Goal: Task Accomplishment & Management: Complete application form

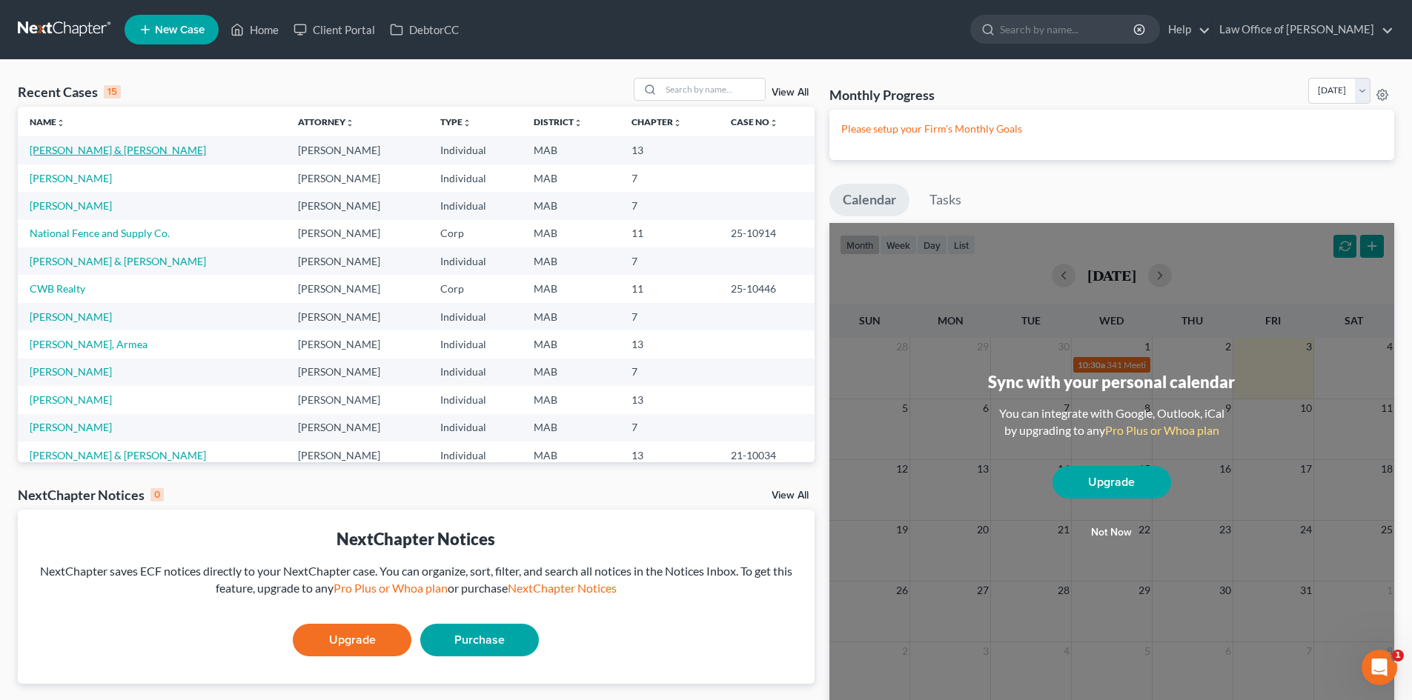
click at [115, 150] on link "[PERSON_NAME] & [PERSON_NAME]" at bounding box center [118, 150] width 176 height 13
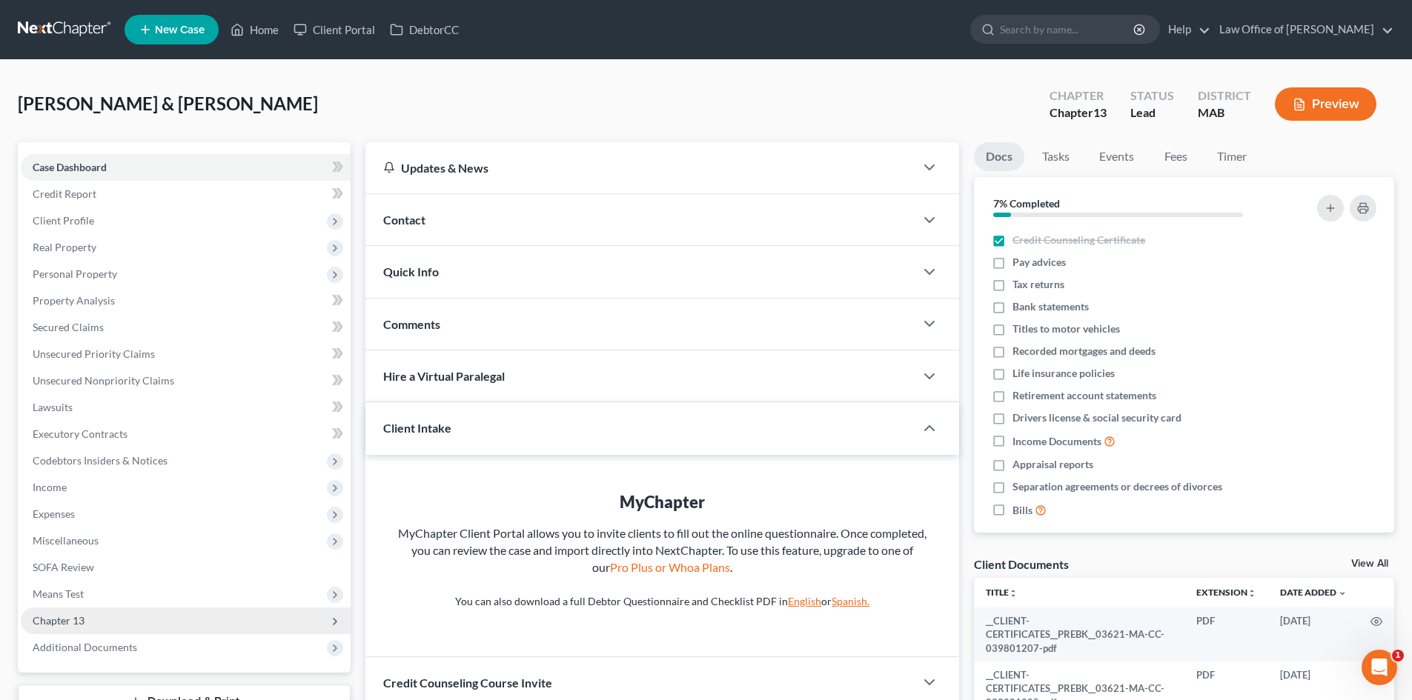
click at [173, 614] on span "Chapter 13" at bounding box center [186, 621] width 330 height 27
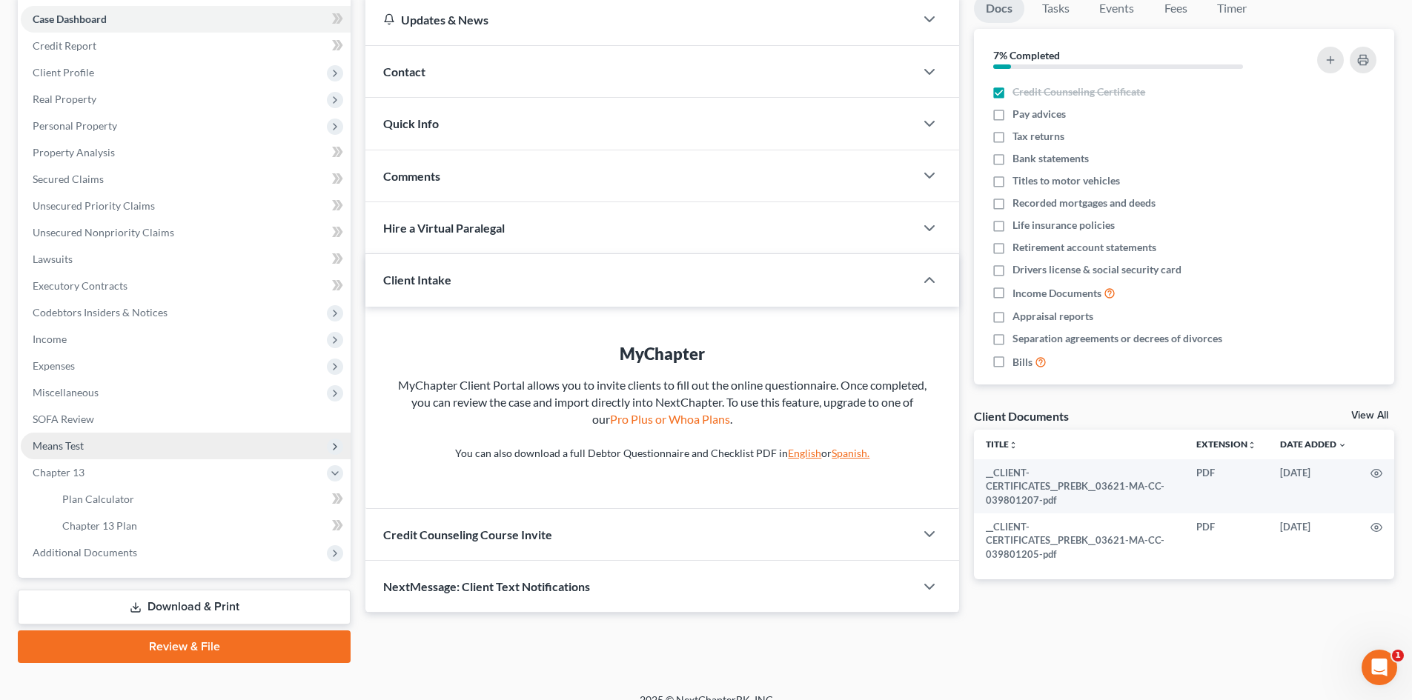
scroll to position [167, 0]
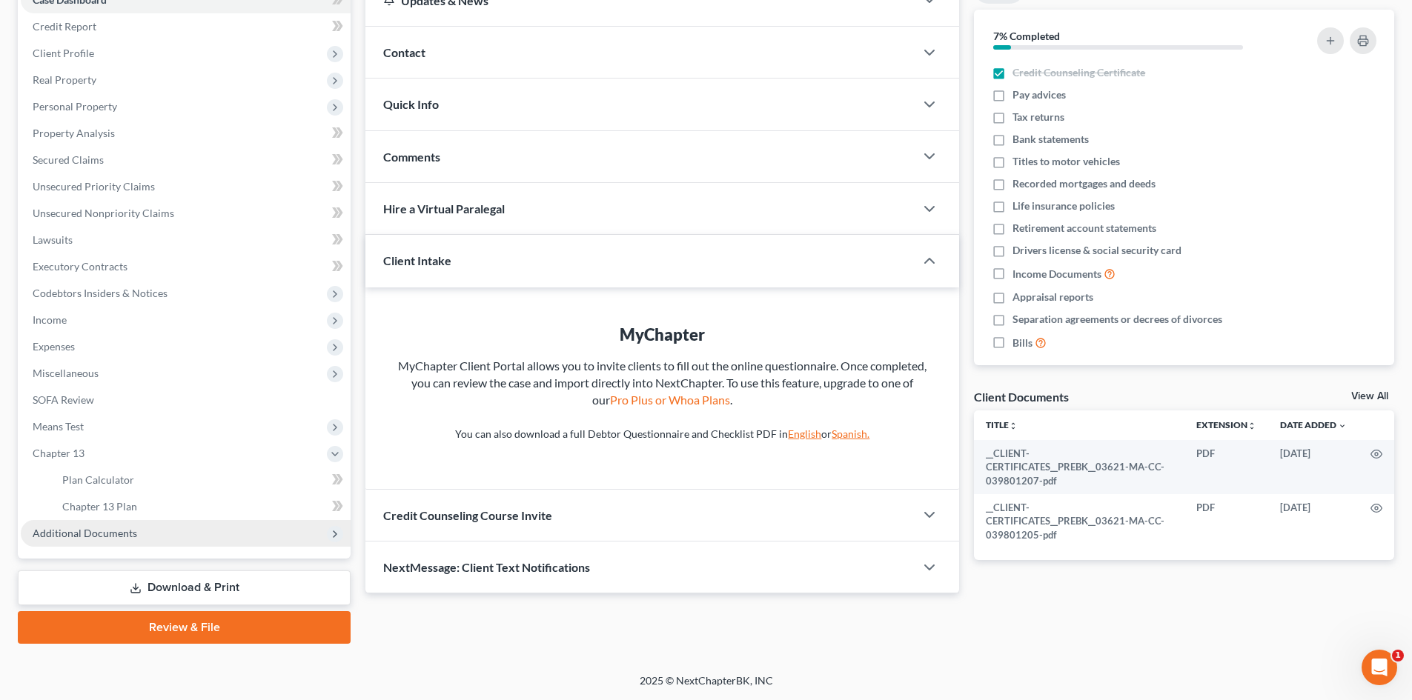
click at [121, 539] on span "Additional Documents" at bounding box center [85, 533] width 104 height 13
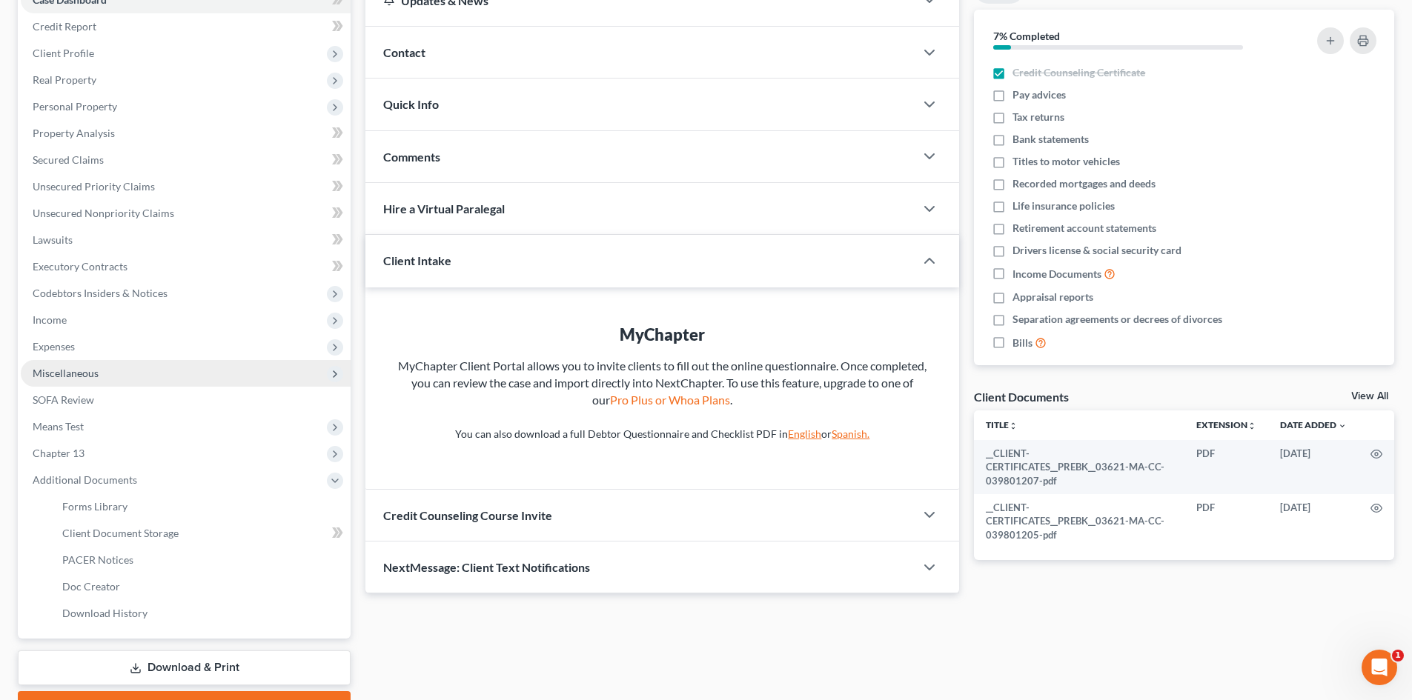
click at [167, 373] on span "Miscellaneous" at bounding box center [186, 373] width 330 height 27
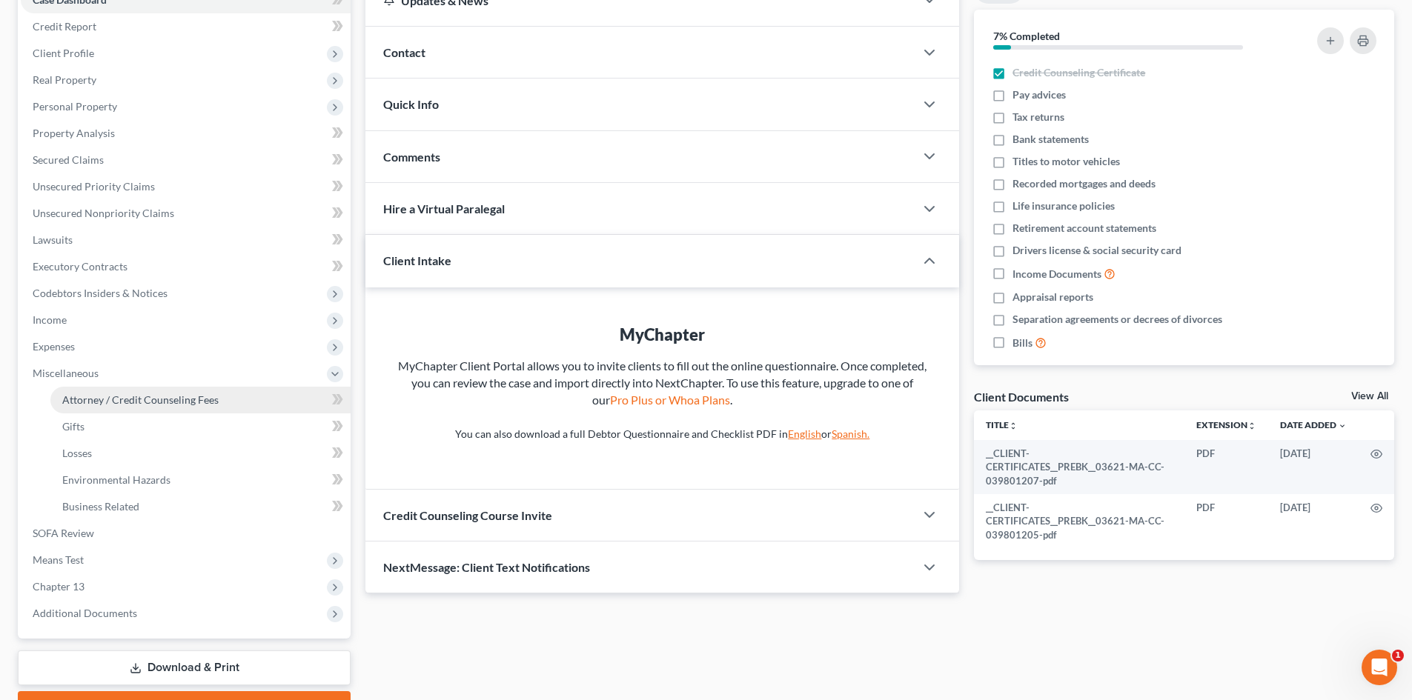
click at [171, 395] on span "Attorney / Credit Counseling Fees" at bounding box center [140, 399] width 156 height 13
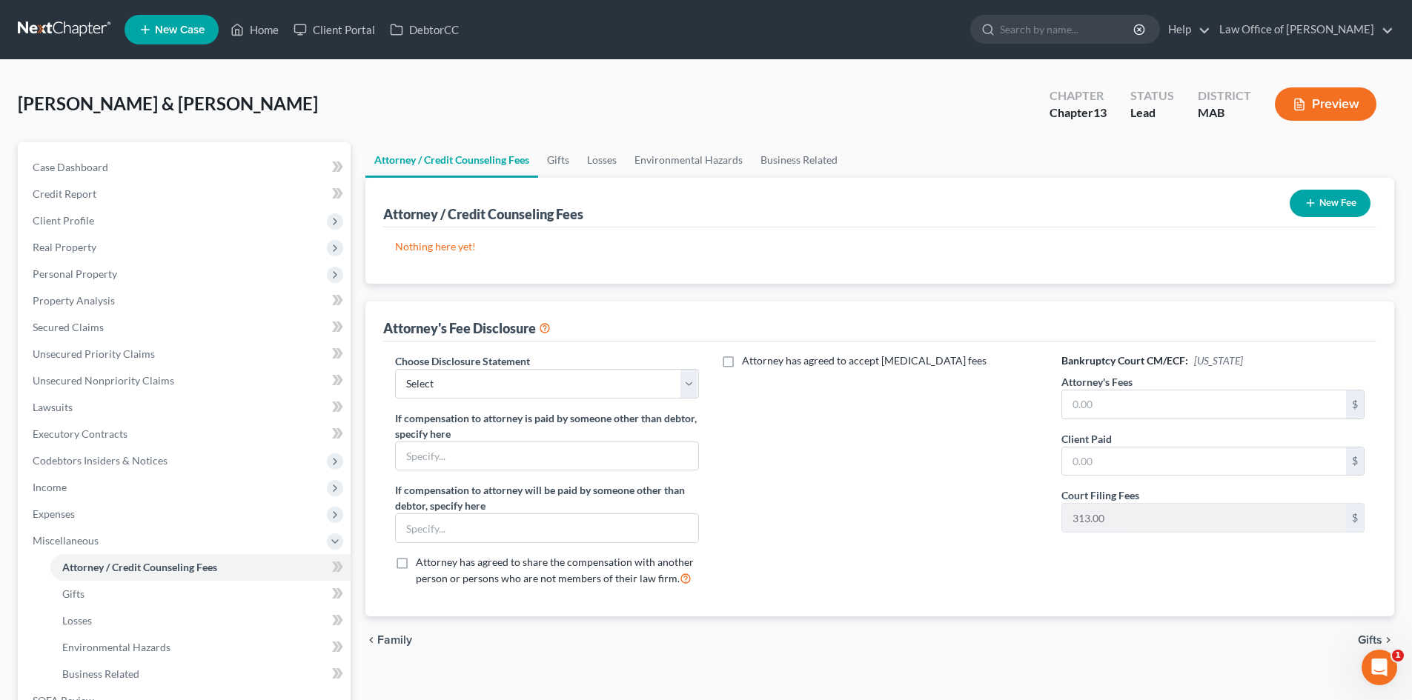
click at [1360, 205] on button "New Fee" at bounding box center [1329, 203] width 81 height 27
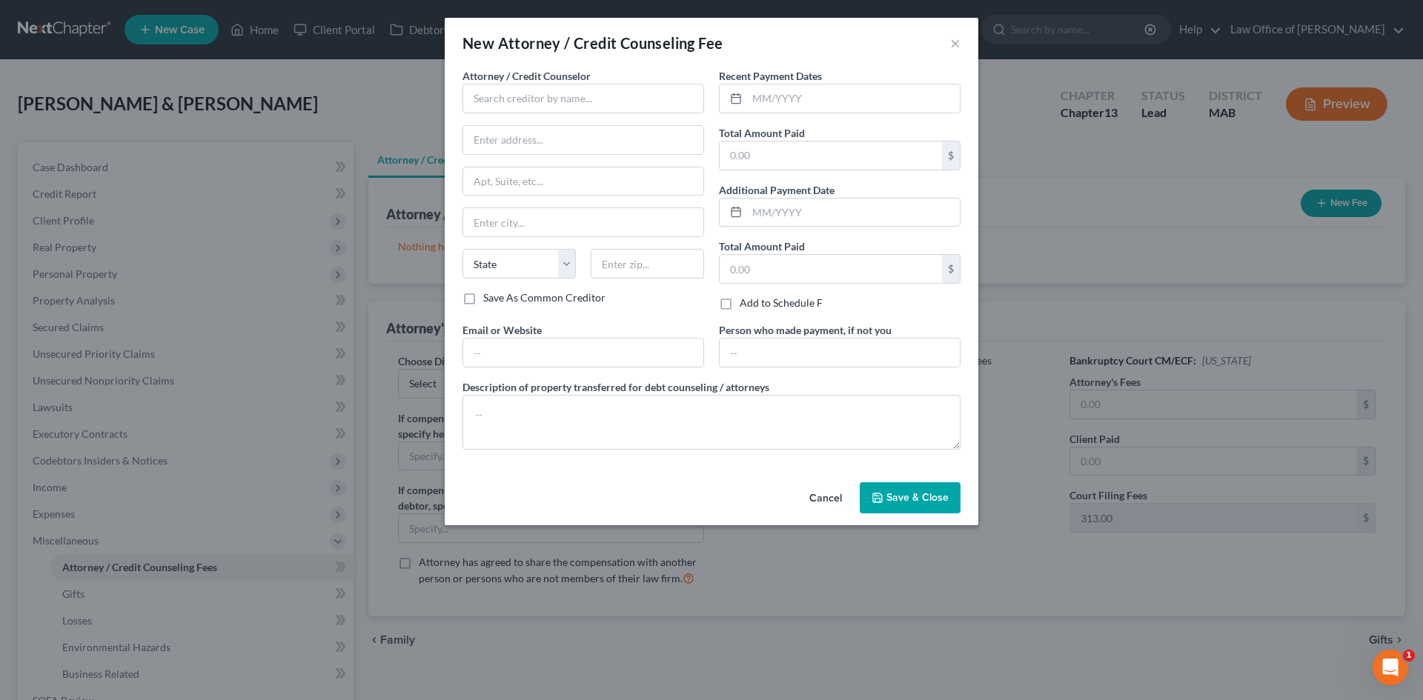
click at [810, 494] on button "Cancel" at bounding box center [825, 499] width 56 height 30
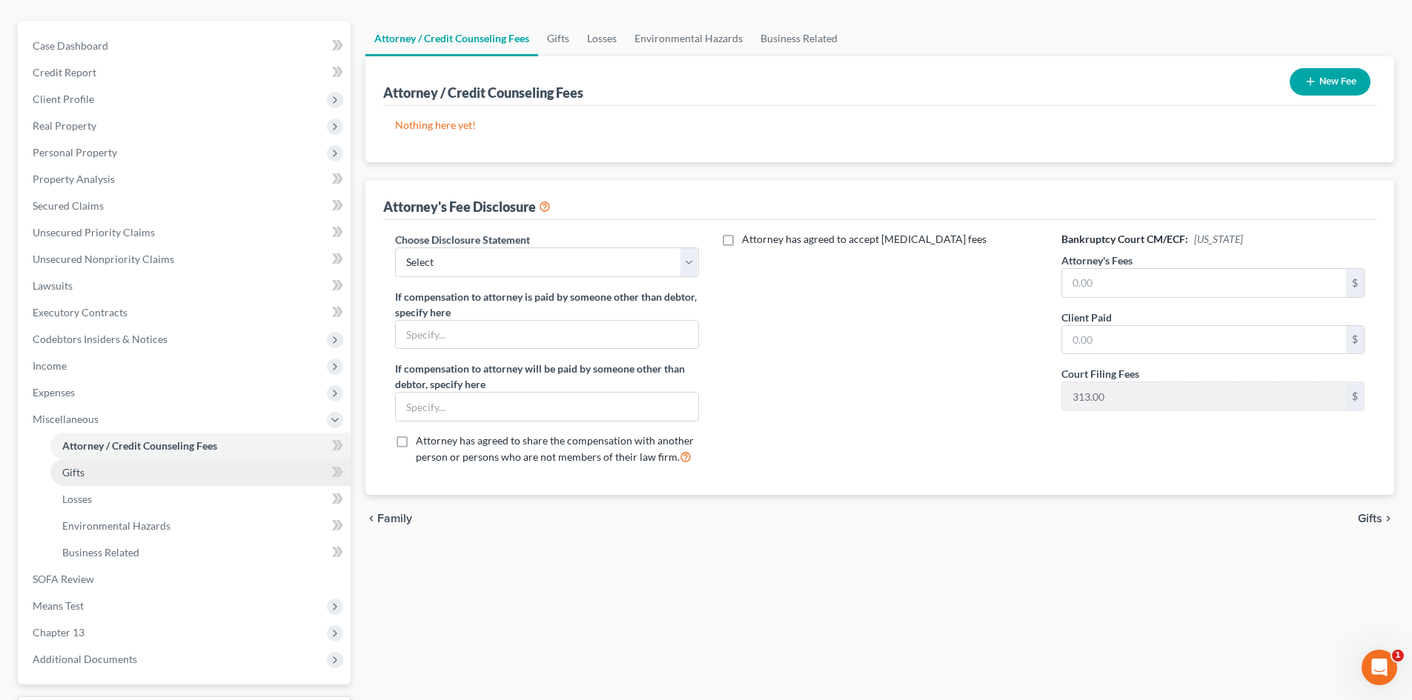
scroll to position [148, 0]
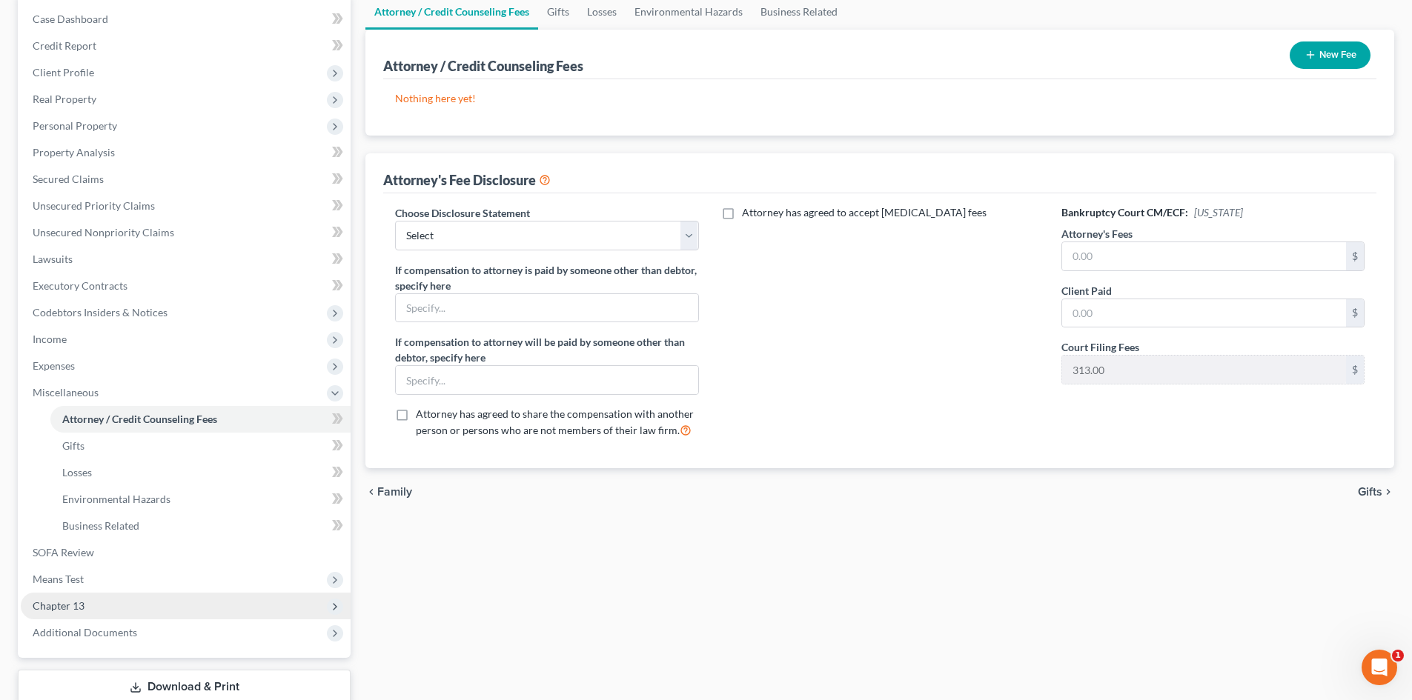
click at [262, 598] on span "Chapter 13" at bounding box center [186, 606] width 330 height 27
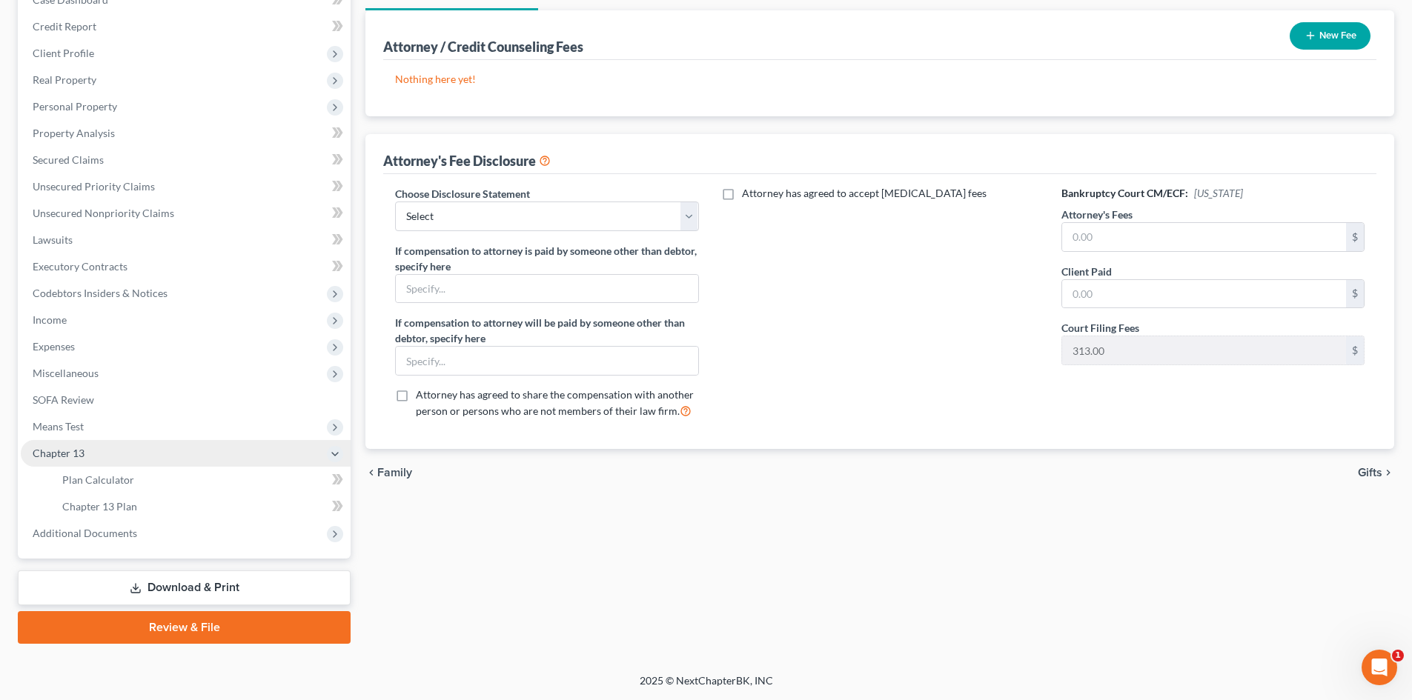
scroll to position [0, 0]
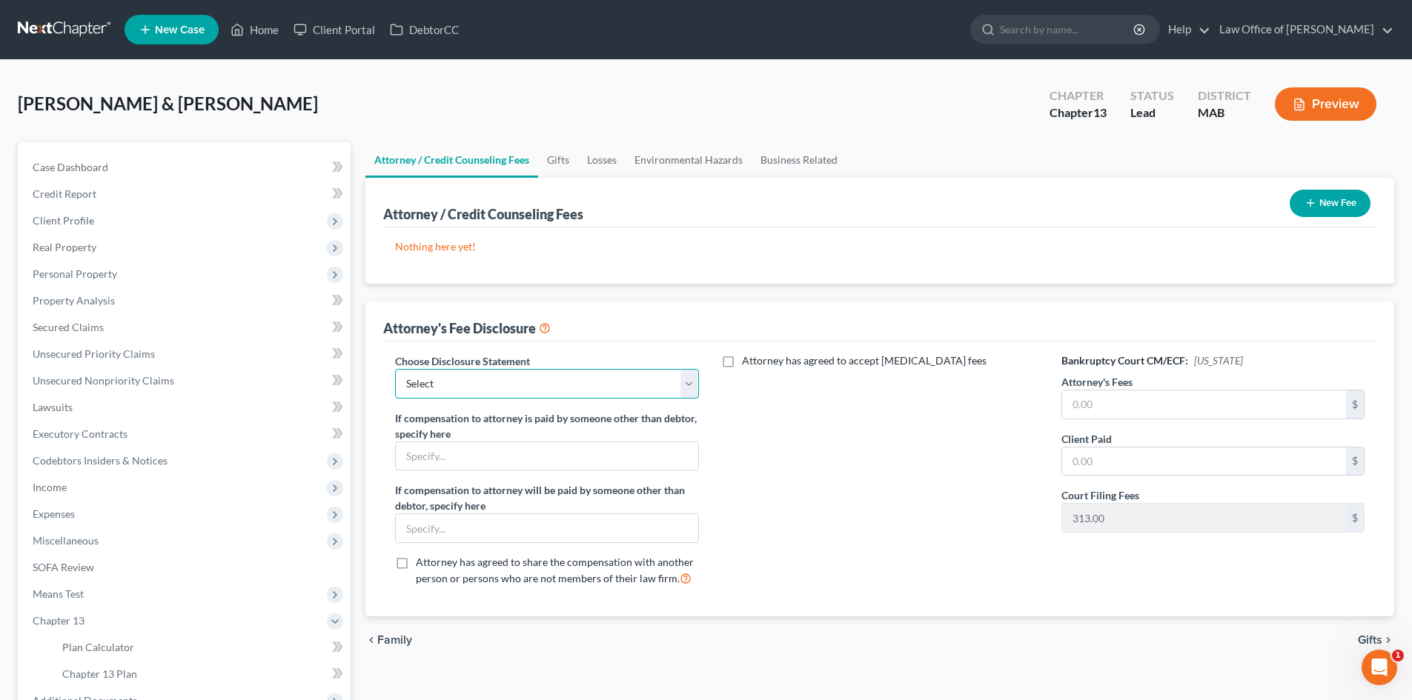
click at [587, 379] on select "Select Attorney Fee Disclosure Disclosure" at bounding box center [546, 384] width 303 height 30
select select "0"
click at [395, 369] on select "Select Attorney Fee Disclosure Disclosure" at bounding box center [546, 384] width 303 height 30
click at [742, 361] on label "Attorney has agreed to accept retainer fees" at bounding box center [864, 360] width 245 height 15
click at [748, 361] on input "Attorney has agreed to accept retainer fees" at bounding box center [753, 358] width 10 height 10
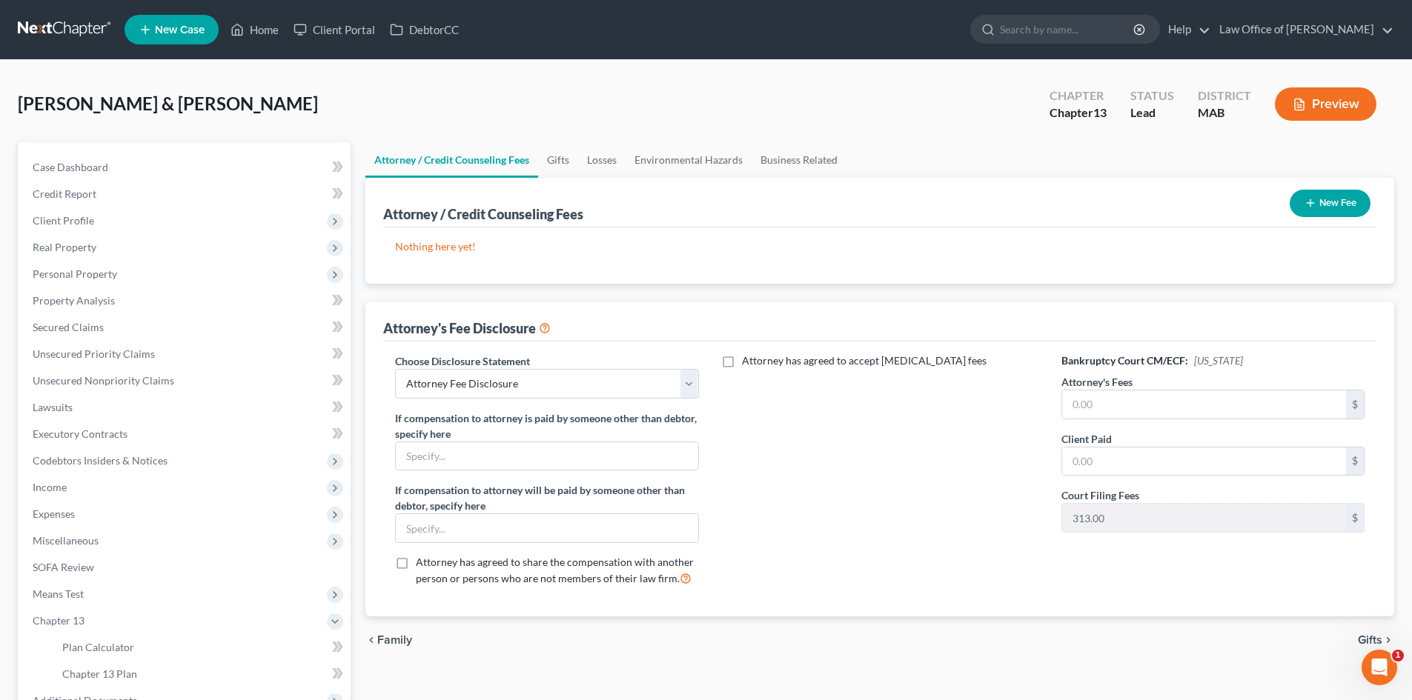
checkbox input "true"
click at [808, 399] on input "text" at bounding box center [871, 395] width 284 height 28
click at [800, 448] on input "text" at bounding box center [871, 452] width 284 height 28
type input "325"
type input "4,000"
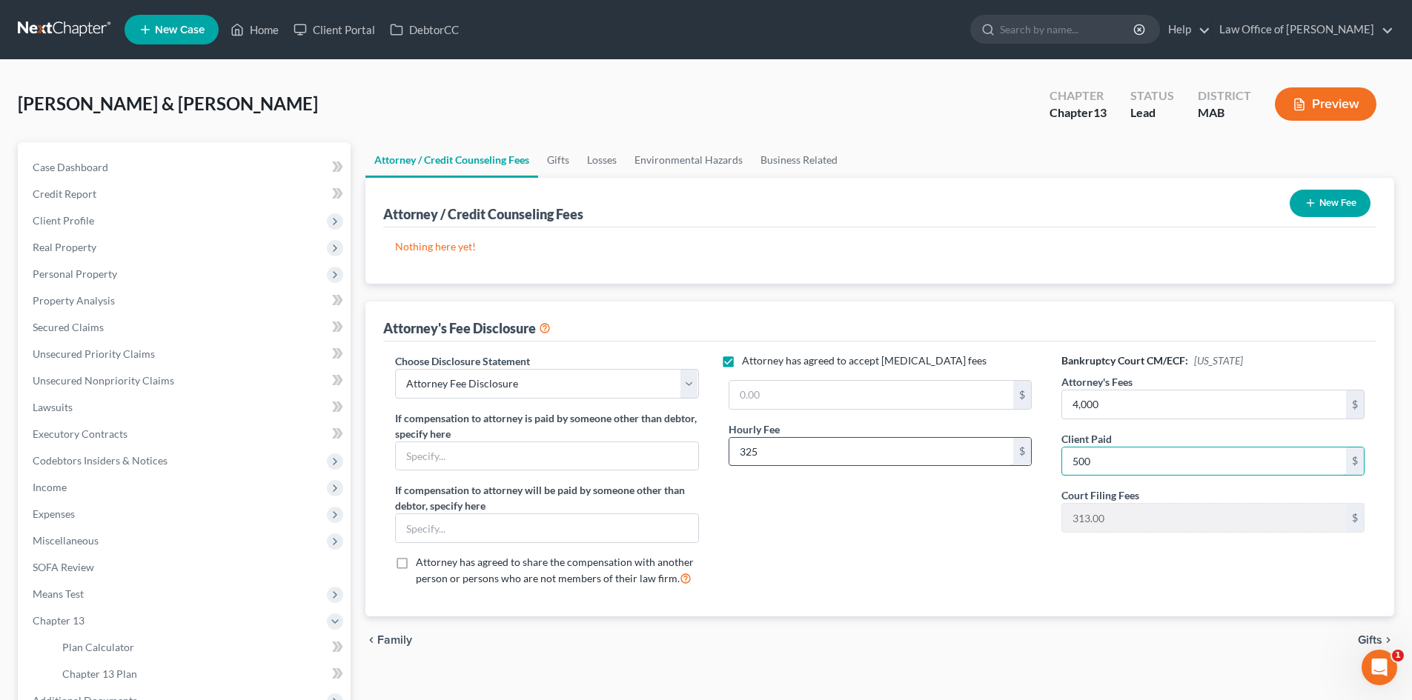
type input "500"
click at [1320, 210] on button "New Fee" at bounding box center [1329, 203] width 81 height 27
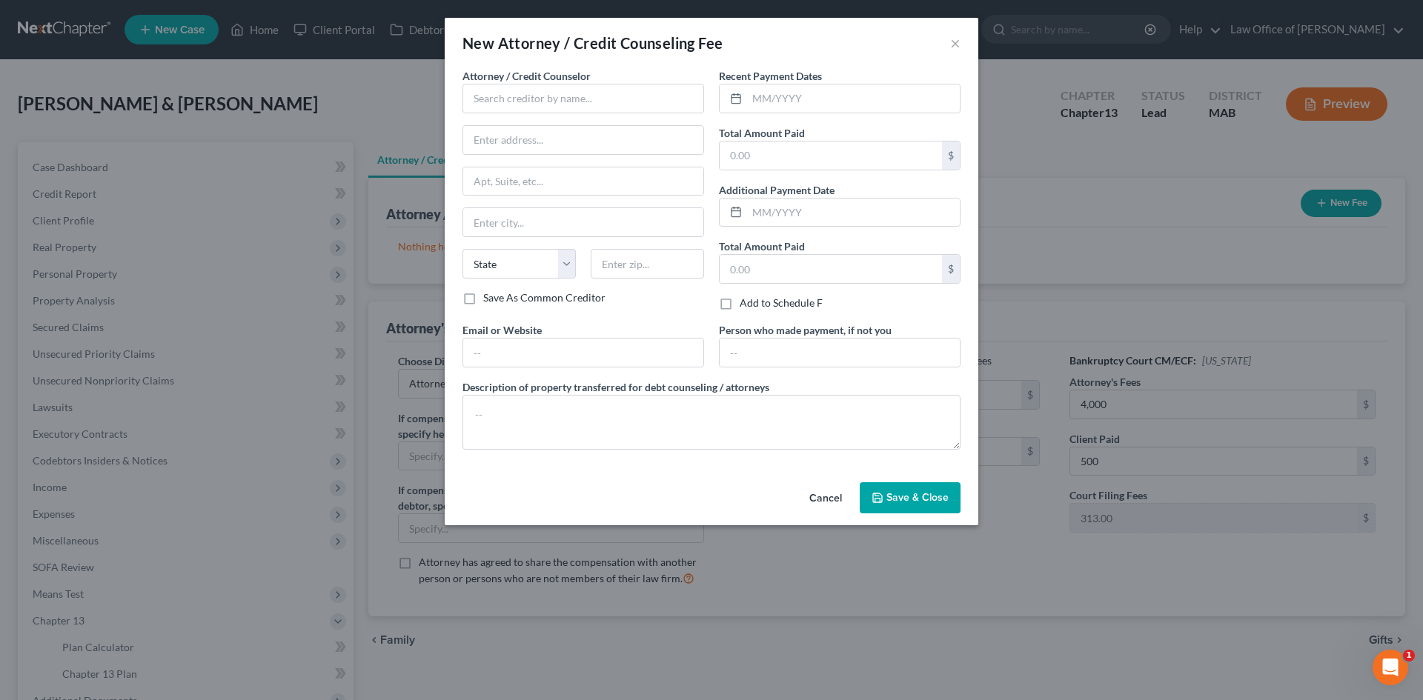
click at [817, 498] on button "Cancel" at bounding box center [825, 499] width 56 height 30
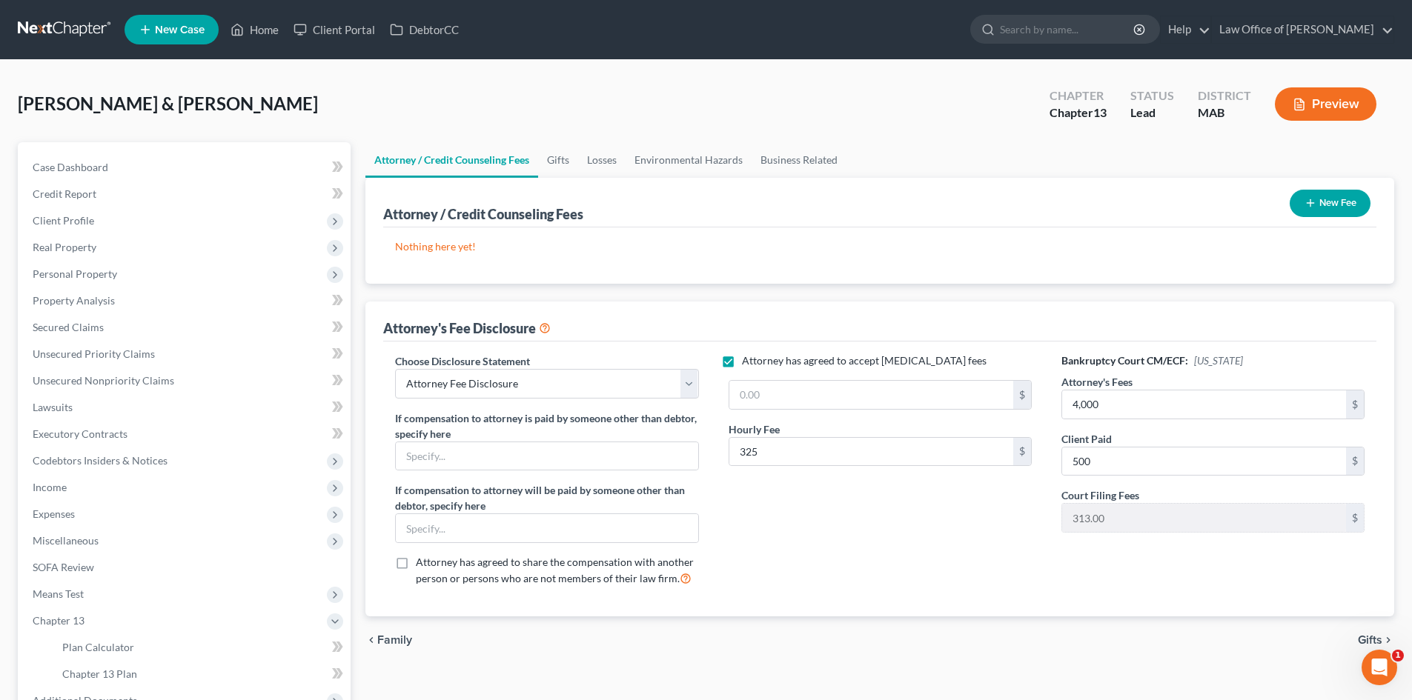
click at [549, 327] on icon at bounding box center [545, 327] width 12 height 14
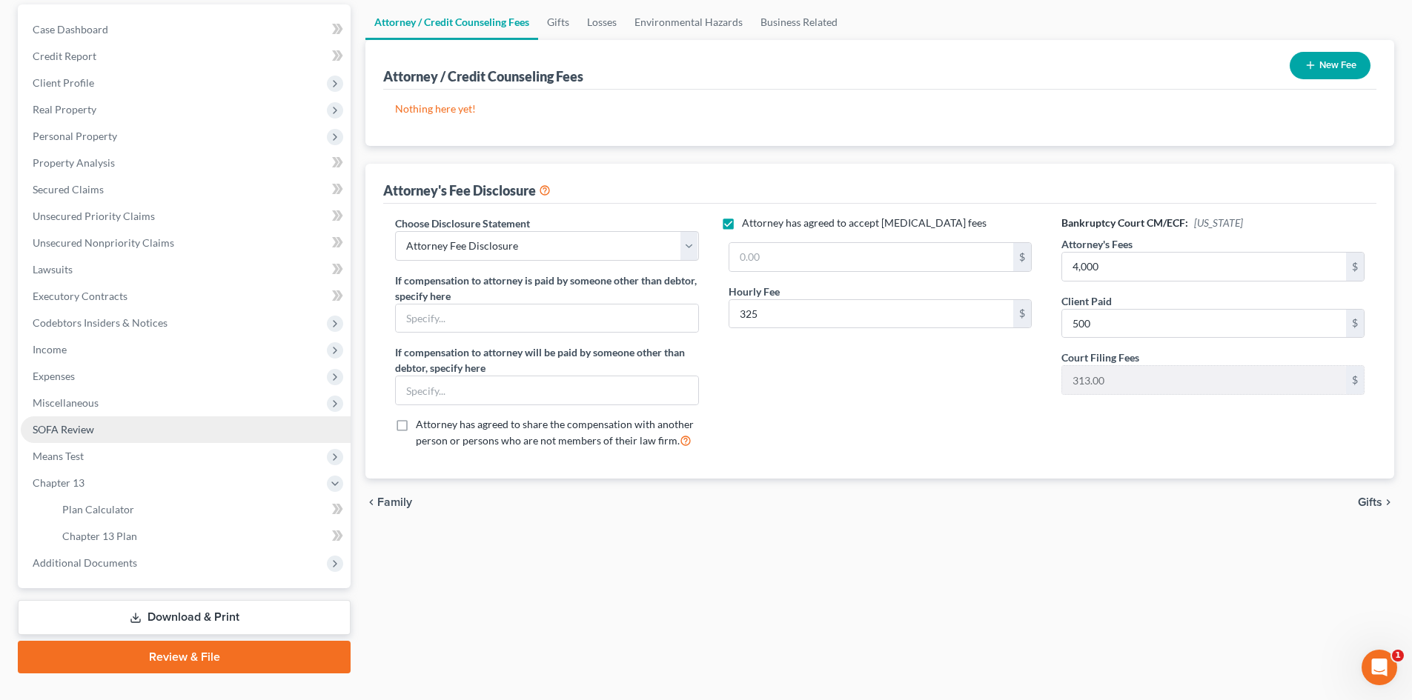
scroll to position [167, 0]
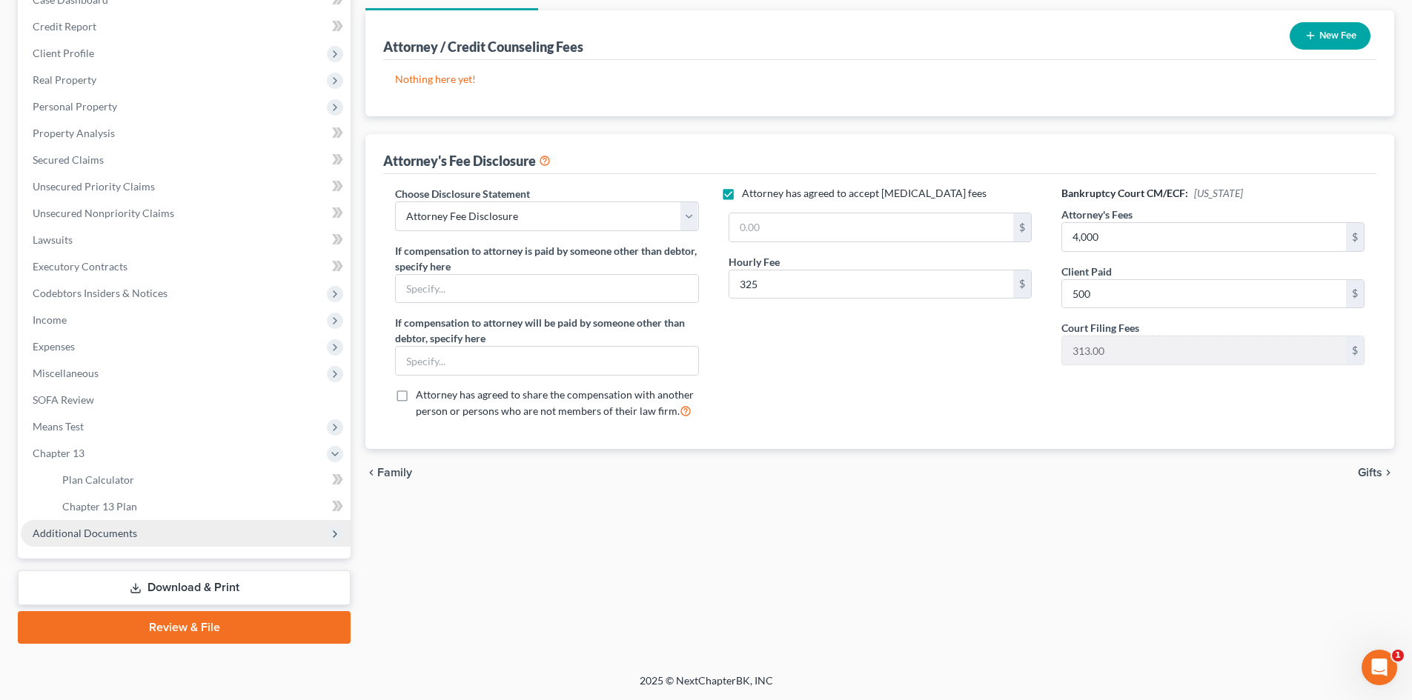
click at [70, 528] on span "Additional Documents" at bounding box center [85, 533] width 104 height 13
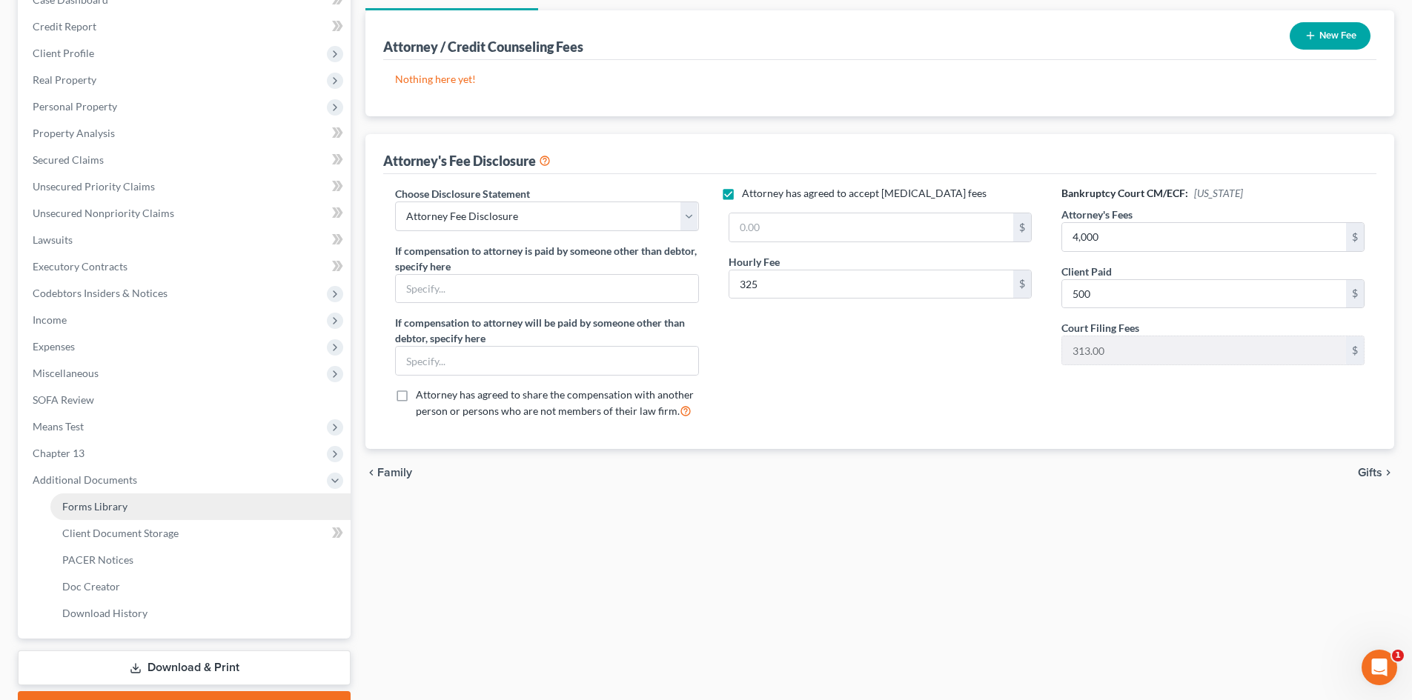
click at [80, 511] on span "Forms Library" at bounding box center [94, 506] width 65 height 13
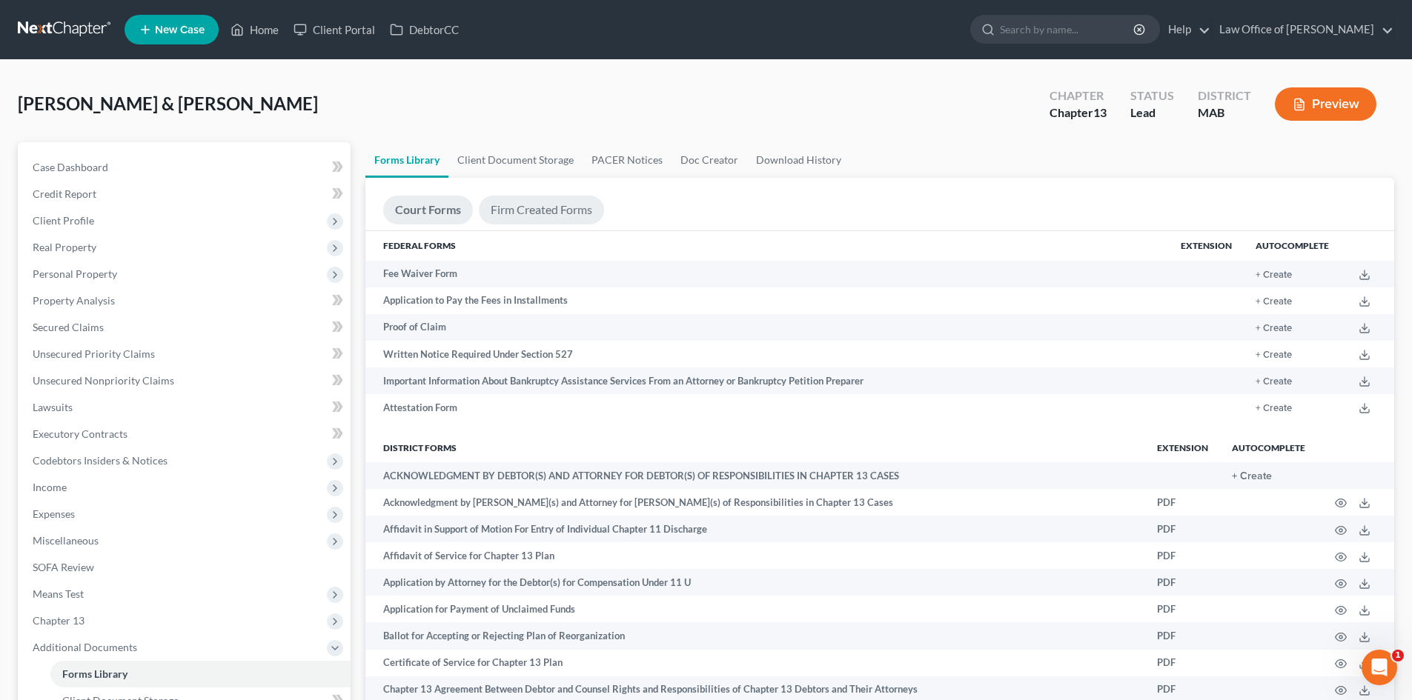
click at [565, 210] on link "Firm Created Forms" at bounding box center [541, 210] width 125 height 29
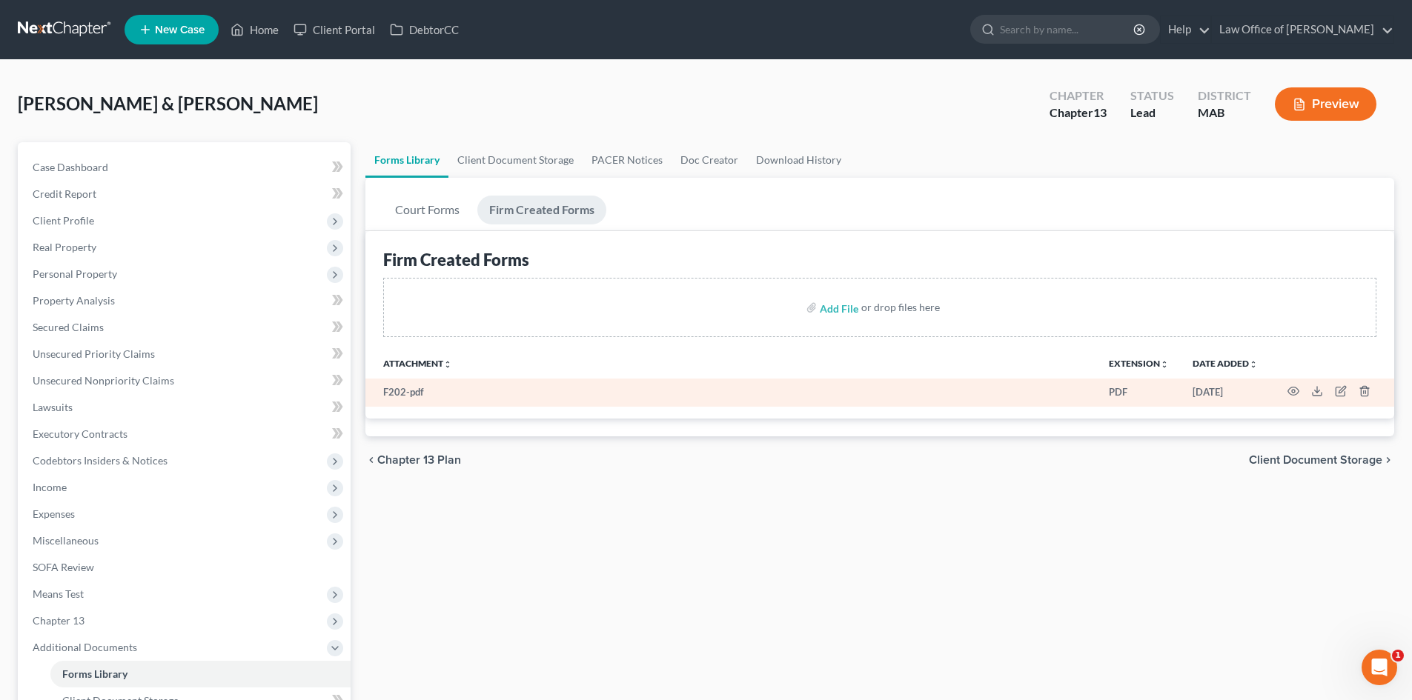
click at [398, 397] on td "F202-pdf" at bounding box center [730, 393] width 731 height 28
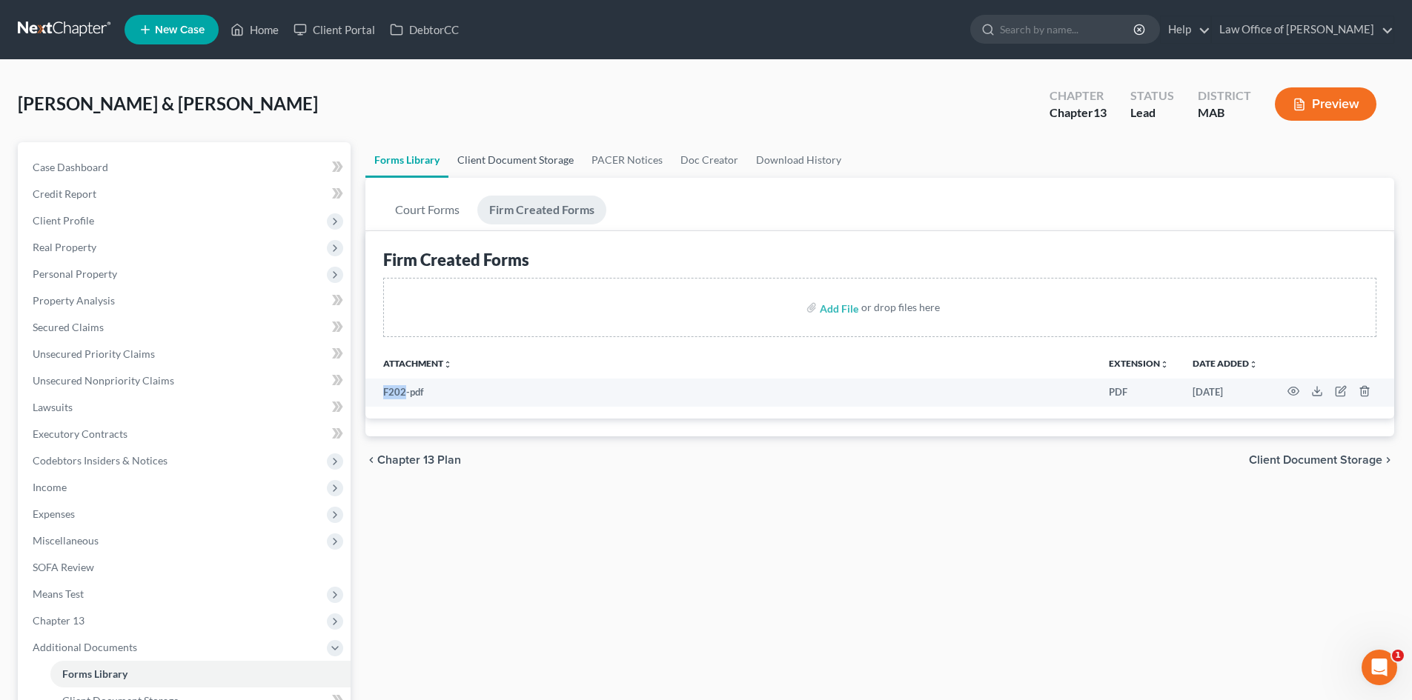
click at [493, 165] on link "Client Document Storage" at bounding box center [515, 160] width 134 height 36
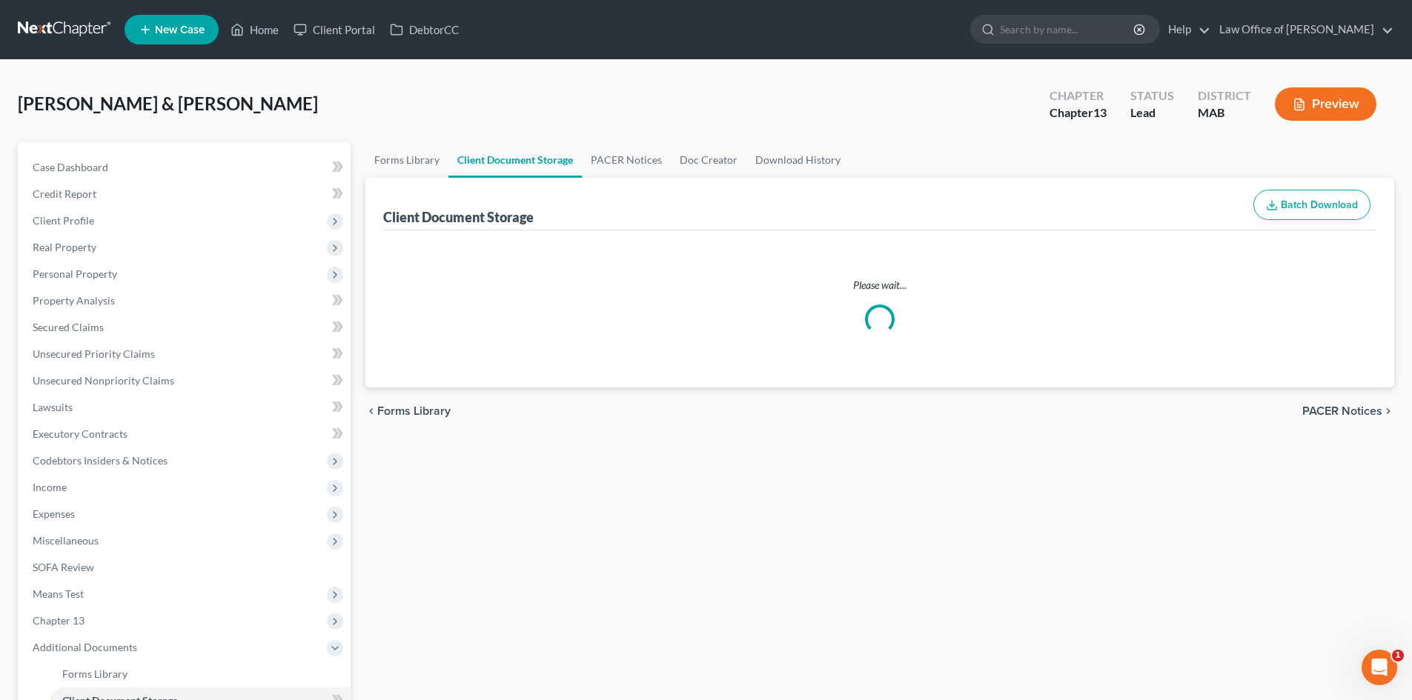
select select "0"
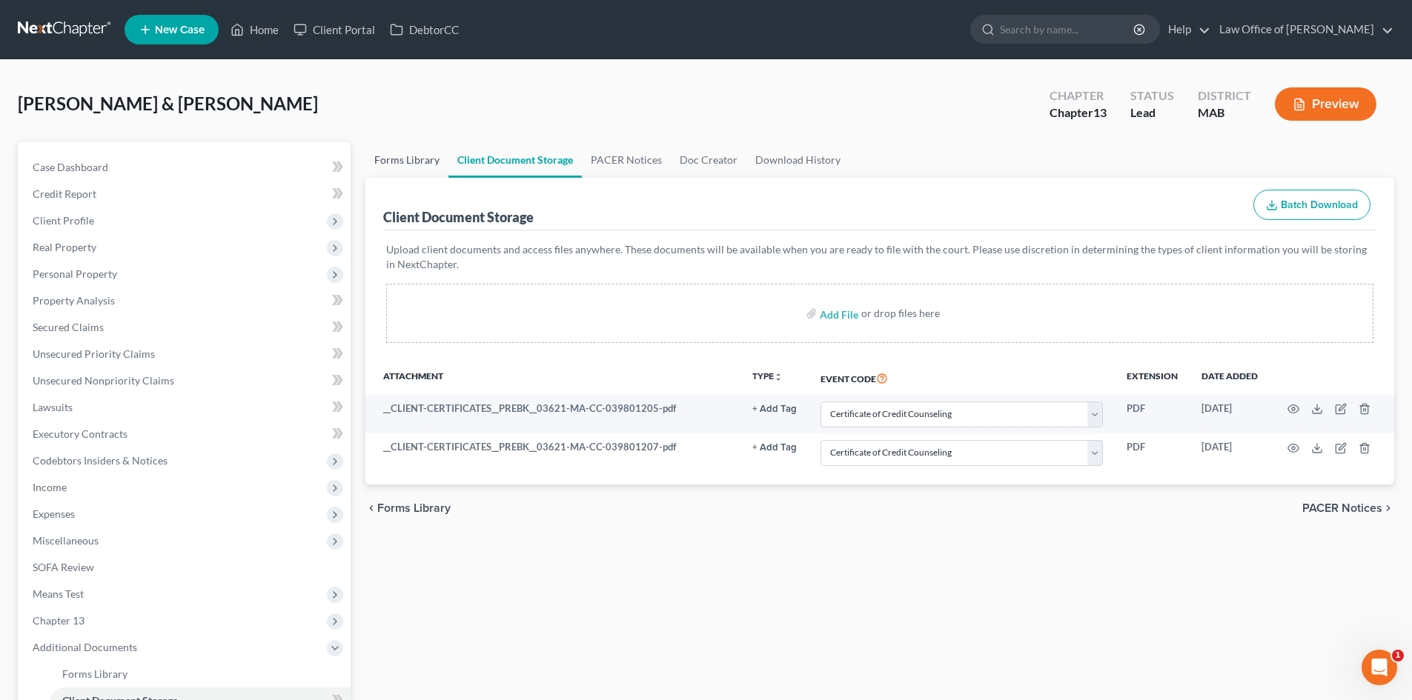
click at [412, 164] on link "Forms Library" at bounding box center [406, 160] width 83 height 36
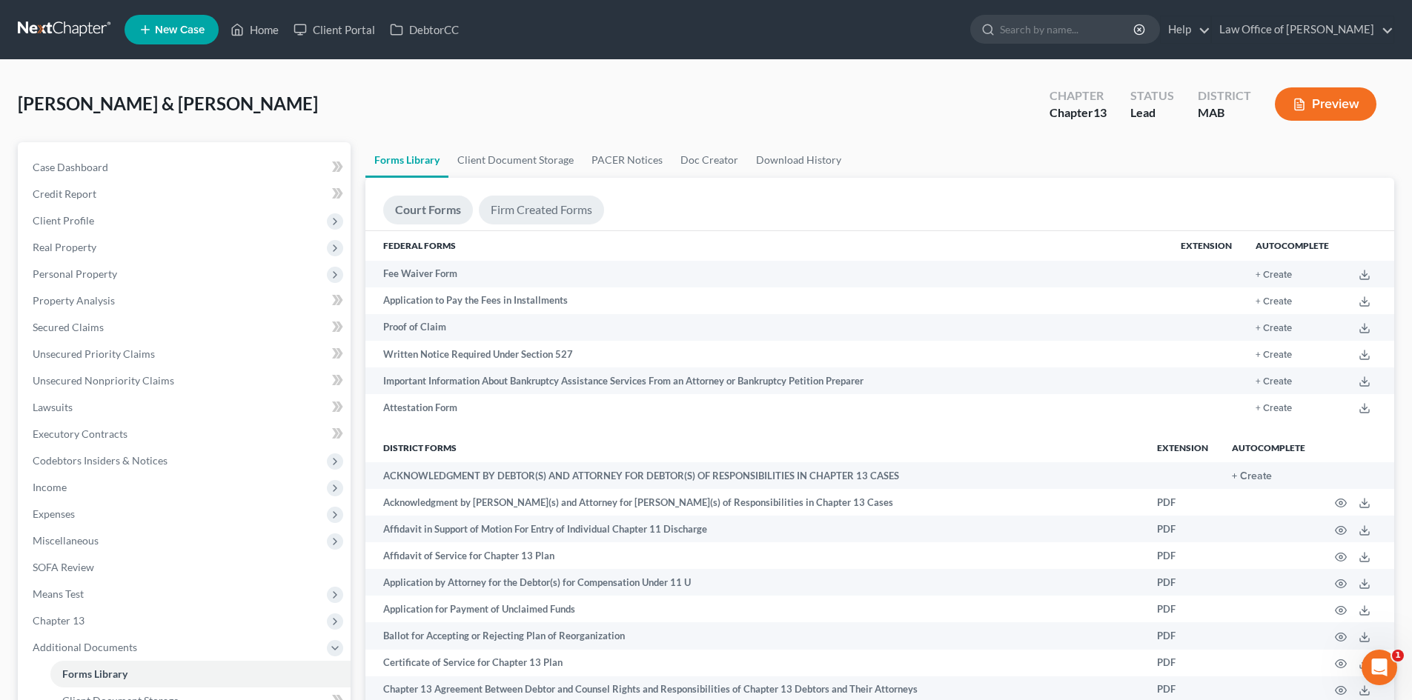
click at [564, 202] on link "Firm Created Forms" at bounding box center [541, 210] width 125 height 29
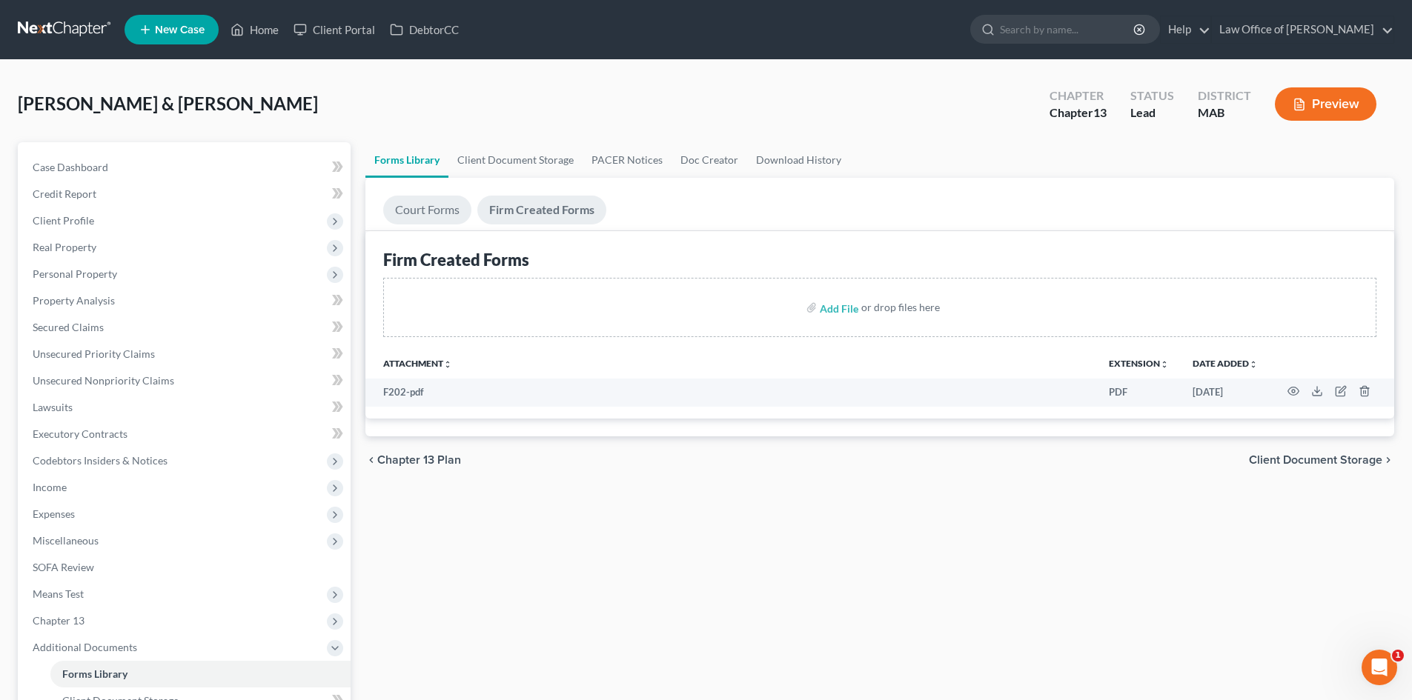
click at [426, 206] on link "Court Forms" at bounding box center [427, 210] width 88 height 29
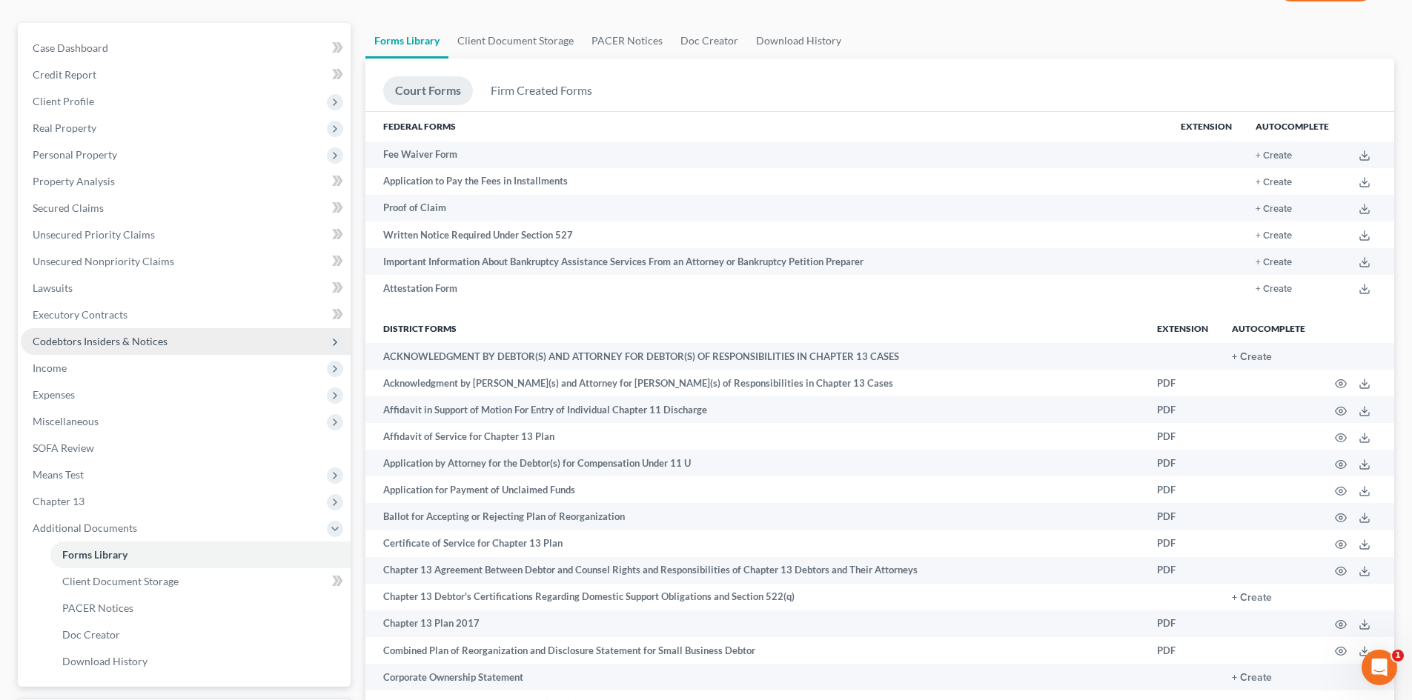
scroll to position [148, 0]
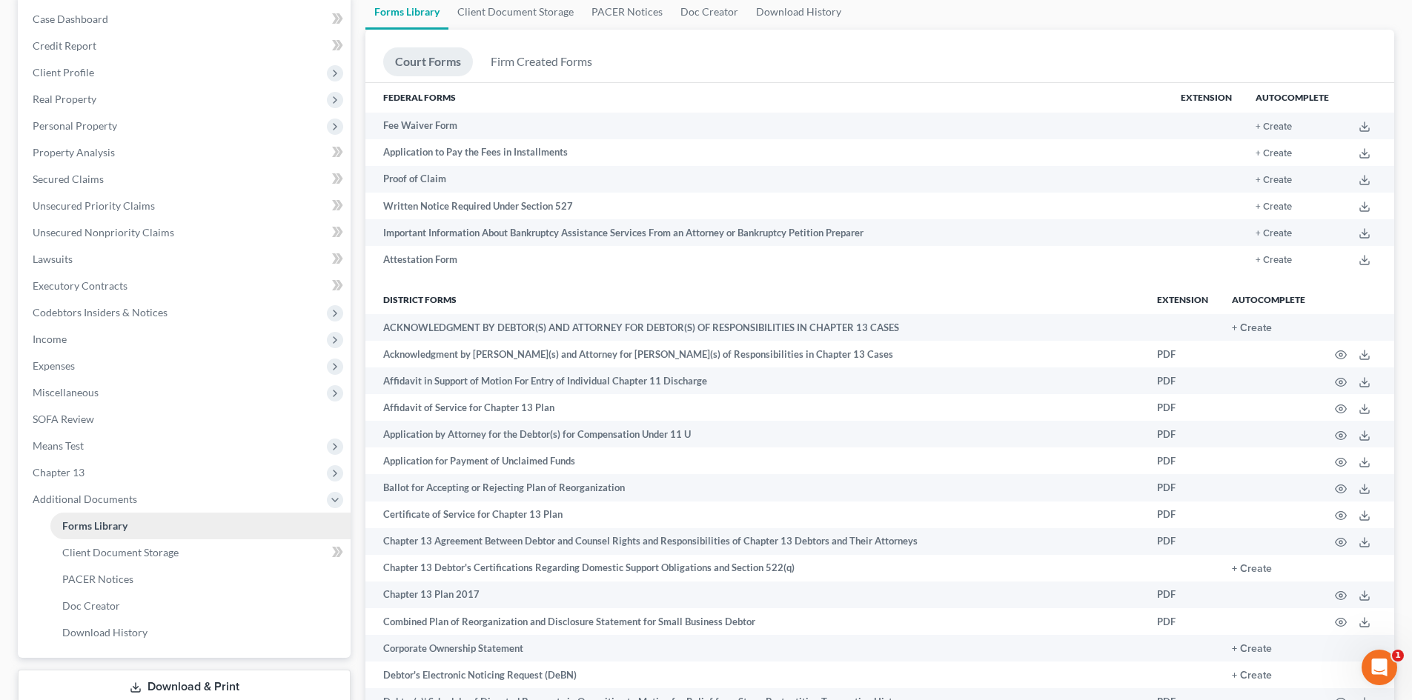
click at [92, 526] on span "Forms Library" at bounding box center [94, 525] width 65 height 13
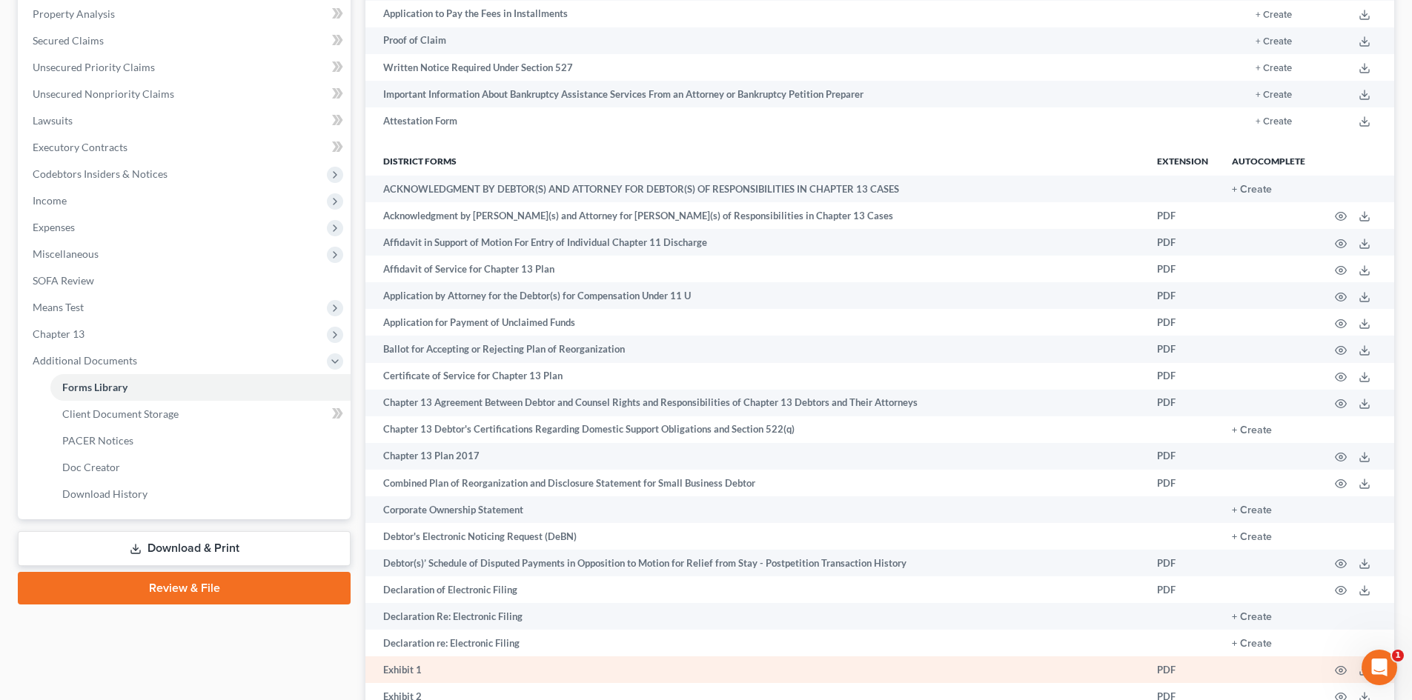
scroll to position [74, 0]
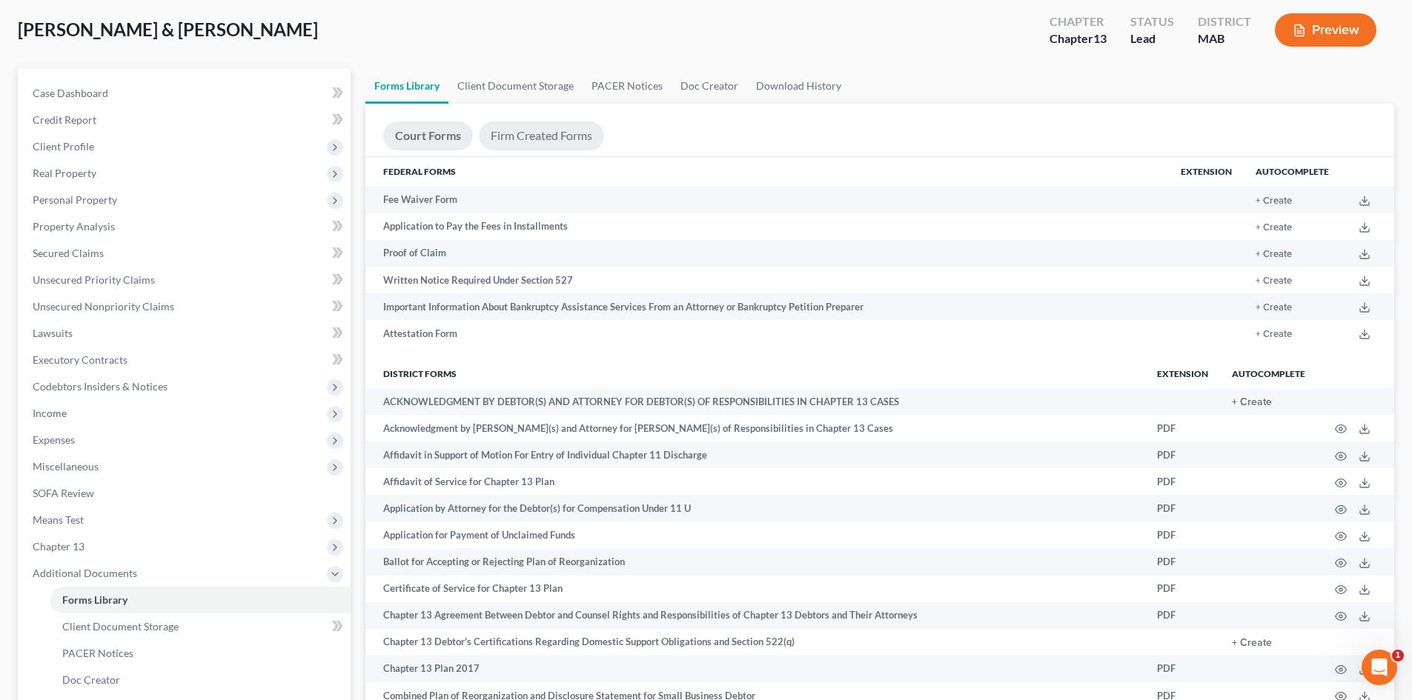
click at [538, 137] on link "Firm Created Forms" at bounding box center [541, 136] width 125 height 29
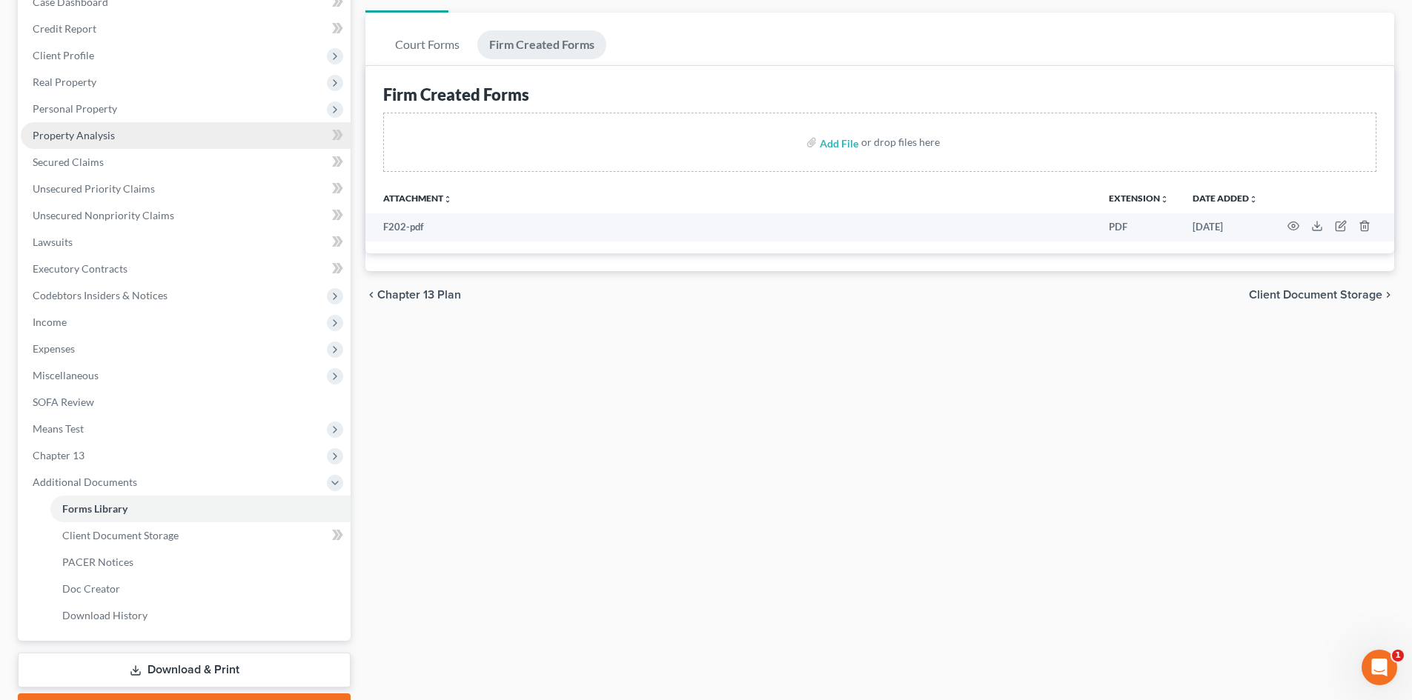
scroll to position [247, 0]
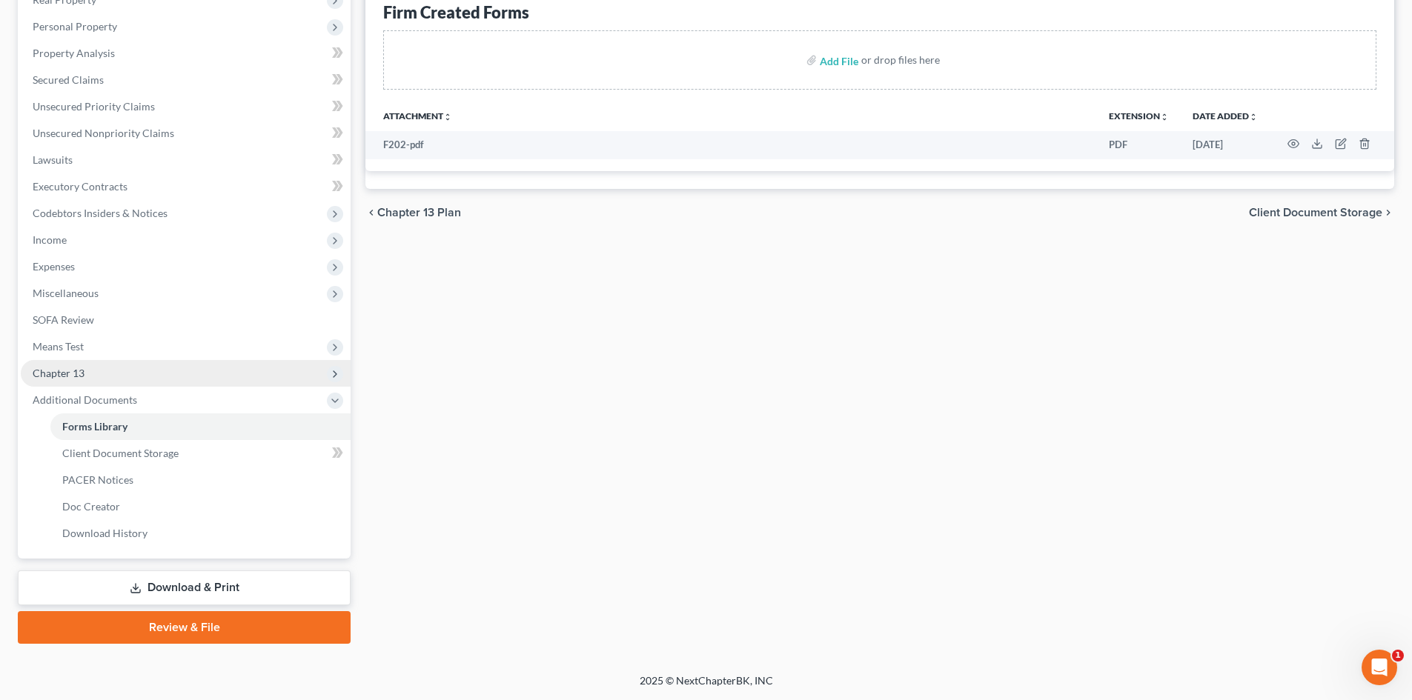
click at [113, 373] on span "Chapter 13" at bounding box center [186, 373] width 330 height 27
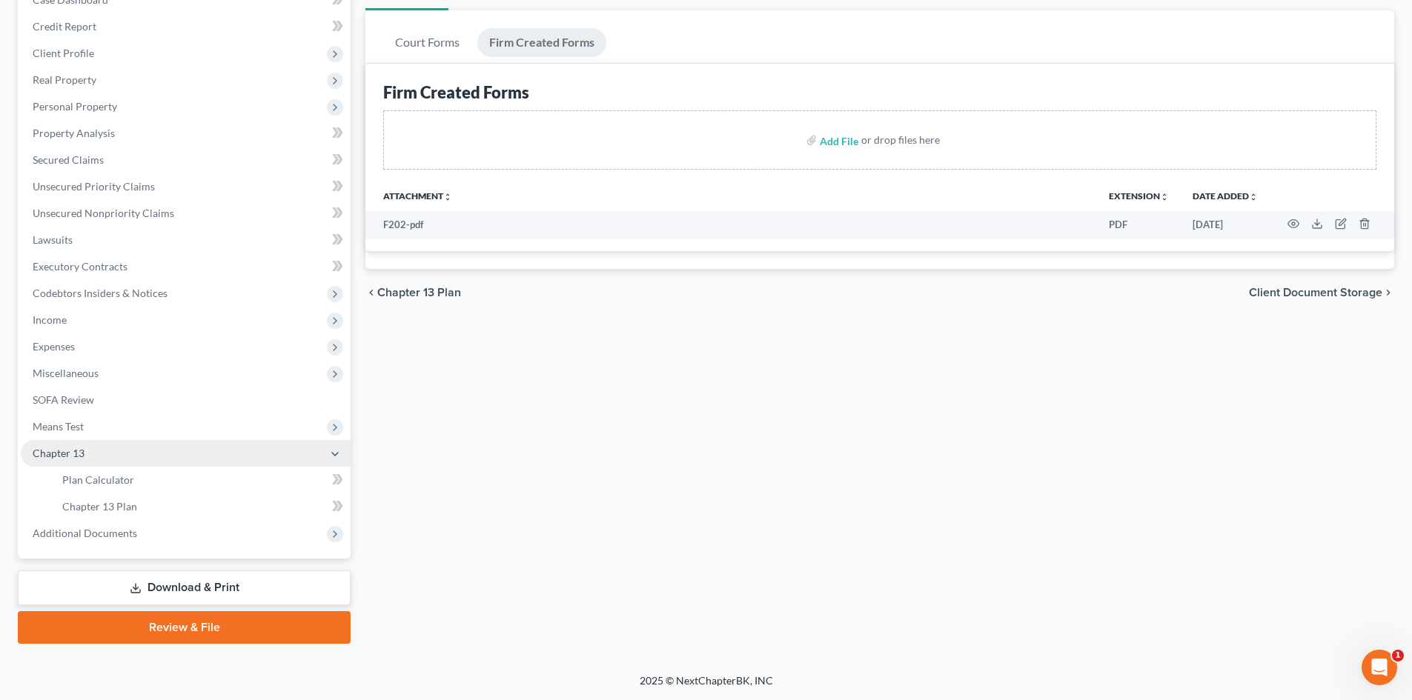
scroll to position [167, 0]
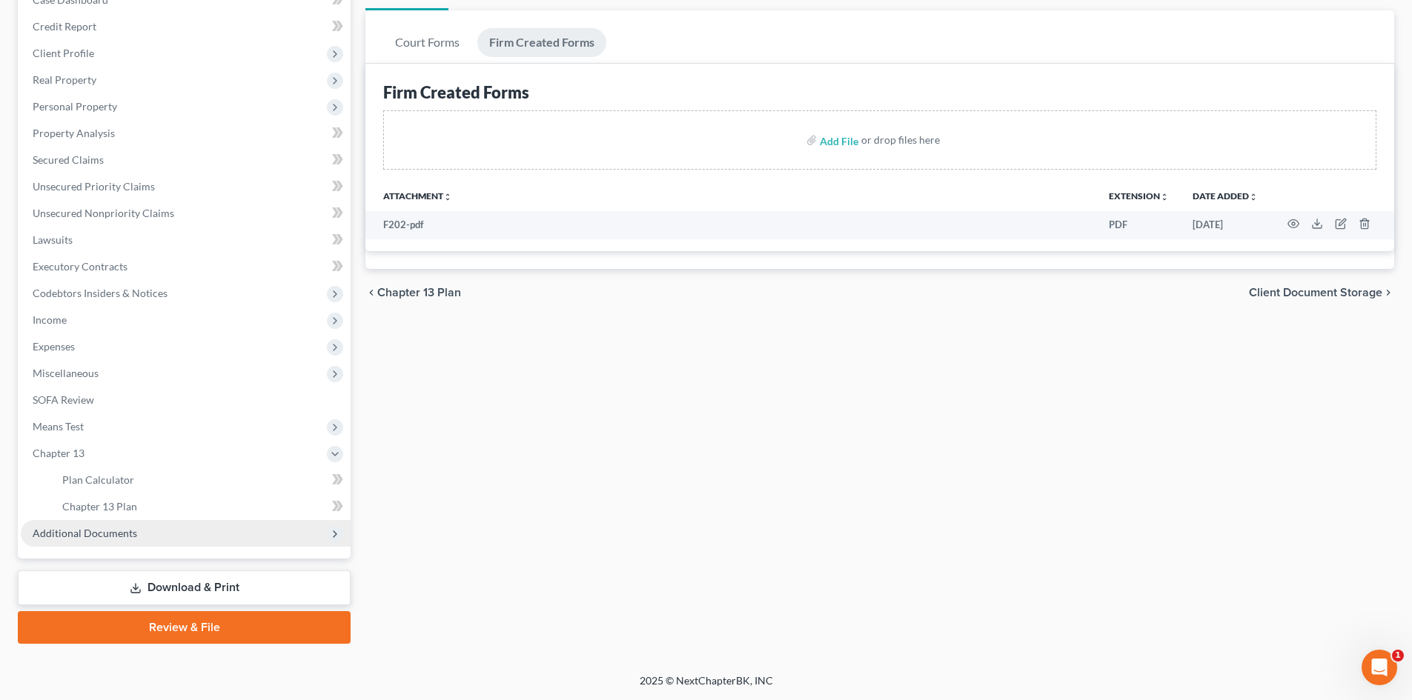
click at [113, 528] on span "Additional Documents" at bounding box center [85, 533] width 104 height 13
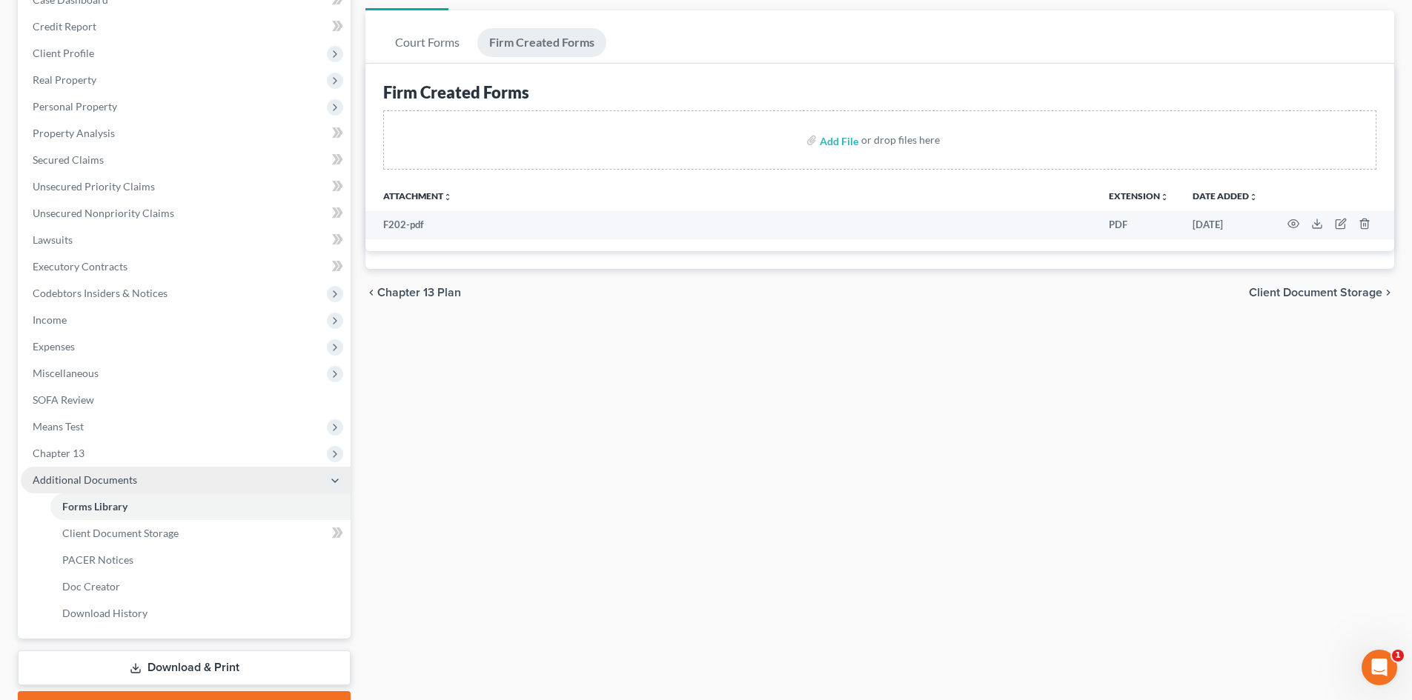
scroll to position [247, 0]
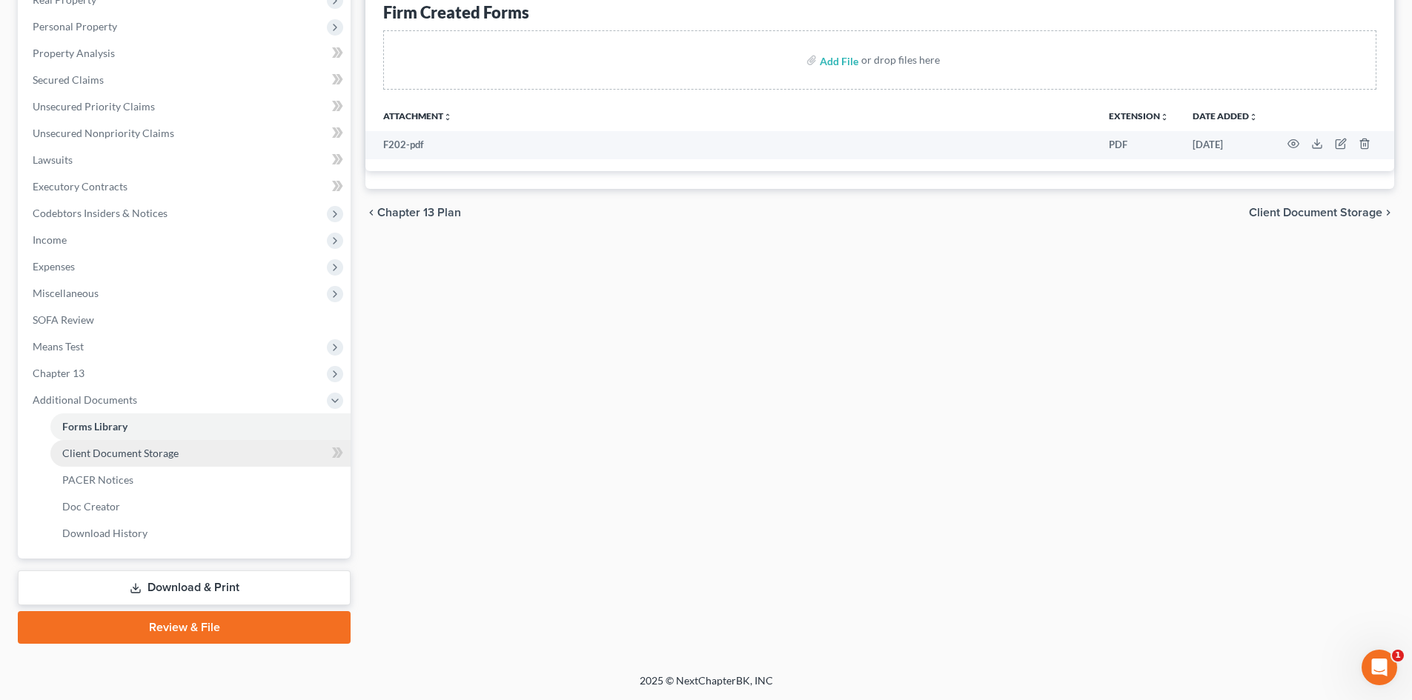
click at [165, 456] on span "Client Document Storage" at bounding box center [120, 453] width 116 height 13
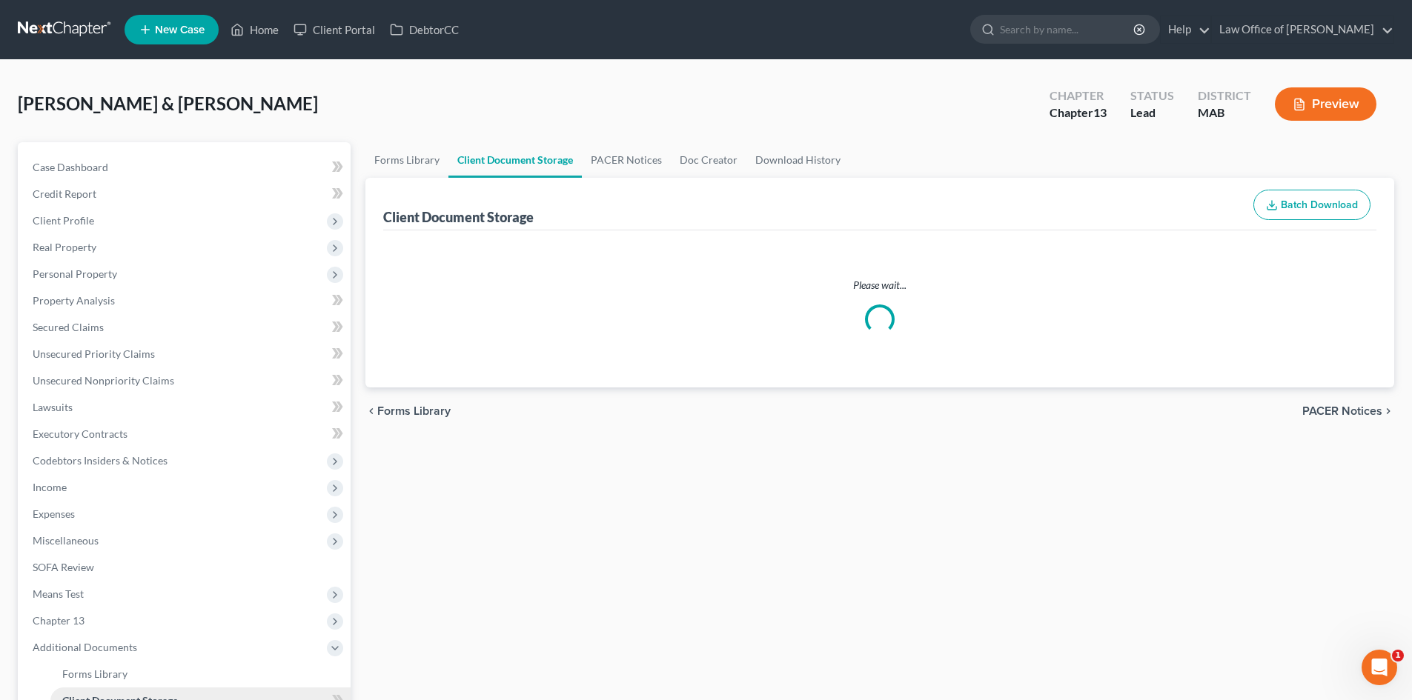
select select "0"
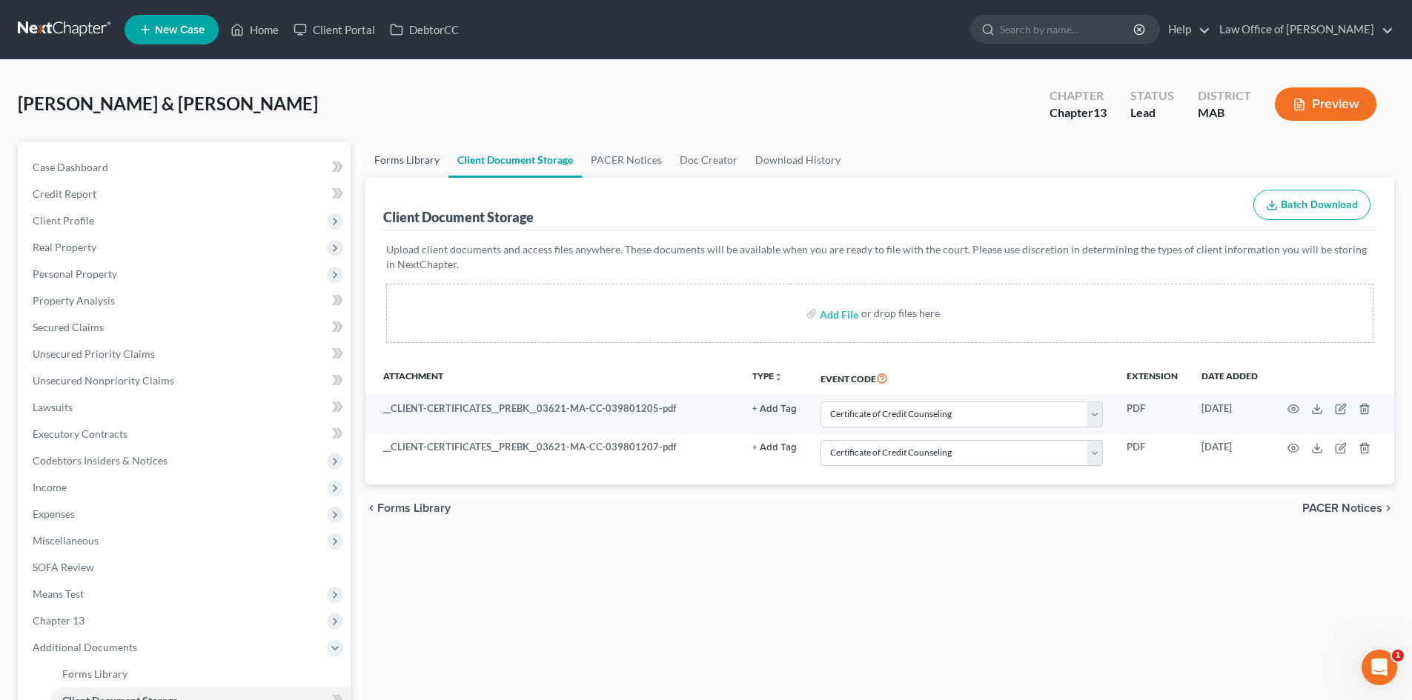
click at [388, 156] on link "Forms Library" at bounding box center [406, 160] width 83 height 36
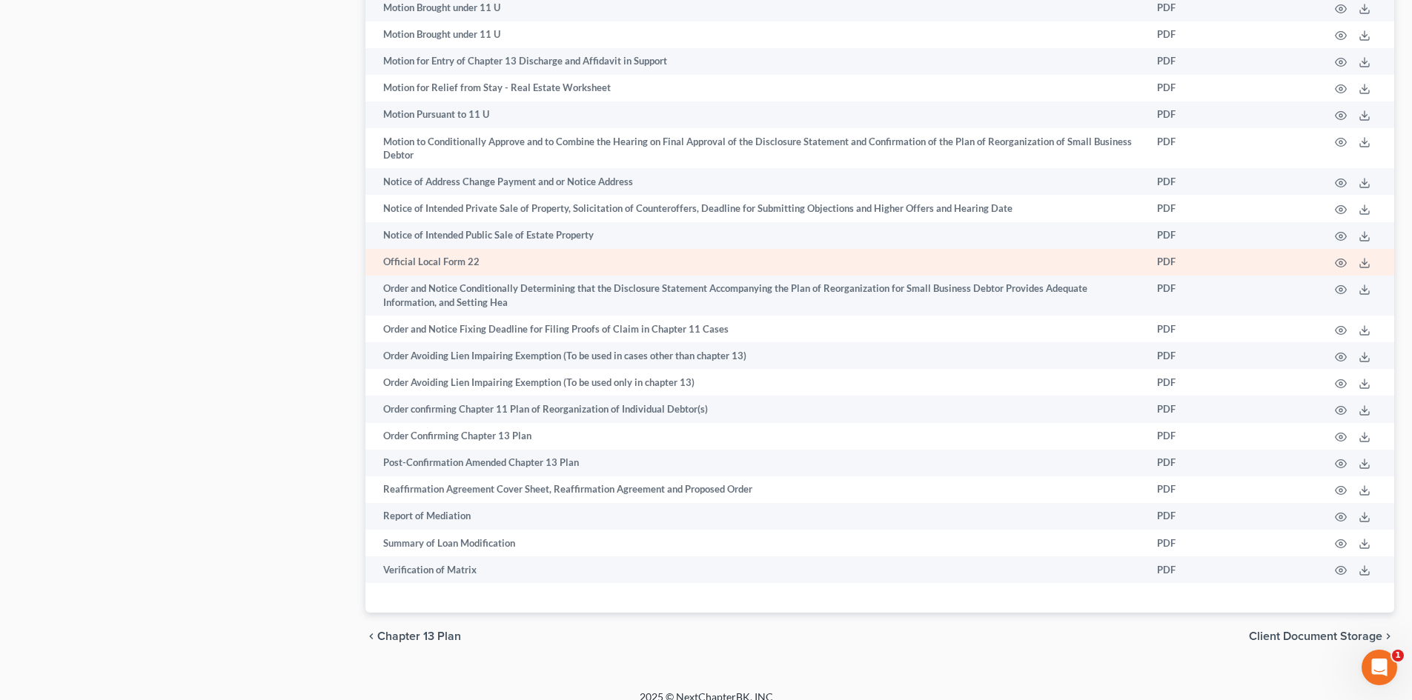
scroll to position [1111, 0]
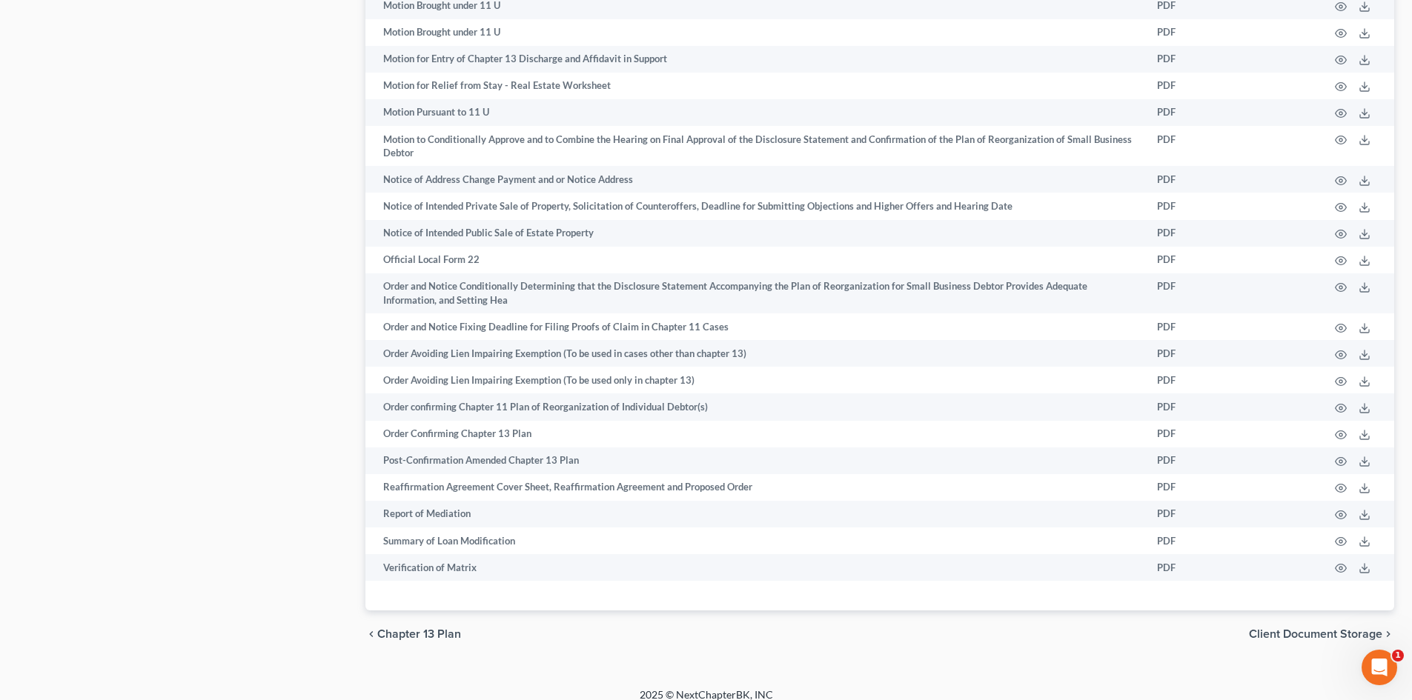
click at [1380, 634] on span "Client Document Storage" at bounding box center [1315, 634] width 133 height 12
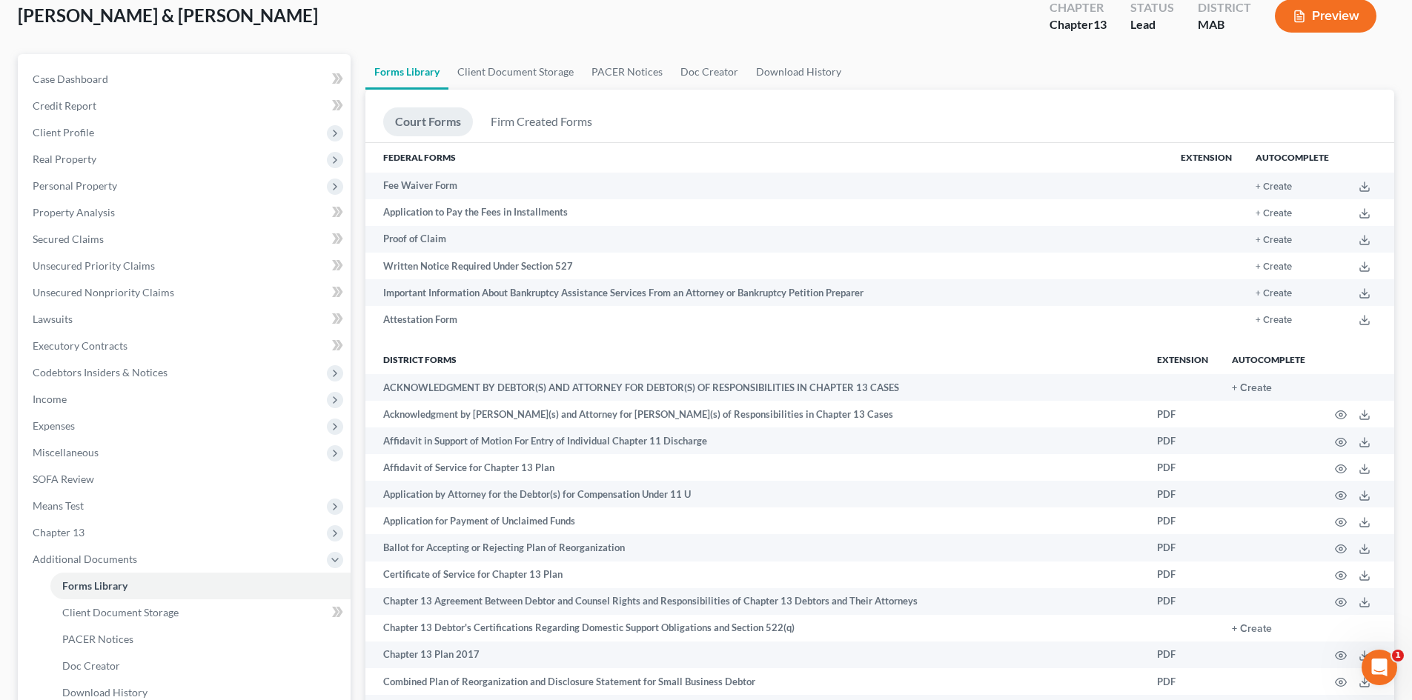
select select "0"
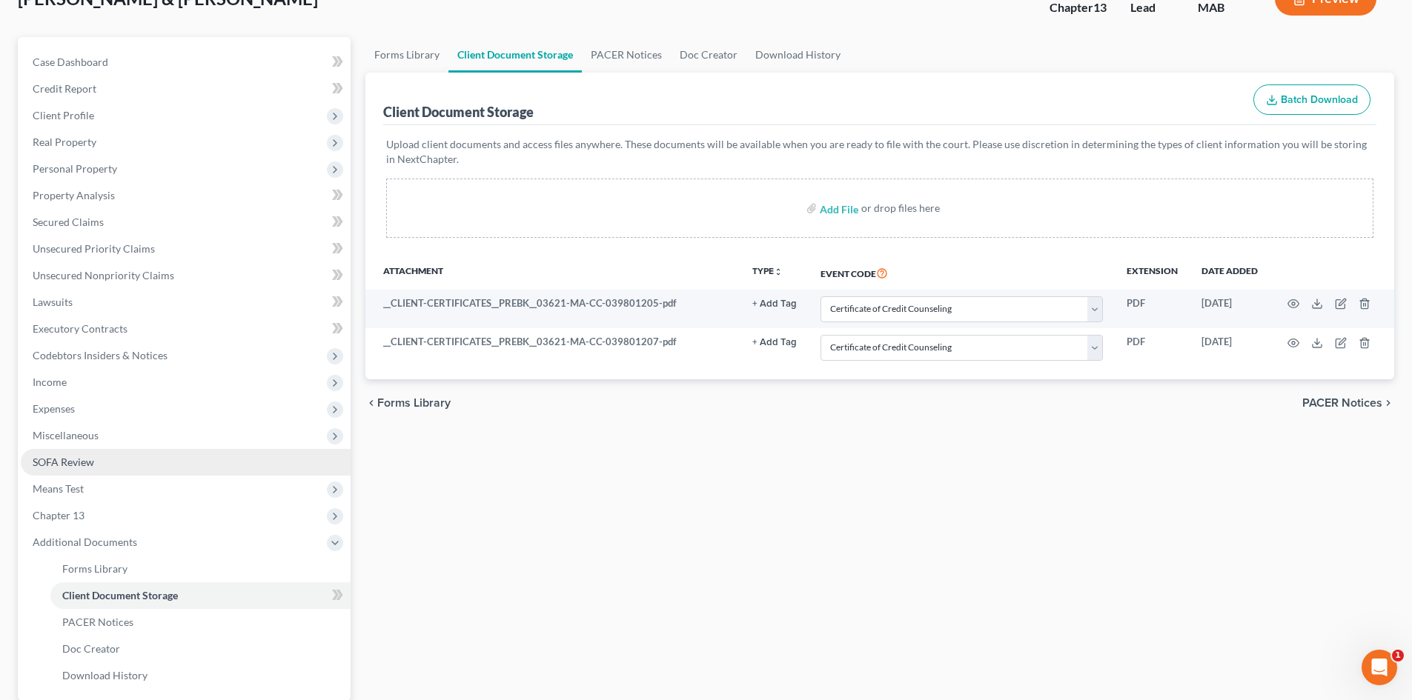
scroll to position [222, 0]
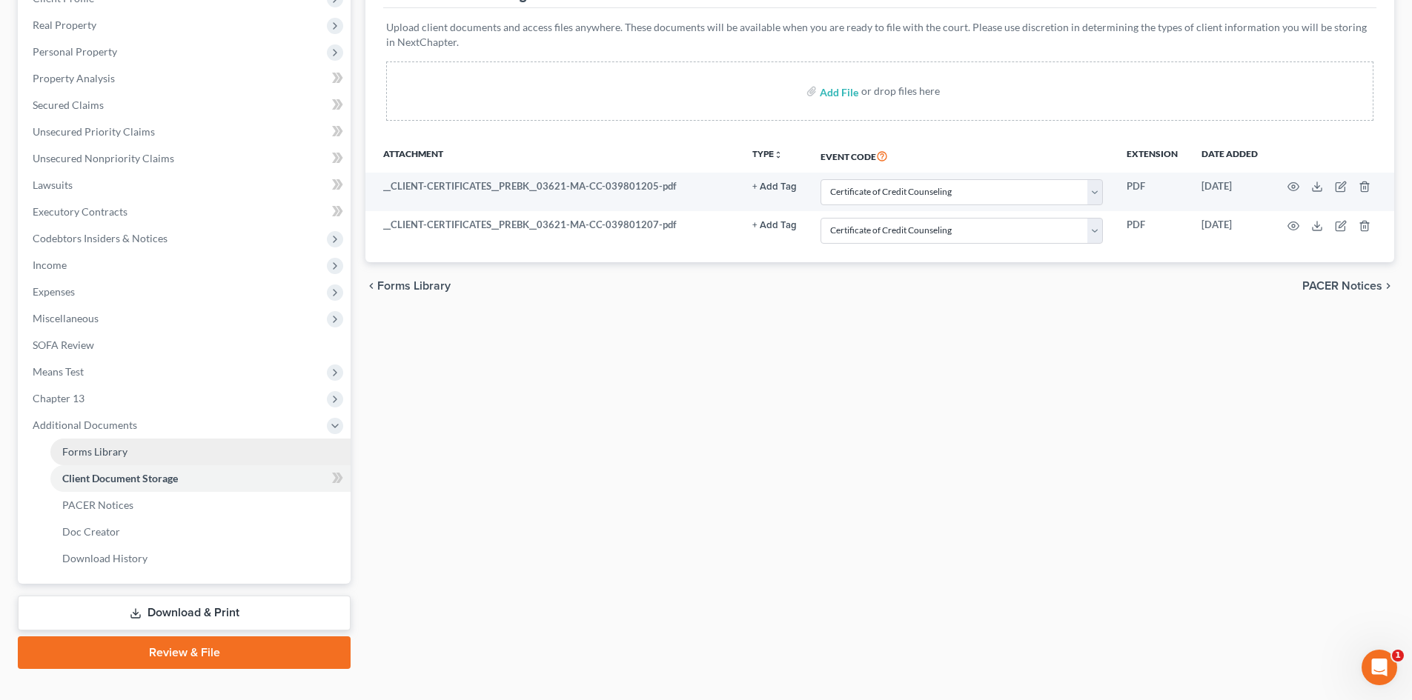
click at [142, 445] on link "Forms Library" at bounding box center [200, 452] width 300 height 27
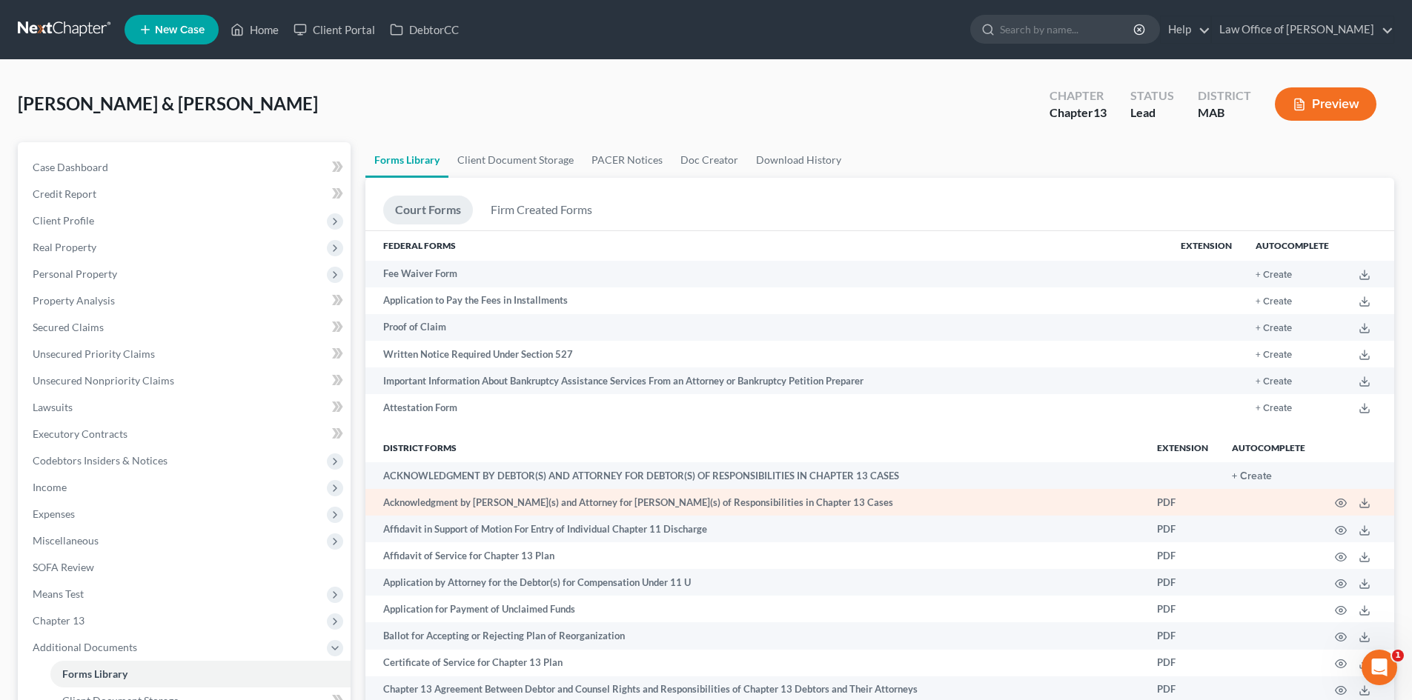
click at [584, 503] on td "Acknowledgment by Debtor(s) and Attorney for Debtor(s) of Responsibilities in C…" at bounding box center [755, 502] width 780 height 27
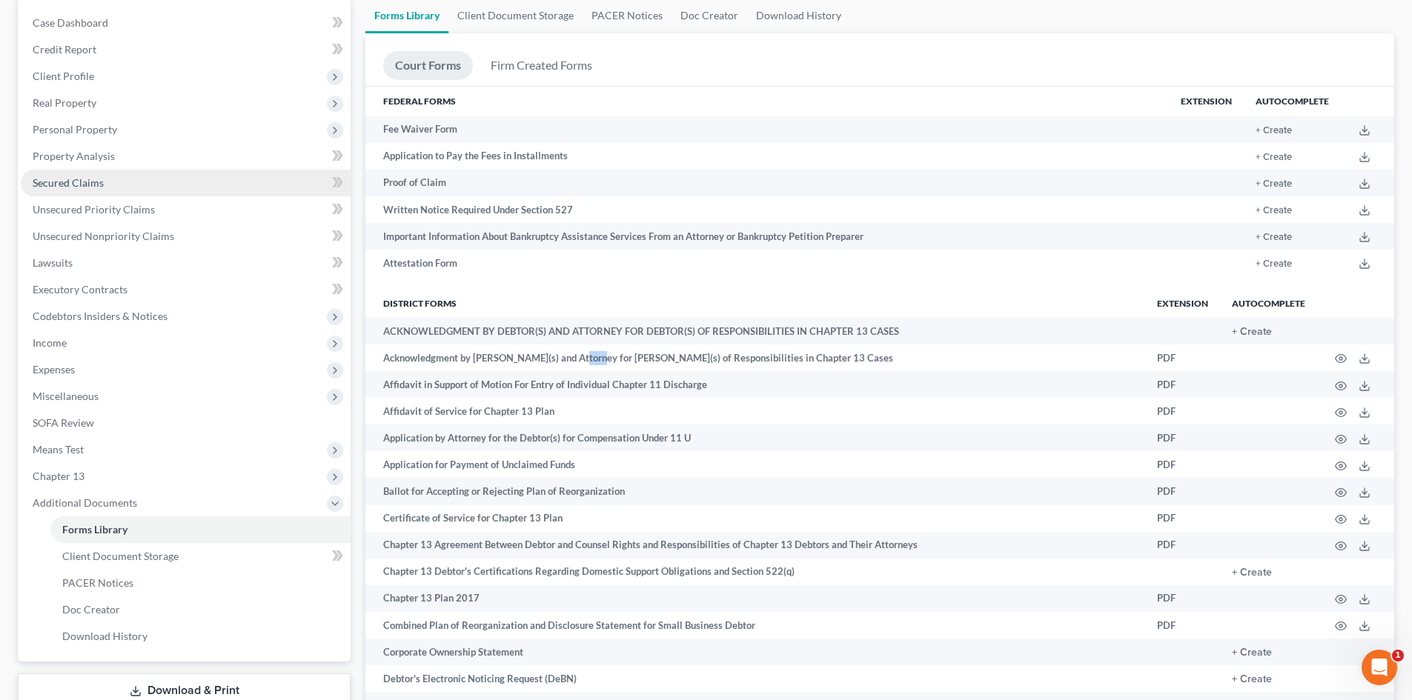
scroll to position [148, 0]
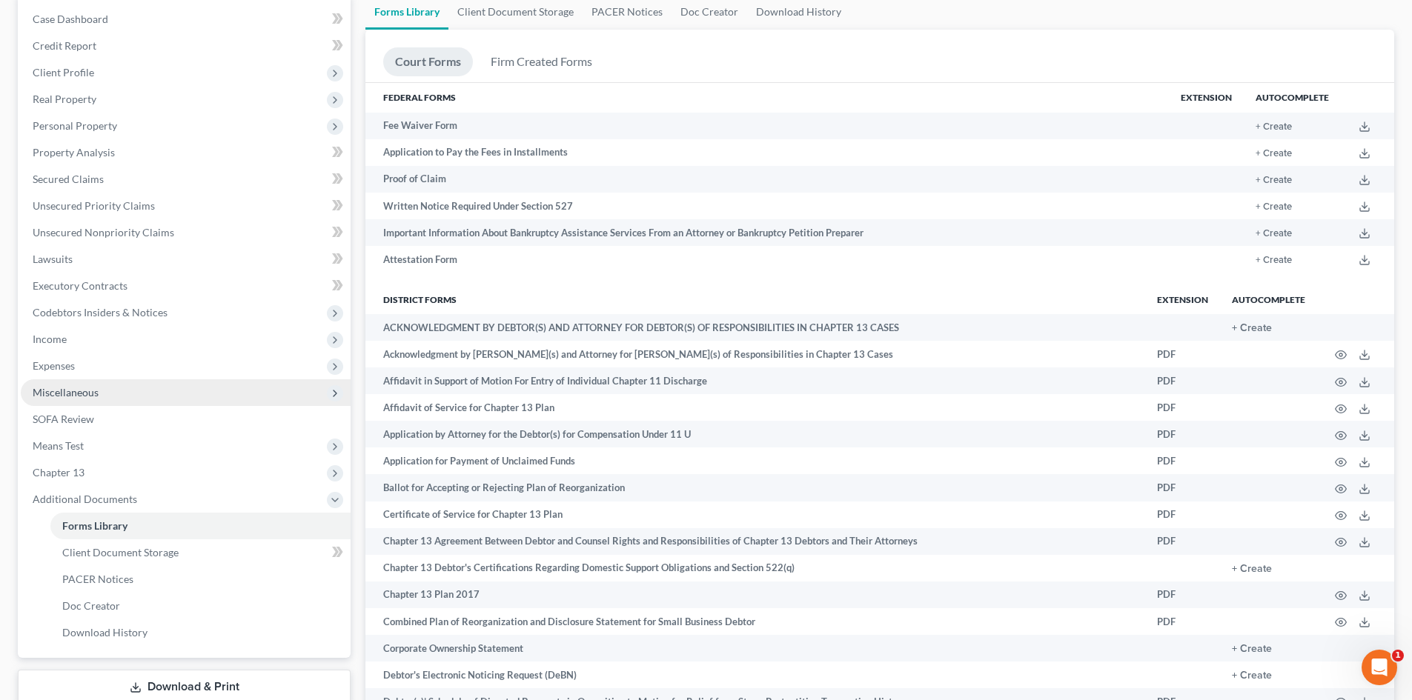
click at [81, 398] on span "Miscellaneous" at bounding box center [66, 392] width 66 height 13
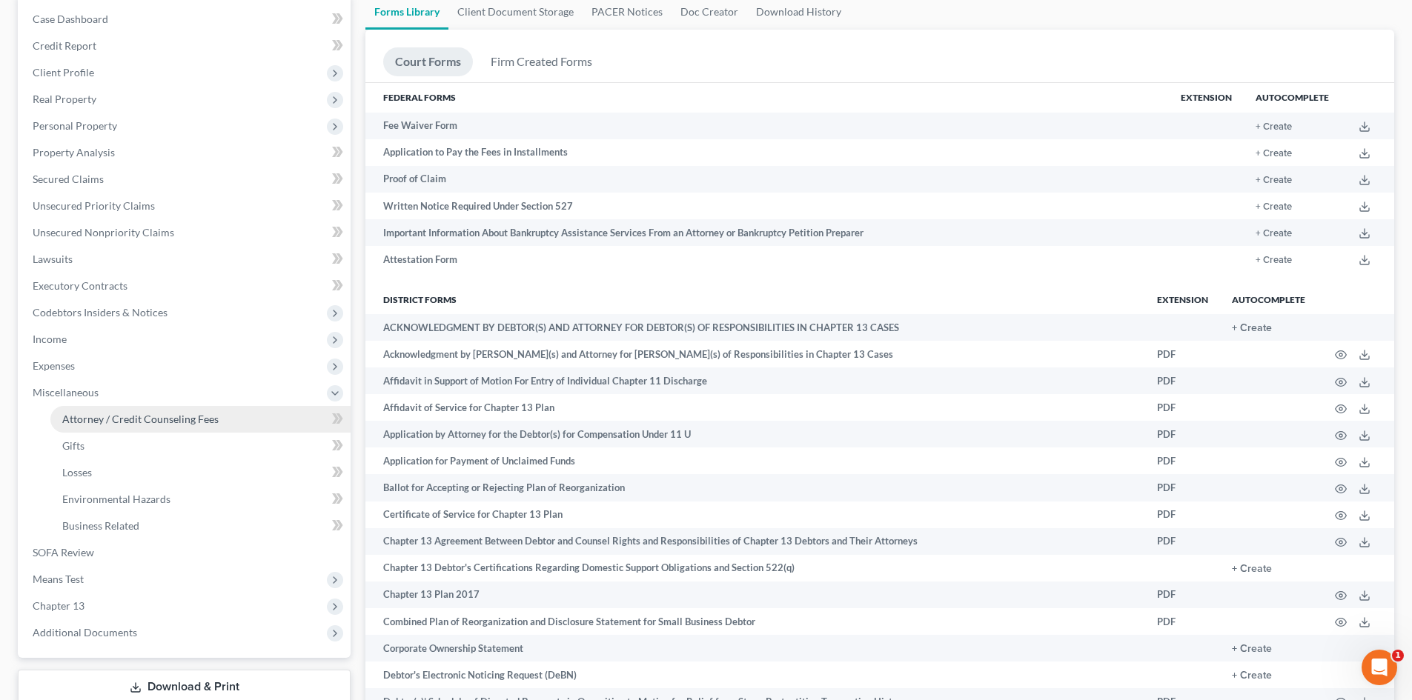
click at [126, 413] on span "Attorney / Credit Counseling Fees" at bounding box center [140, 419] width 156 height 13
select select "0"
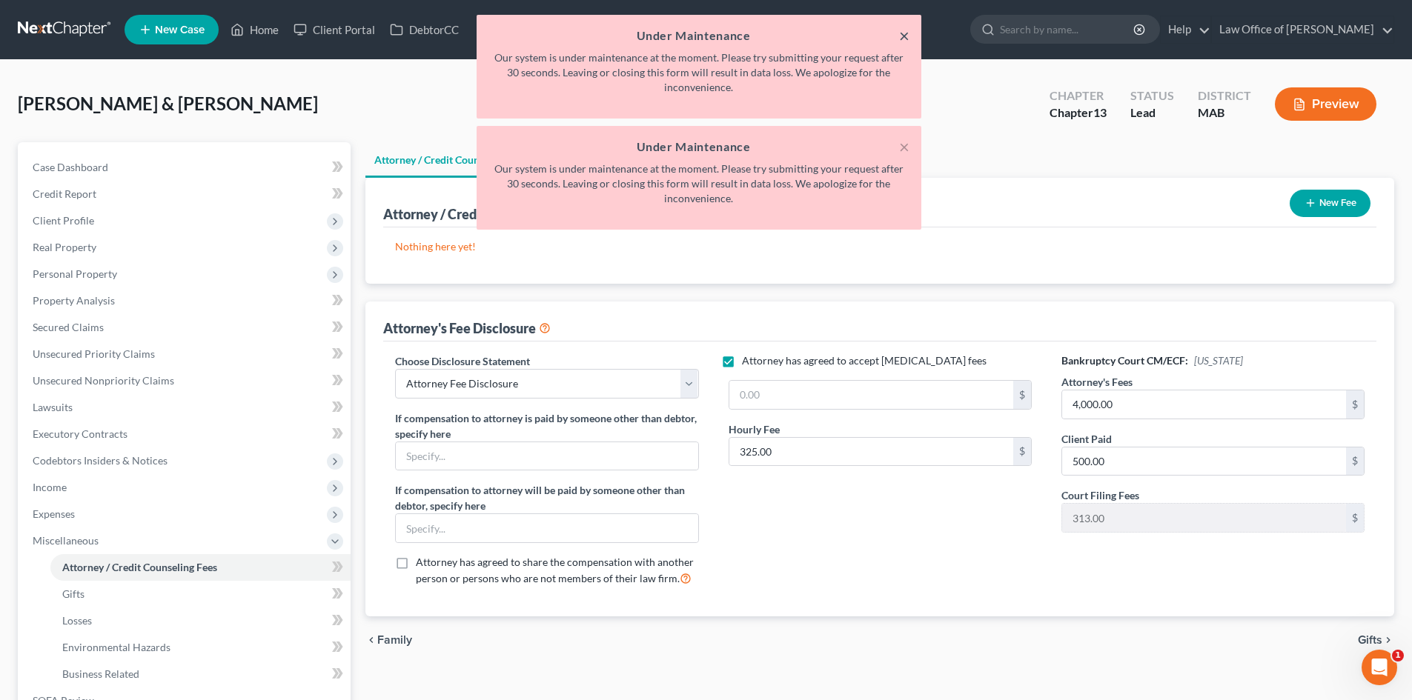
drag, startPoint x: 905, startPoint y: 30, endPoint x: 905, endPoint y: 54, distance: 24.5
click at [905, 32] on button "×" at bounding box center [904, 36] width 10 height 18
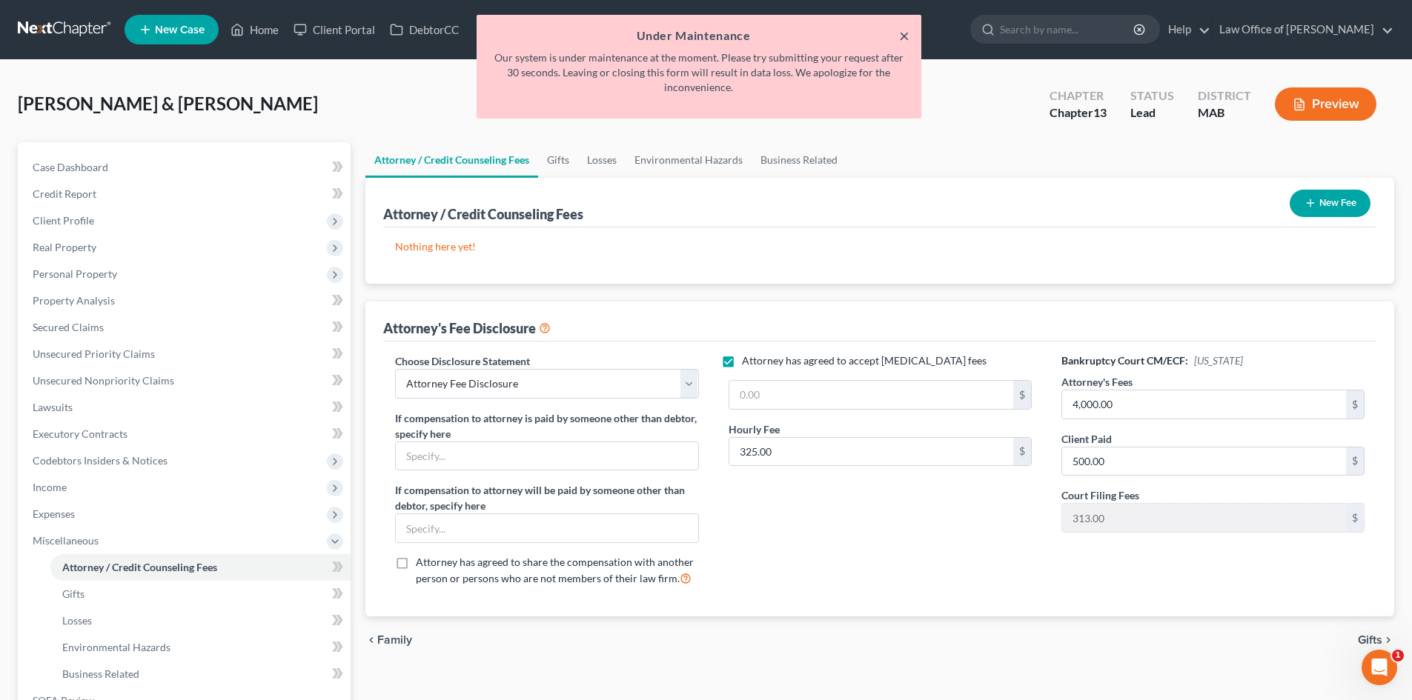
click at [903, 36] on button "×" at bounding box center [904, 36] width 10 height 18
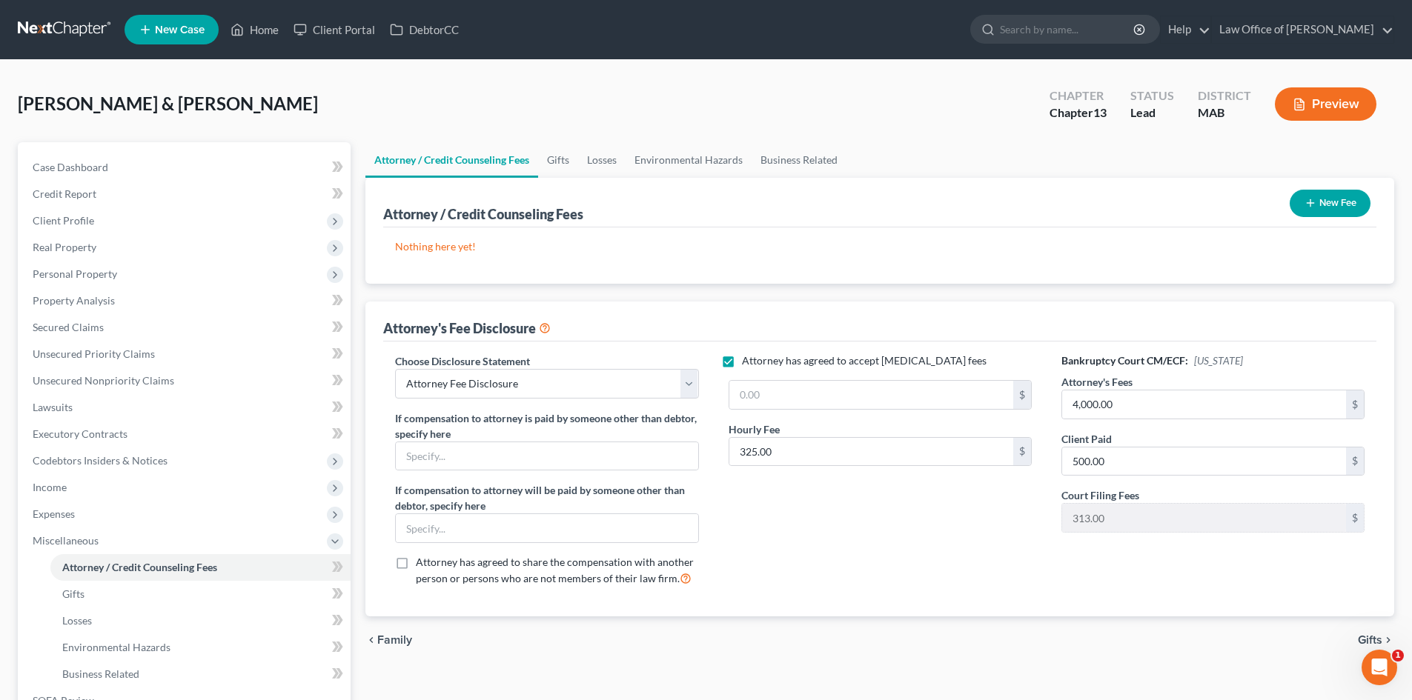
click at [546, 325] on icon at bounding box center [545, 327] width 12 height 14
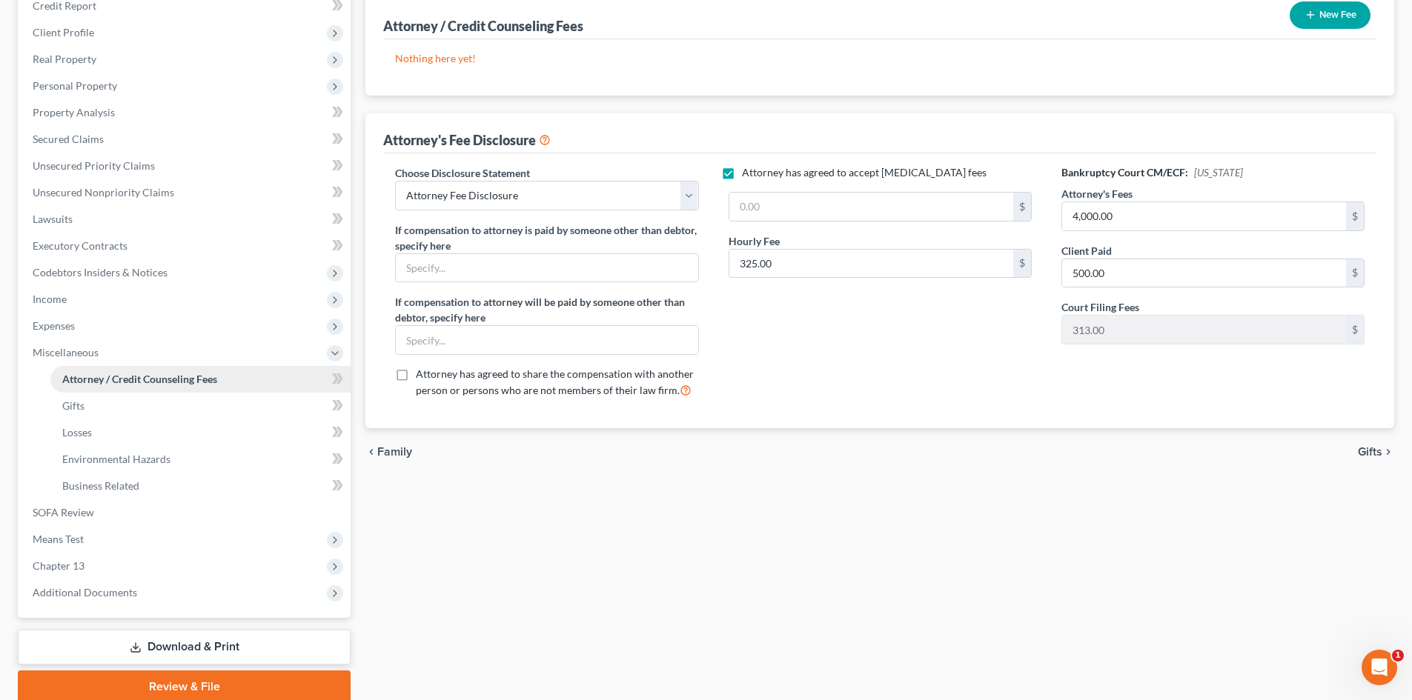
scroll to position [222, 0]
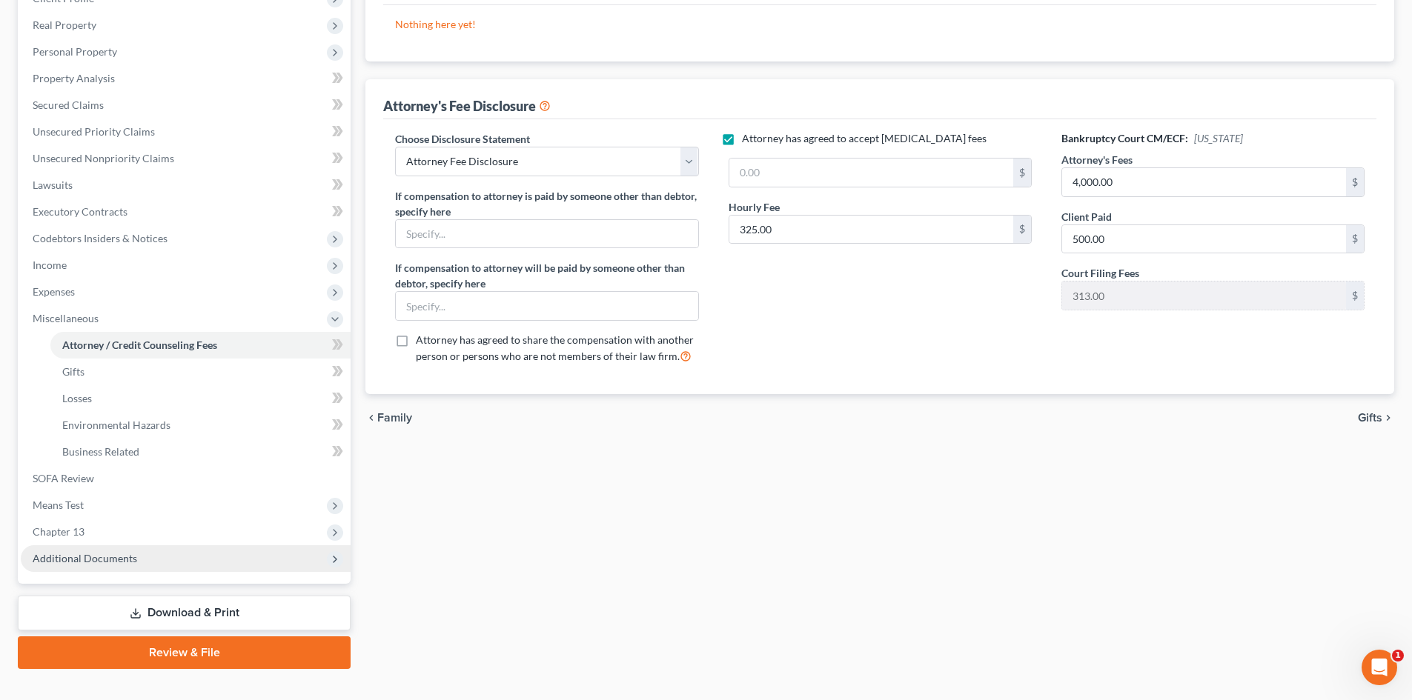
click at [97, 558] on span "Additional Documents" at bounding box center [85, 558] width 104 height 13
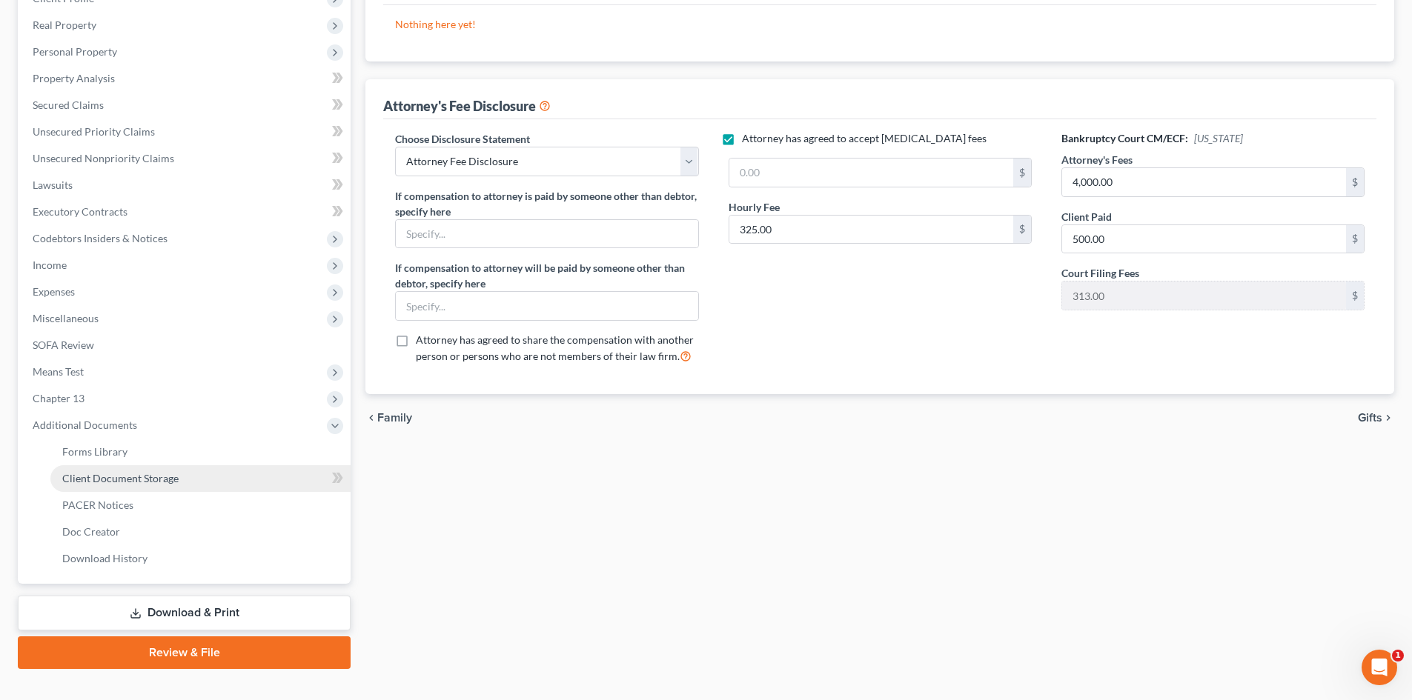
click at [153, 482] on span "Client Document Storage" at bounding box center [120, 478] width 116 height 13
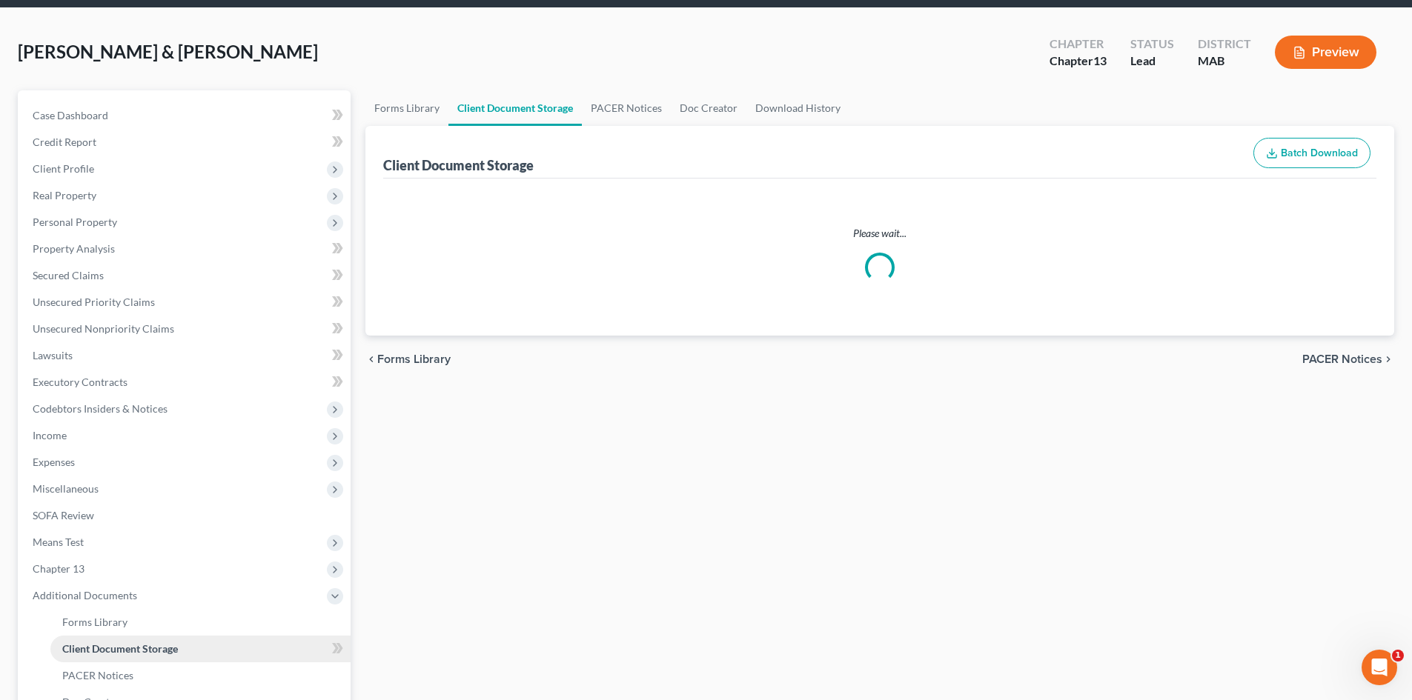
select select "0"
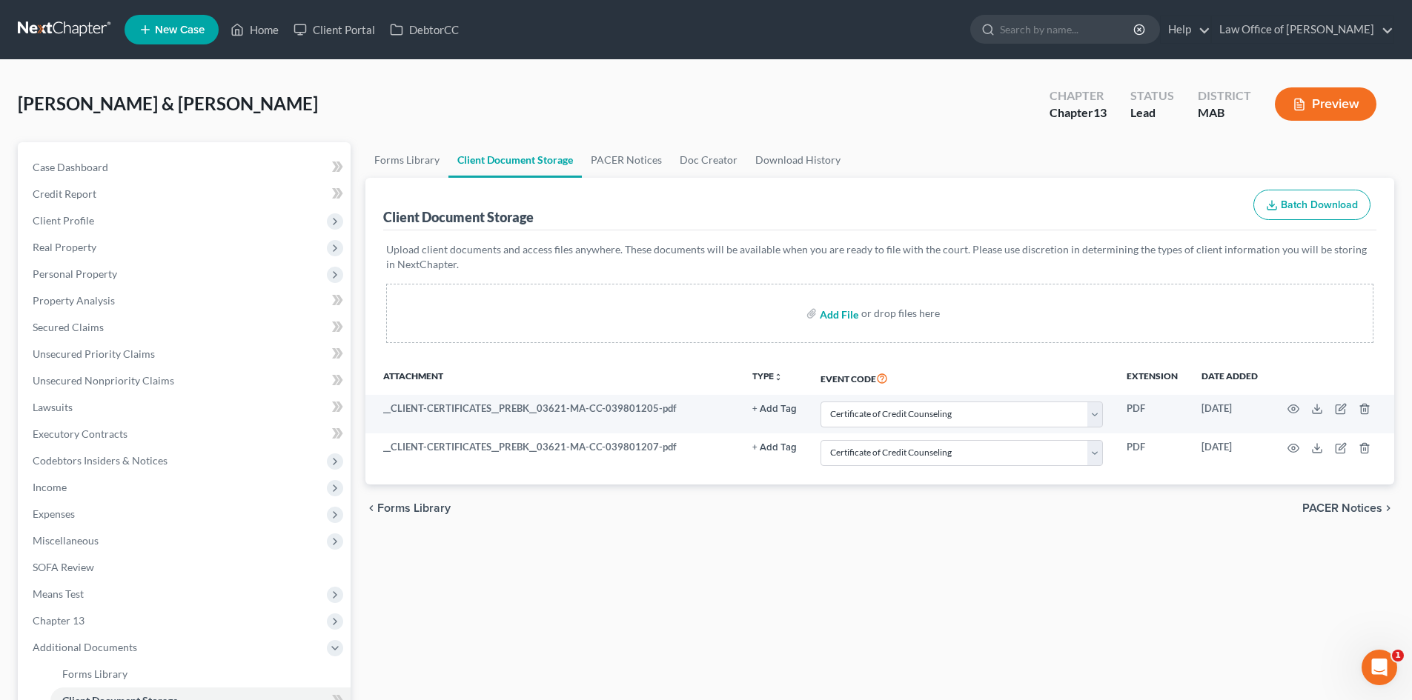
click at [840, 316] on input "file" at bounding box center [838, 313] width 36 height 27
click at [488, 245] on p "Upload client documents and access files anywhere. These documents will be avai…" at bounding box center [879, 257] width 987 height 30
click at [820, 314] on label "Add File" at bounding box center [840, 315] width 41 height 27
click at [96, 542] on span "Miscellaneous" at bounding box center [66, 540] width 66 height 13
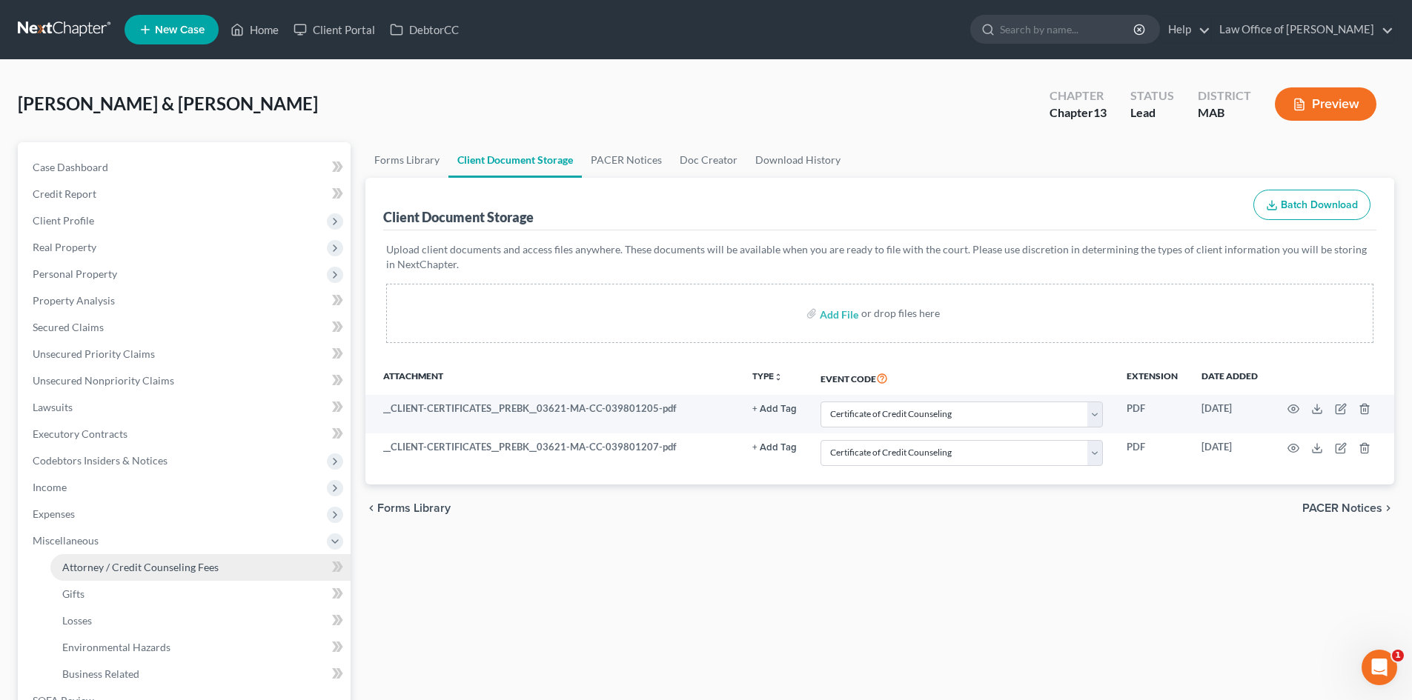
click at [111, 573] on span "Attorney / Credit Counseling Fees" at bounding box center [140, 567] width 156 height 13
select select "0"
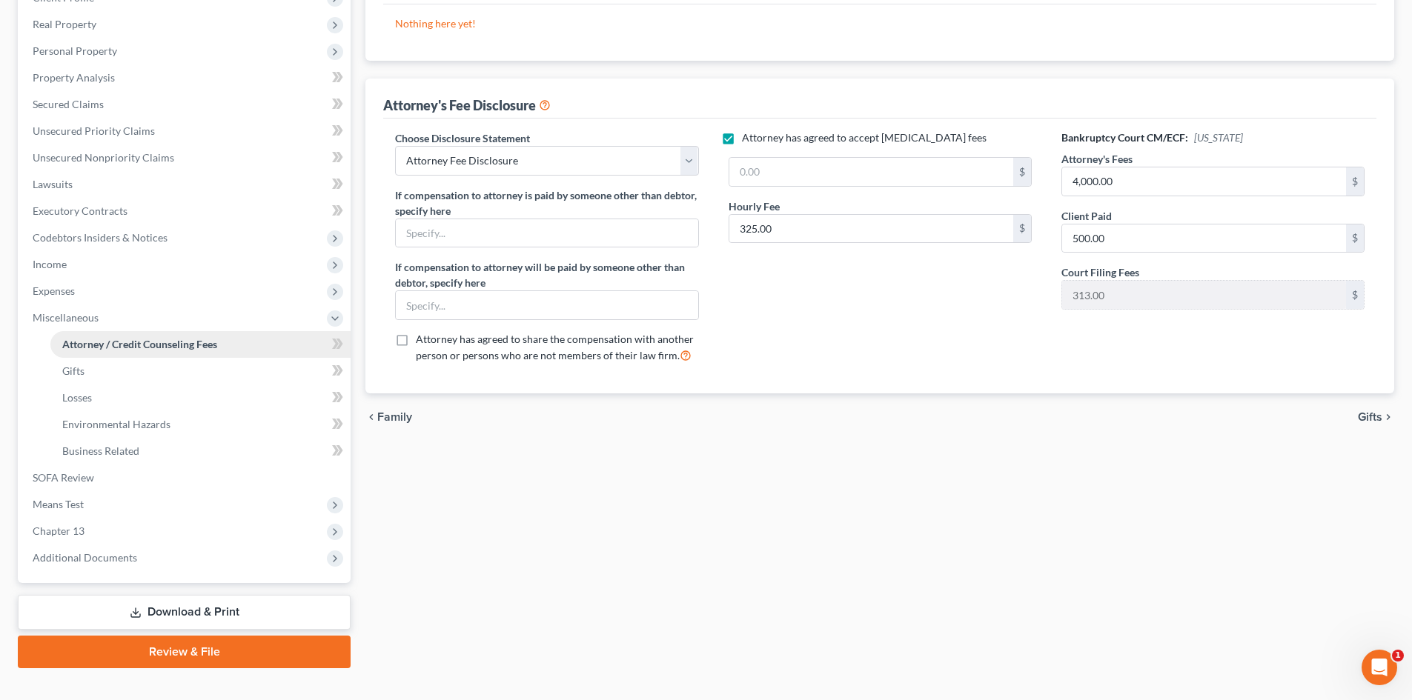
scroll to position [247, 0]
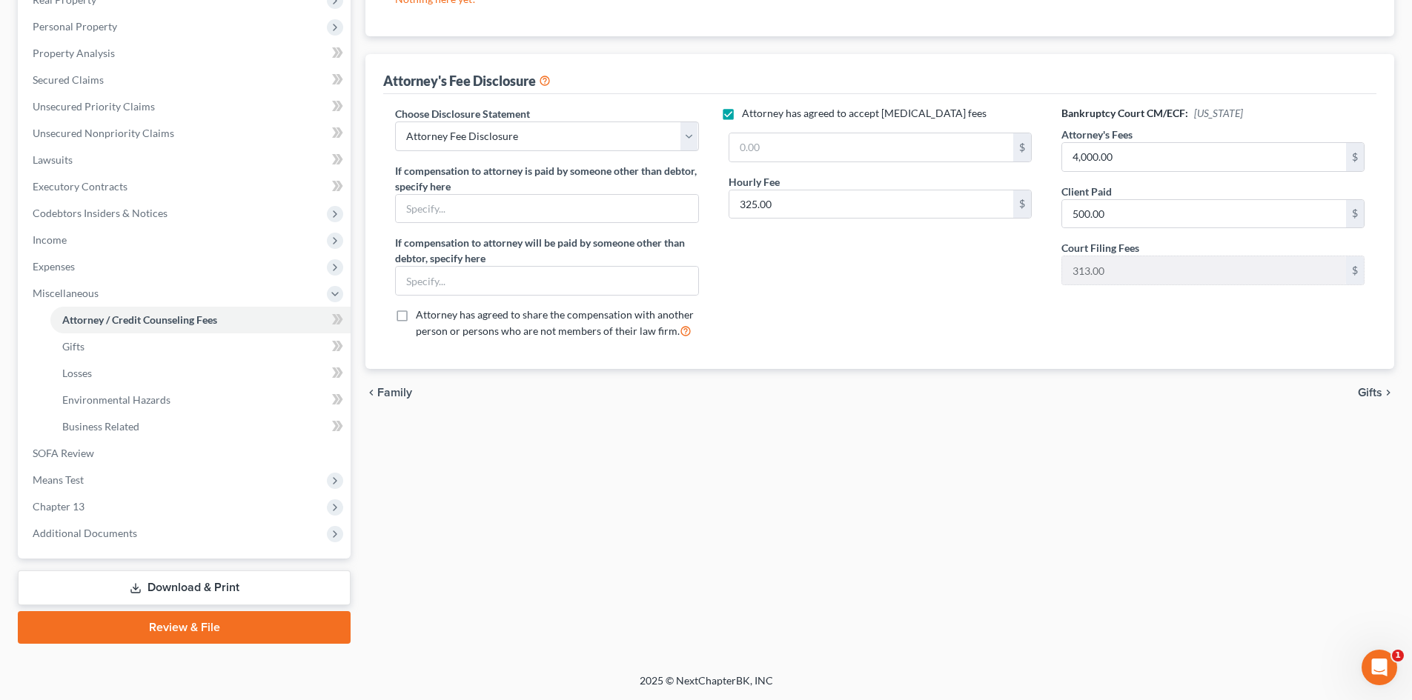
click at [207, 588] on link "Download & Print" at bounding box center [184, 588] width 333 height 35
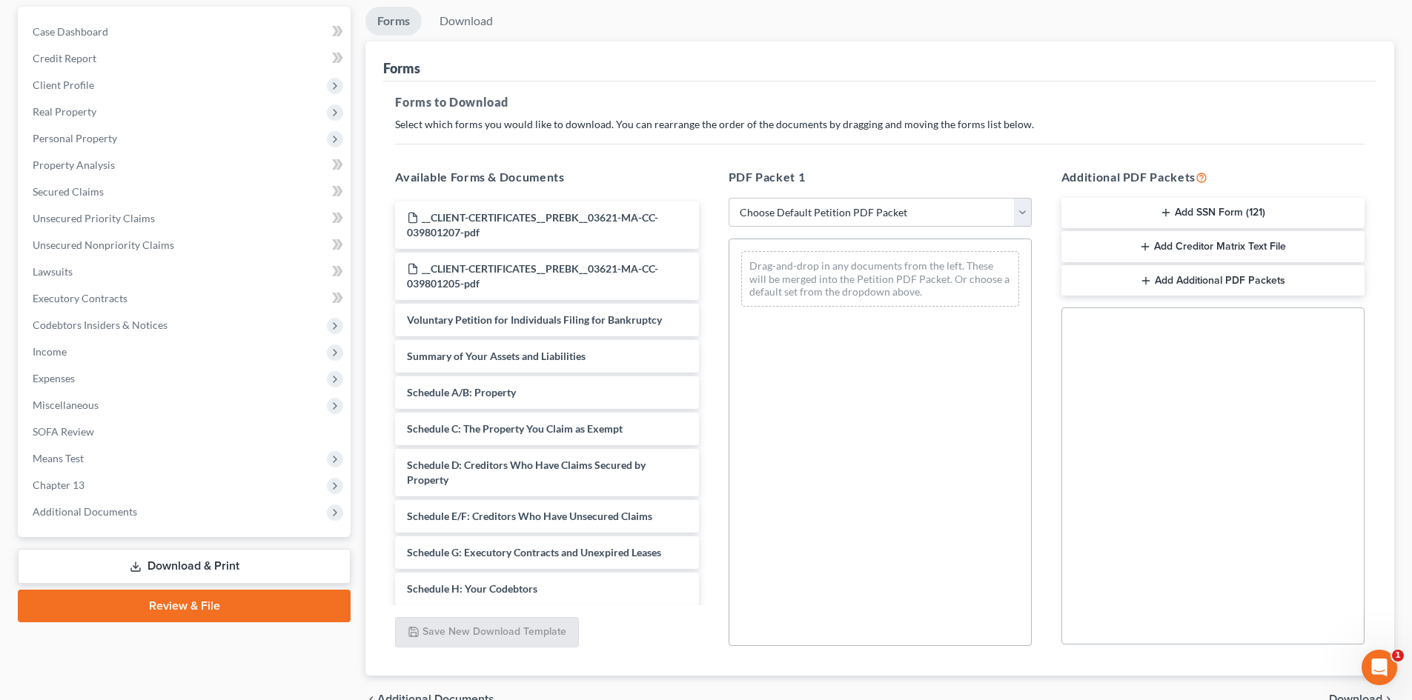
scroll to position [148, 0]
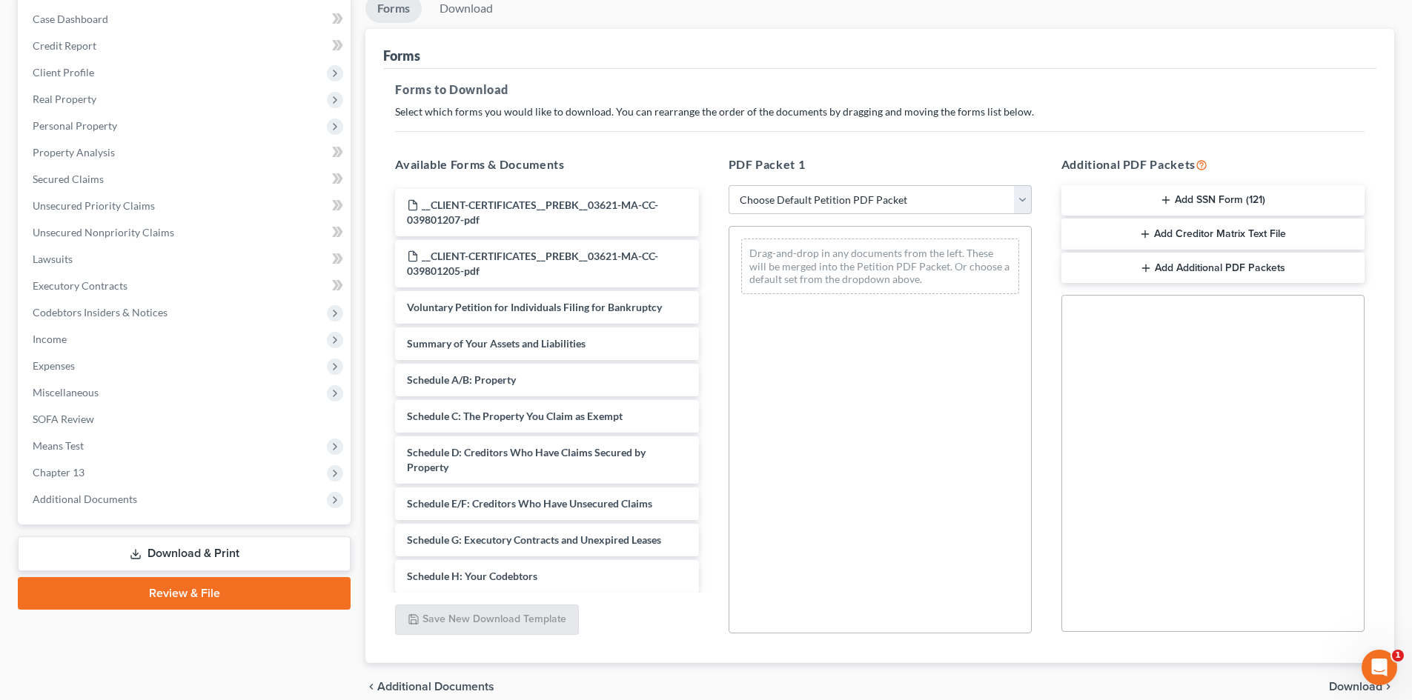
click at [711, 457] on div "Available Forms & Documents __CLIENT-CERTIFICATES__PREBK__03621-MA-CC-039801207…" at bounding box center [546, 395] width 333 height 502
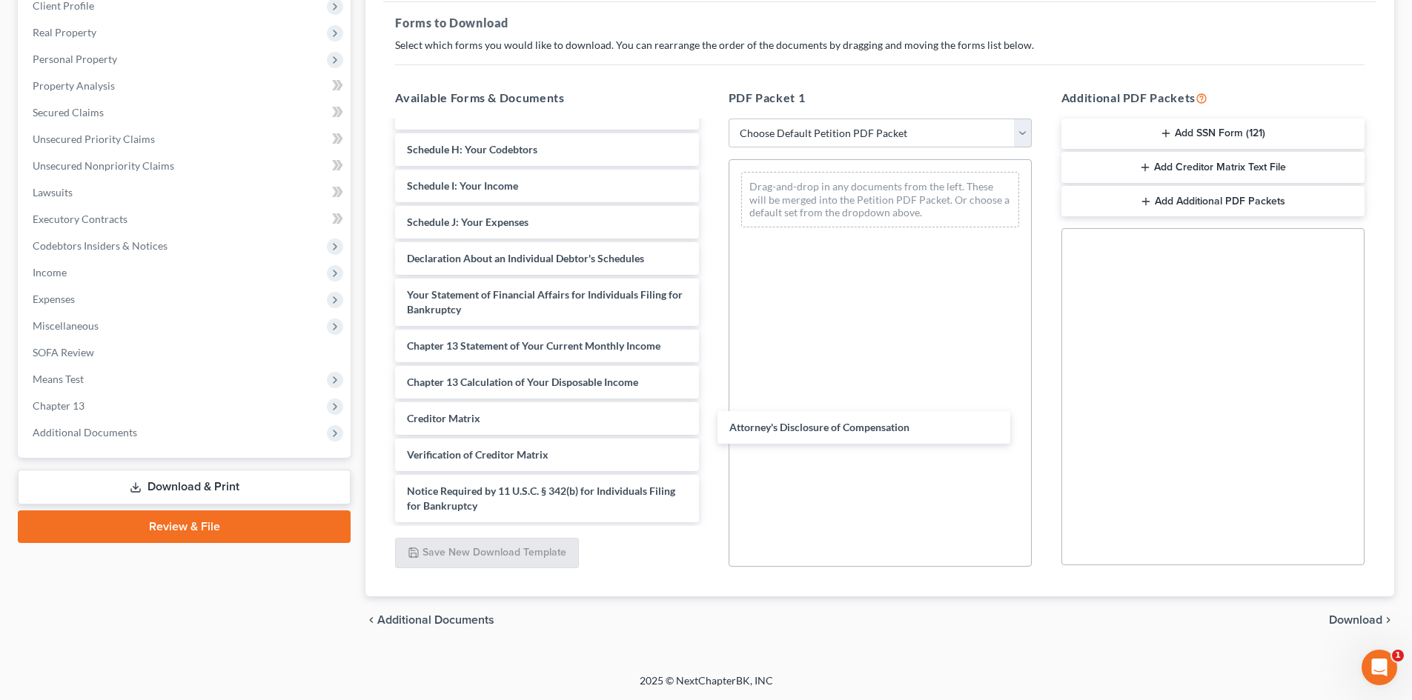
scroll to position [360, 0]
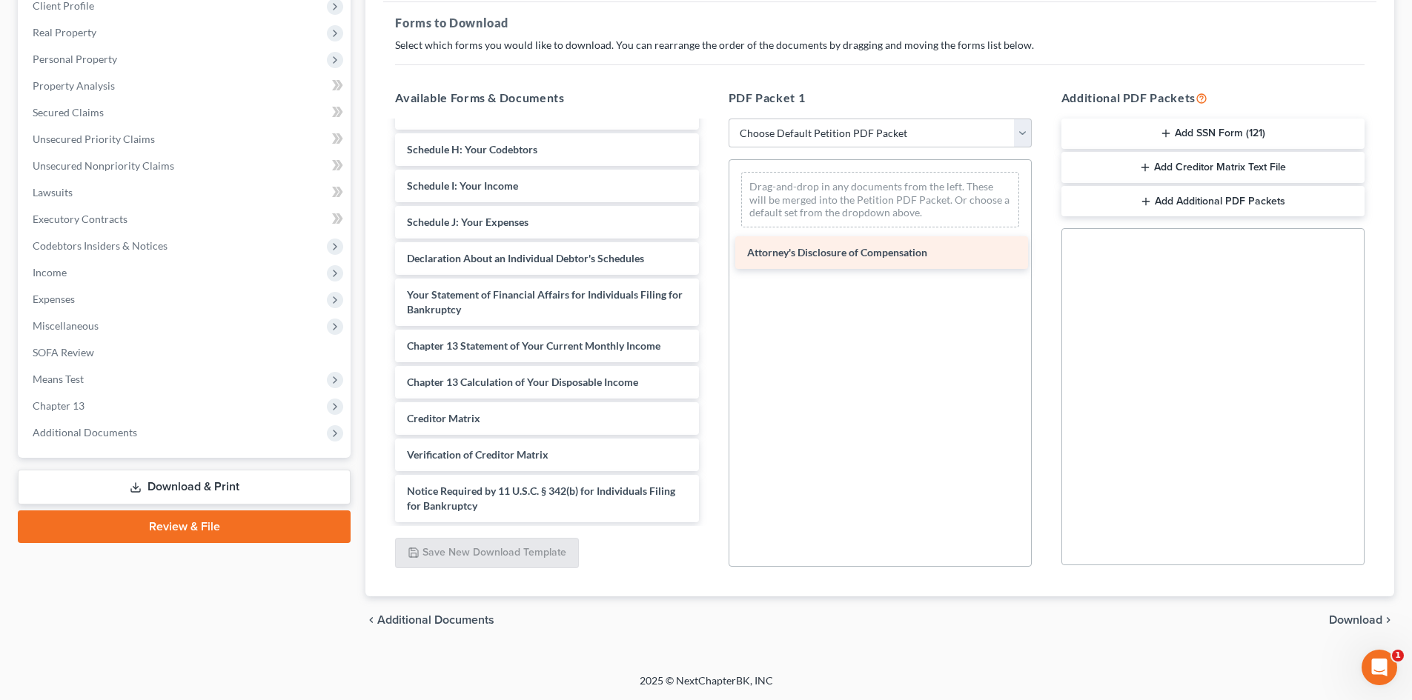
drag, startPoint x: 547, startPoint y: 501, endPoint x: 887, endPoint y: 247, distance: 424.1
click at [710, 247] on div "Attorney's Disclosure of Compensation __CLIENT-CERTIFICATES__PREBK__03621-MA-CC…" at bounding box center [546, 142] width 327 height 760
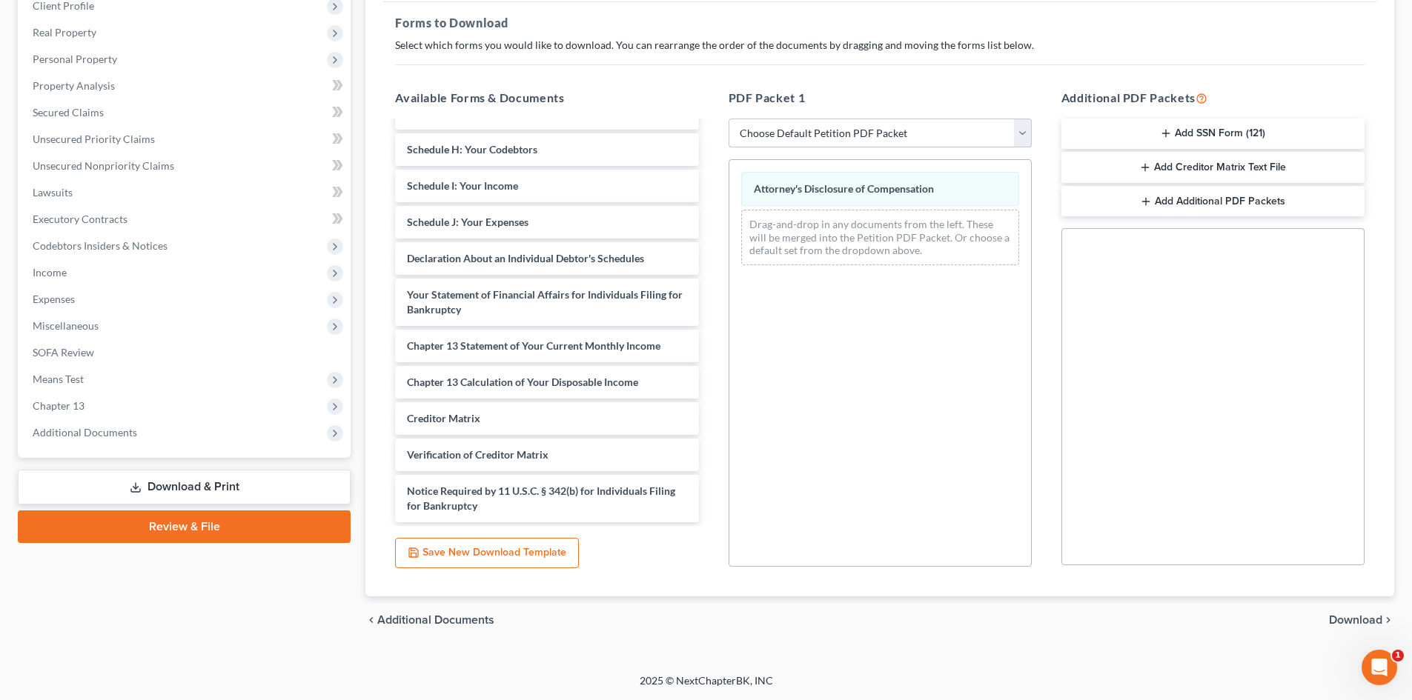
click at [887, 121] on select "Choose Default Petition PDF Packet Complete Bankruptcy Petition (all forms and …" at bounding box center [879, 134] width 303 height 30
select select "0"
click at [728, 119] on select "Choose Default Petition PDF Packet Complete Bankruptcy Petition (all forms and …" at bounding box center [879, 134] width 303 height 30
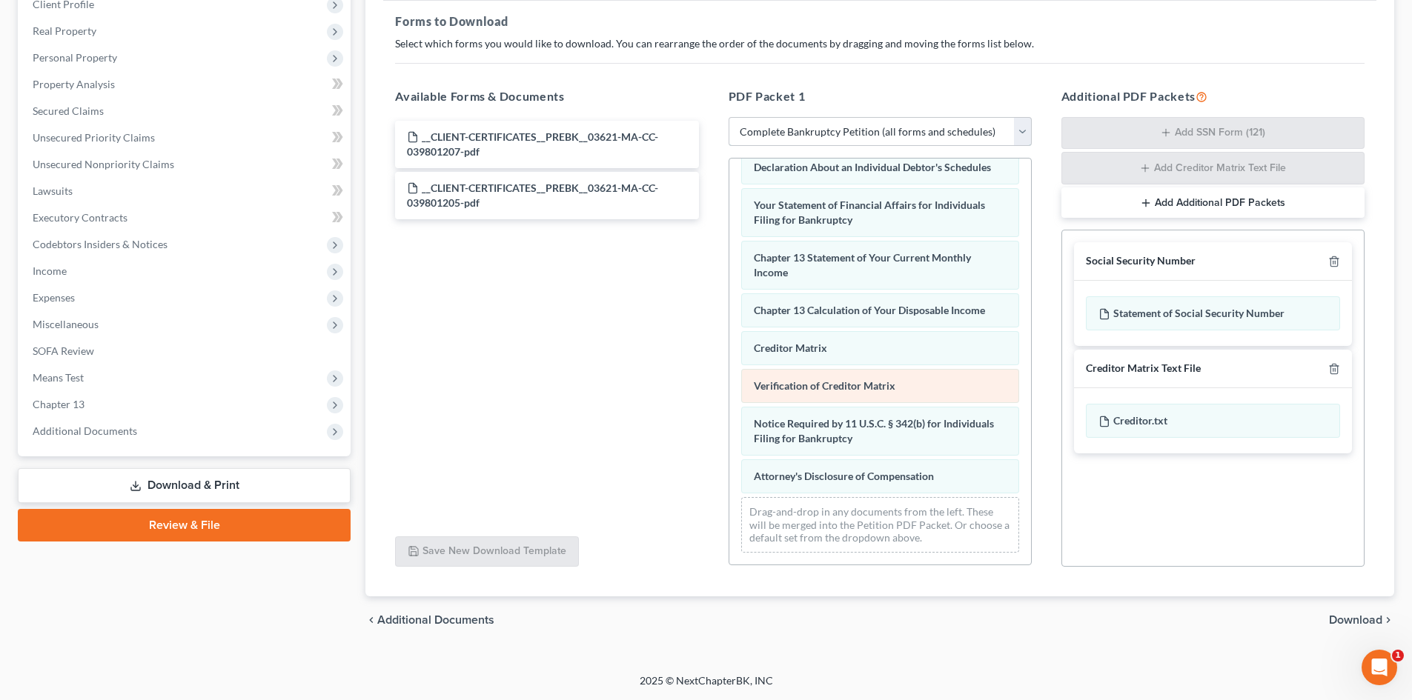
scroll to position [457, 0]
click at [260, 484] on link "Download & Print" at bounding box center [184, 485] width 333 height 35
click at [1344, 619] on span "Download" at bounding box center [1355, 620] width 53 height 12
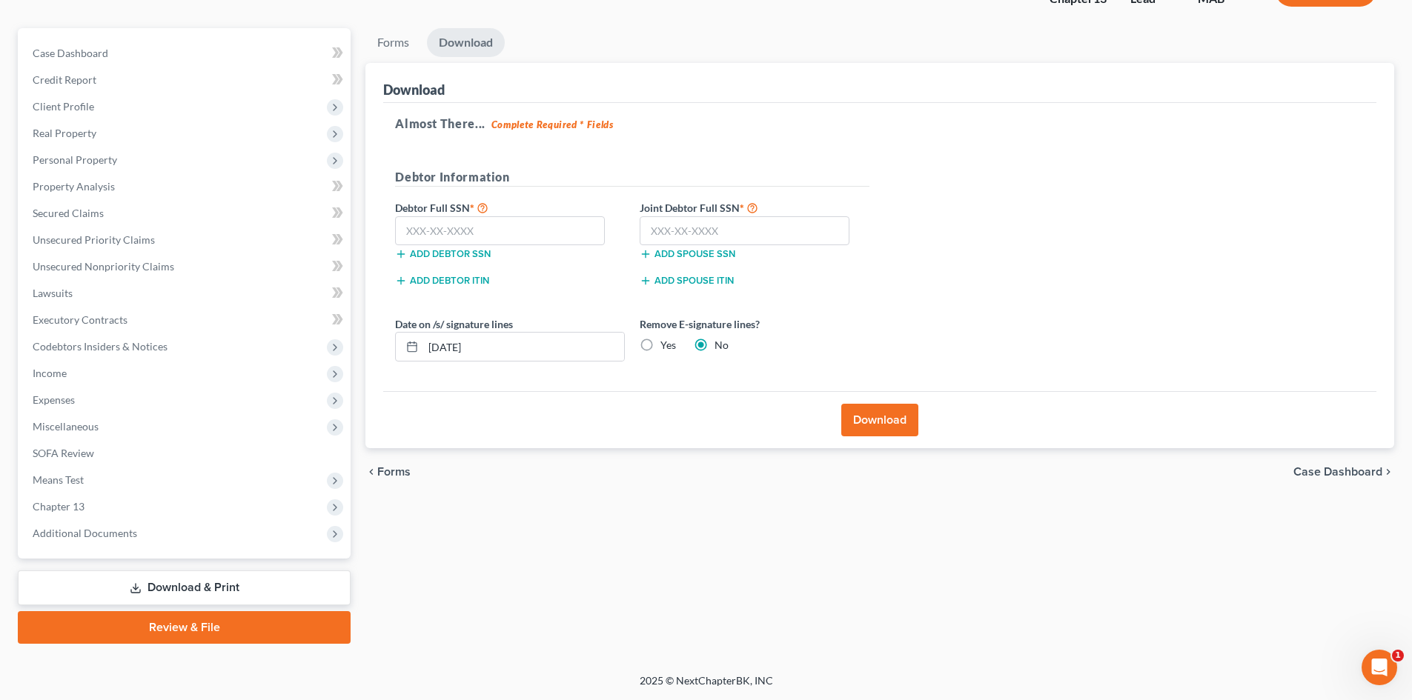
scroll to position [114, 0]
click at [536, 230] on input "text" at bounding box center [500, 231] width 210 height 30
type input "031-62-5772"
click at [653, 225] on input "text" at bounding box center [744, 231] width 210 height 30
type input "031-60-7105"
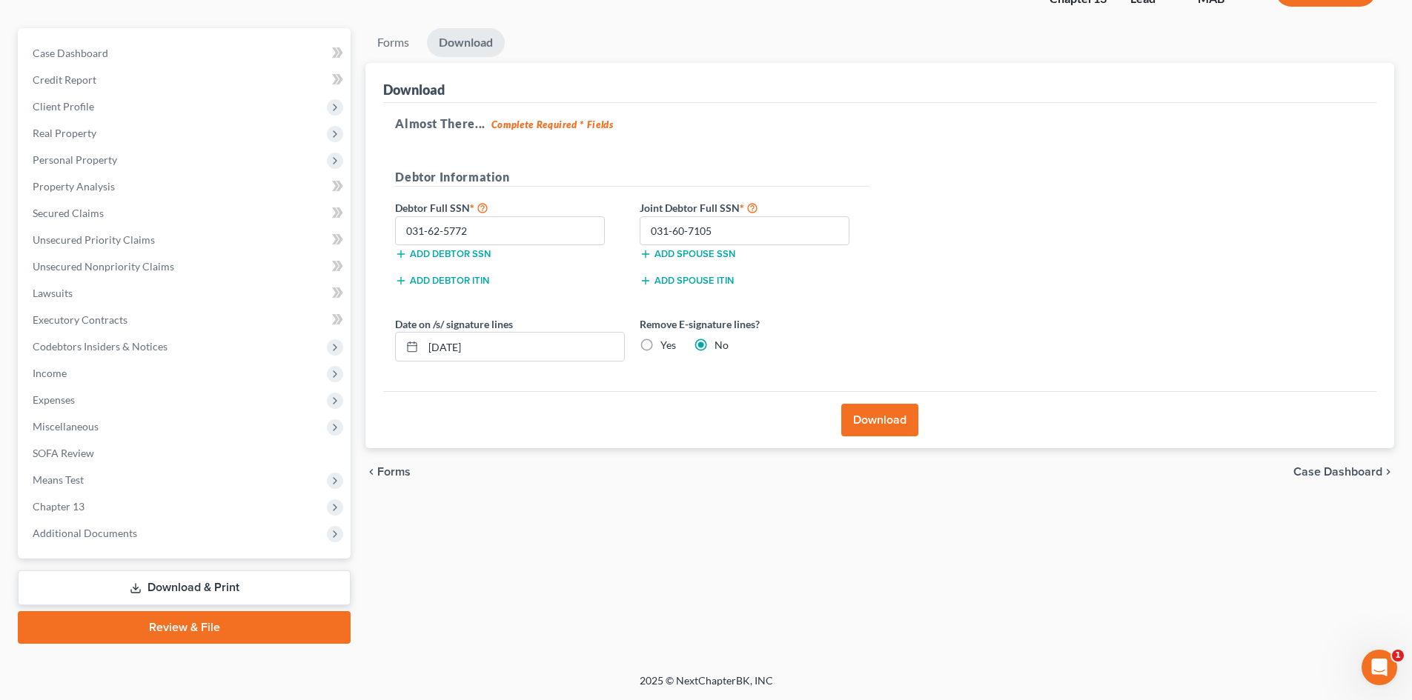
click at [863, 422] on button "Download" at bounding box center [879, 420] width 77 height 33
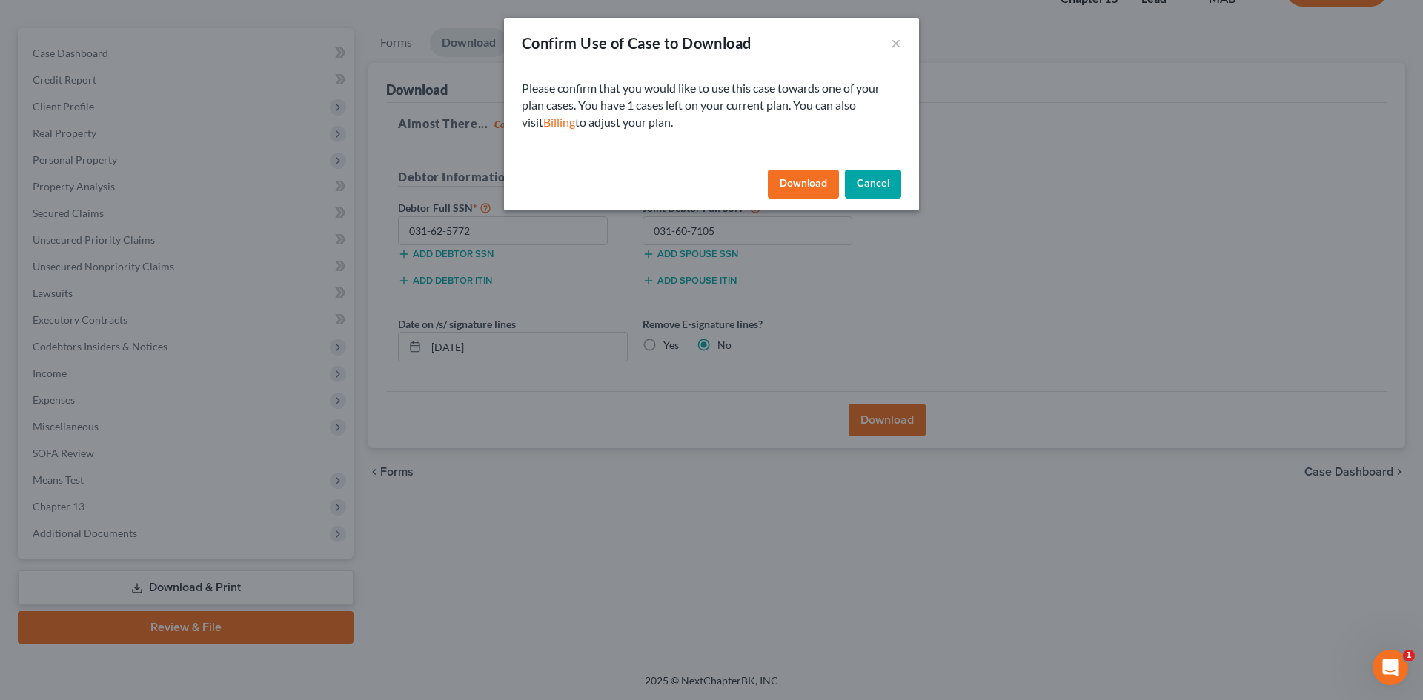
click at [794, 187] on button "Download" at bounding box center [803, 185] width 71 height 30
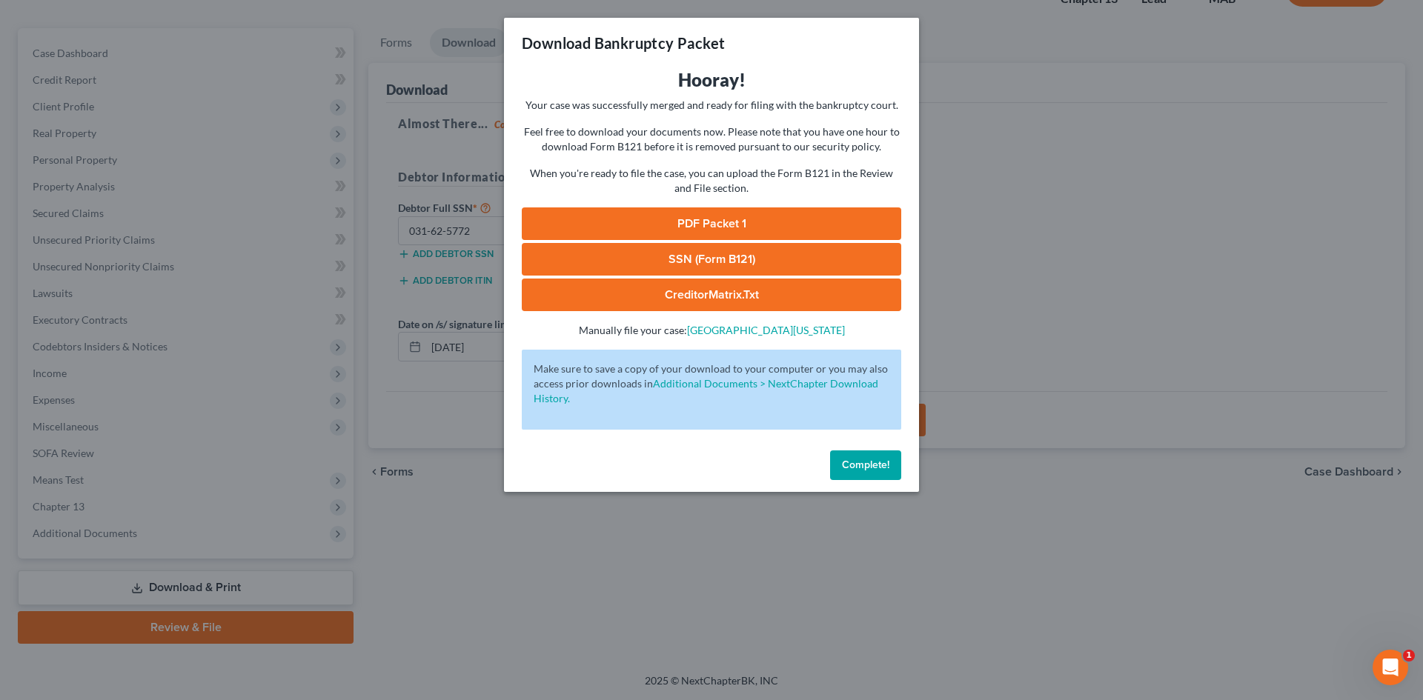
click at [812, 215] on link "PDF Packet 1" at bounding box center [711, 223] width 379 height 33
click at [886, 471] on span "Complete!" at bounding box center [865, 465] width 47 height 13
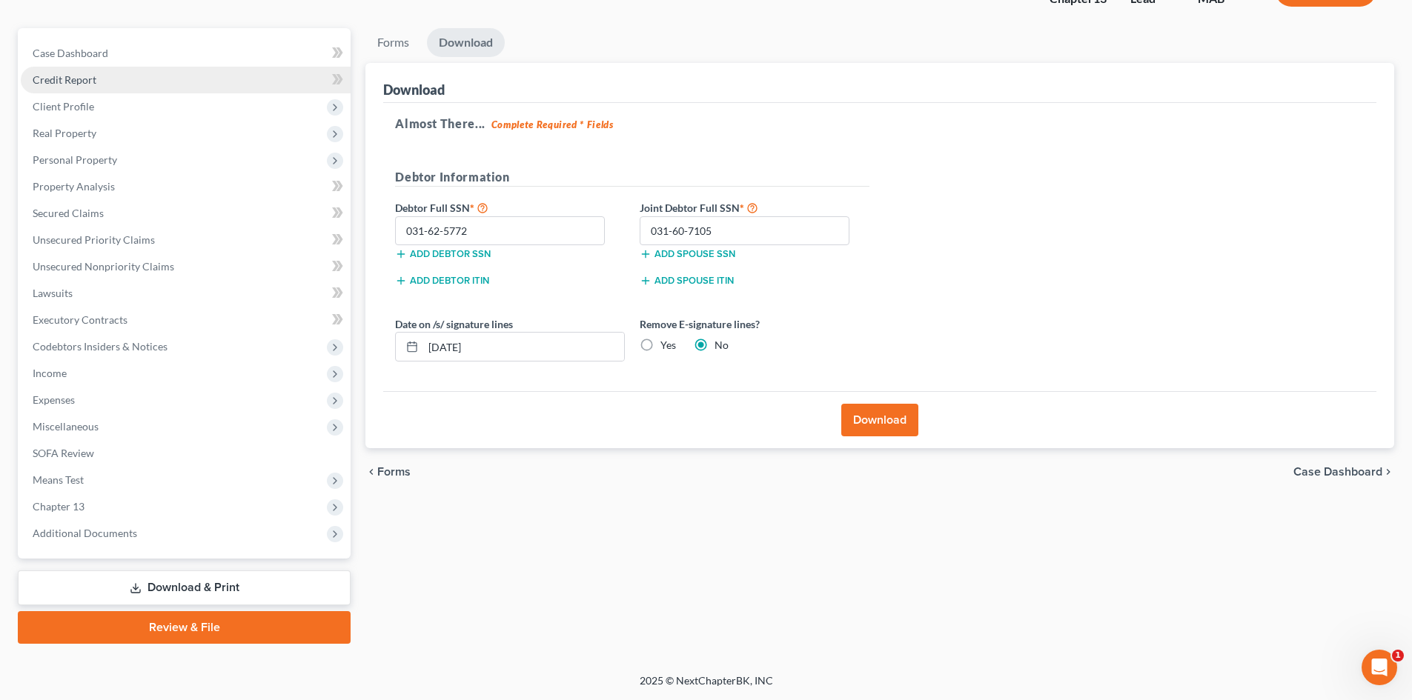
click at [151, 80] on link "Credit Report" at bounding box center [186, 80] width 330 height 27
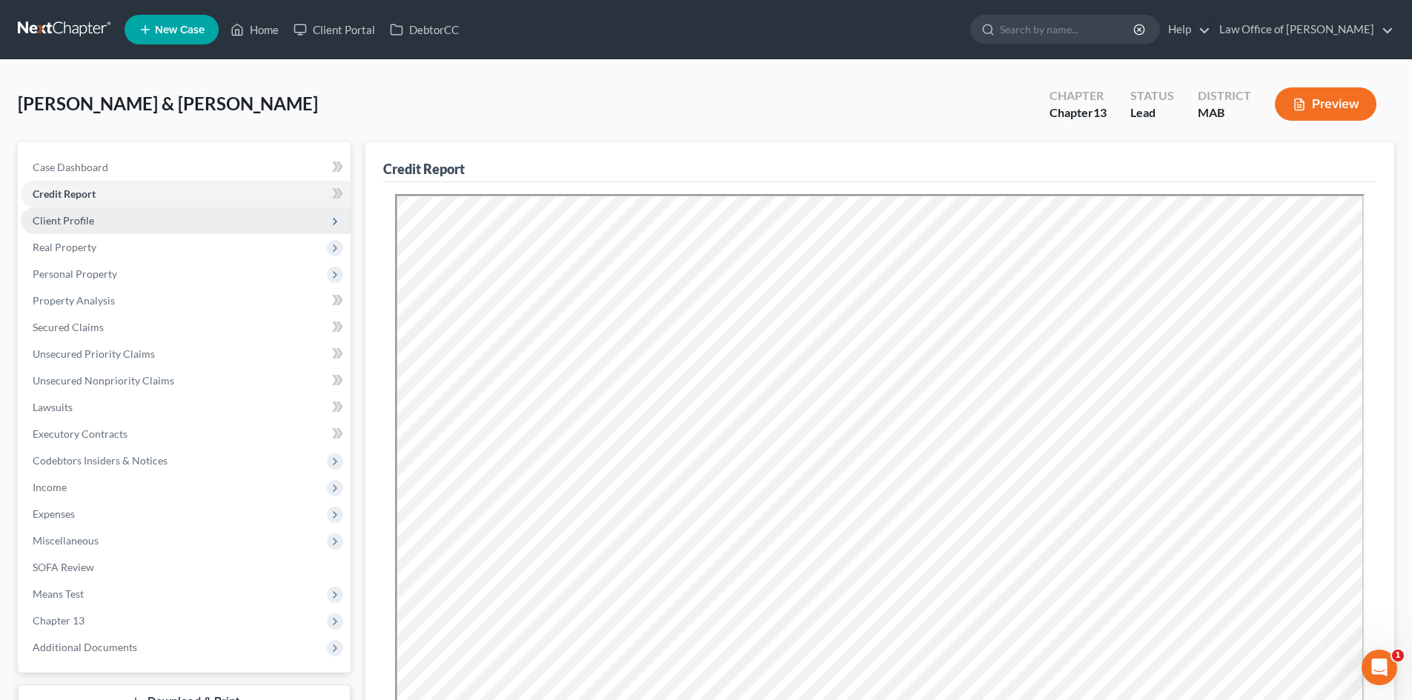
click at [81, 213] on span "Client Profile" at bounding box center [186, 220] width 330 height 27
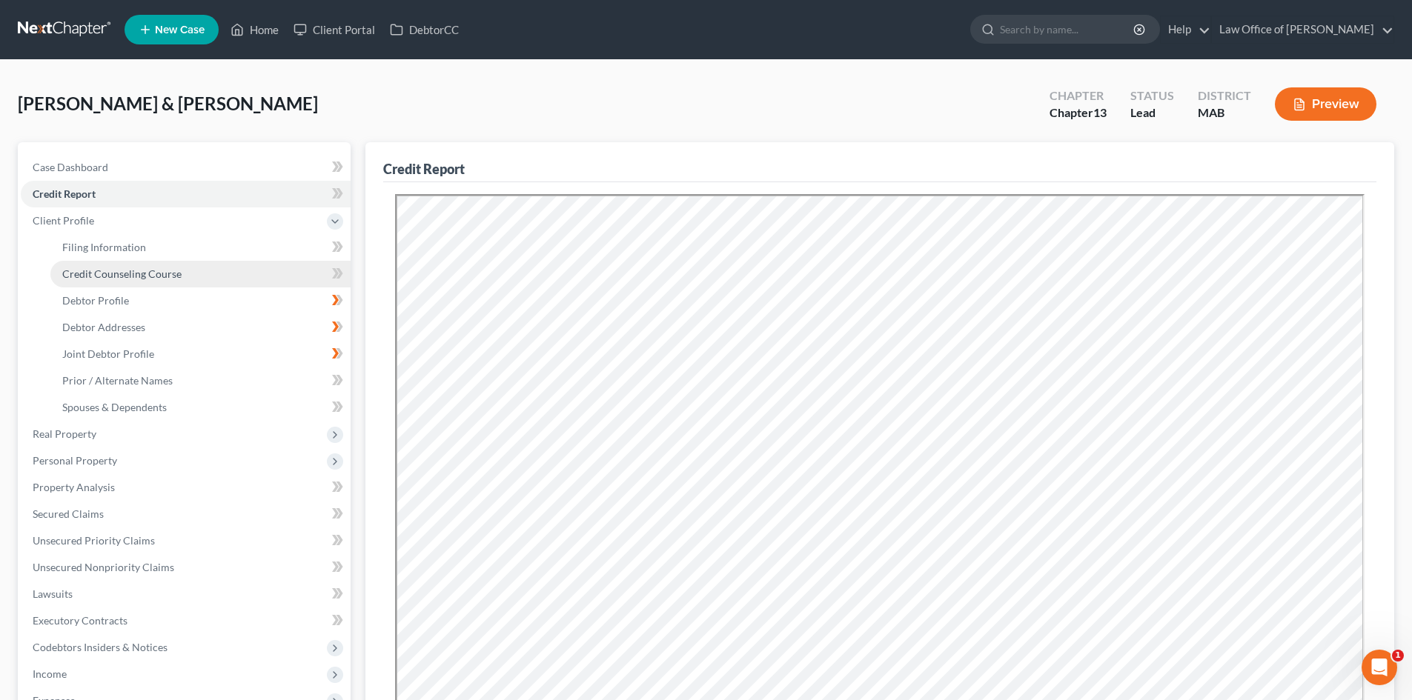
click at [193, 268] on link "Credit Counseling Course" at bounding box center [200, 274] width 300 height 27
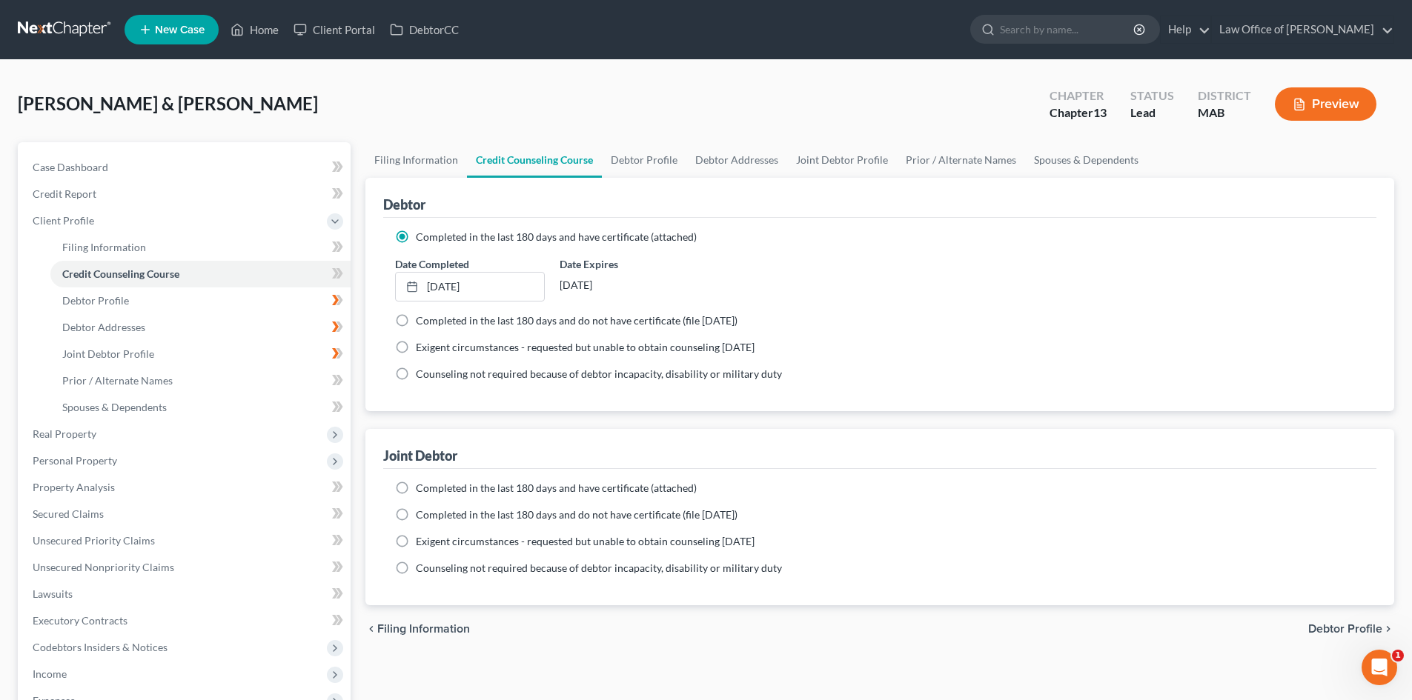
click at [416, 488] on label "Completed in the last 180 days and have certificate (attached)" at bounding box center [556, 488] width 281 height 15
click at [422, 488] on input "Completed in the last 180 days and have certificate (attached)" at bounding box center [427, 486] width 10 height 10
radio input "true"
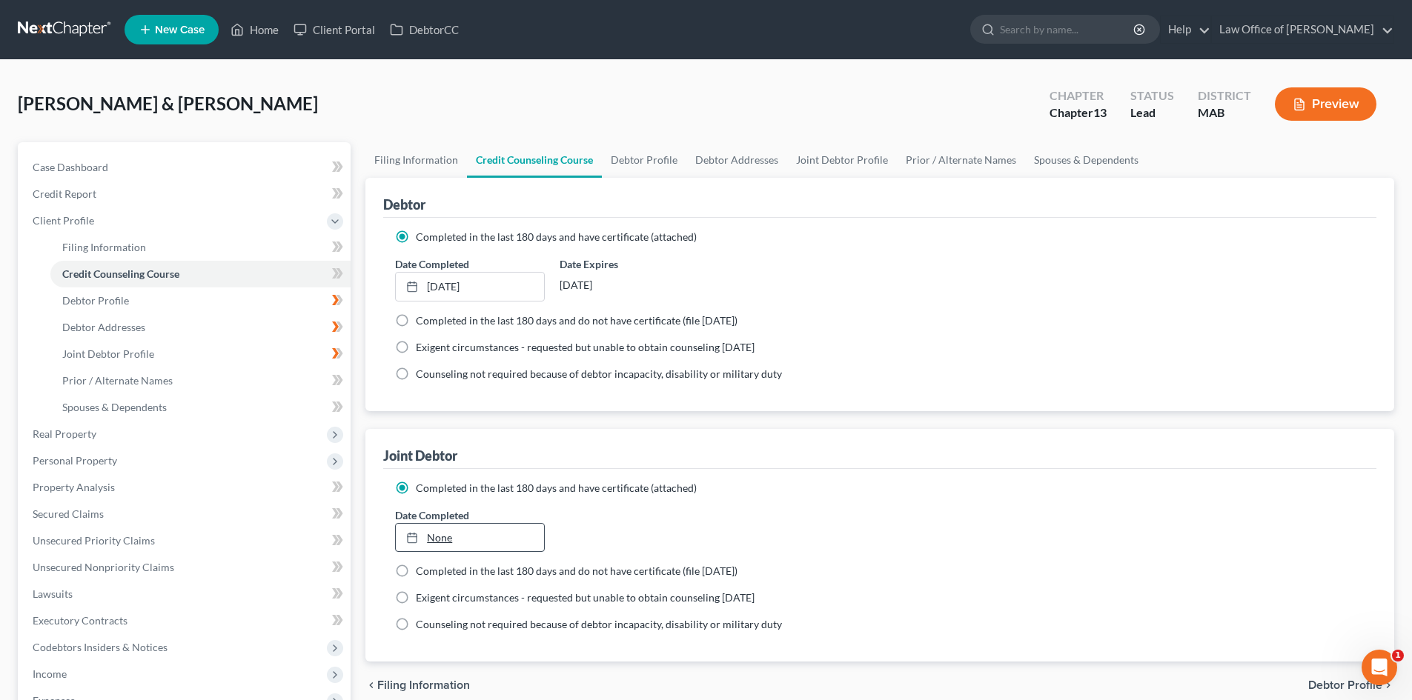
type input "10/3/2025"
click at [444, 534] on link "10/3/2025" at bounding box center [469, 538] width 147 height 28
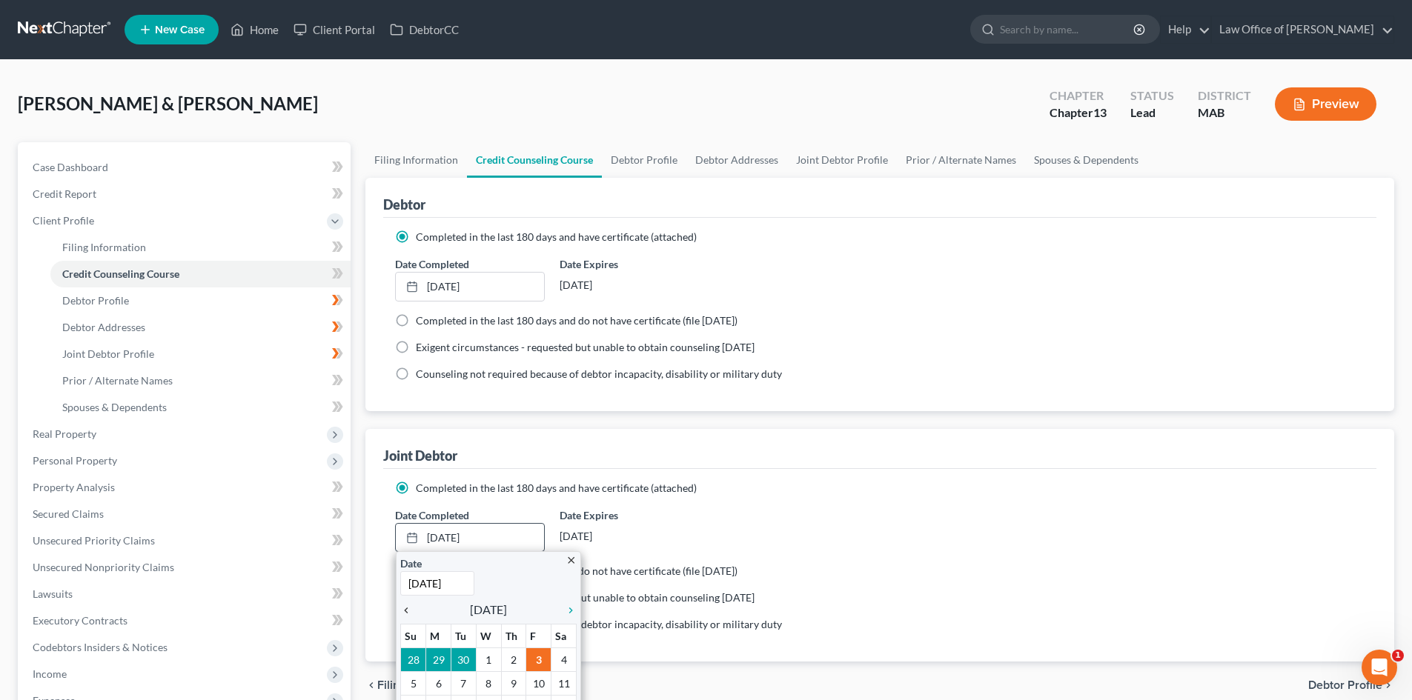
click at [407, 607] on icon "chevron_left" at bounding box center [409, 611] width 19 height 12
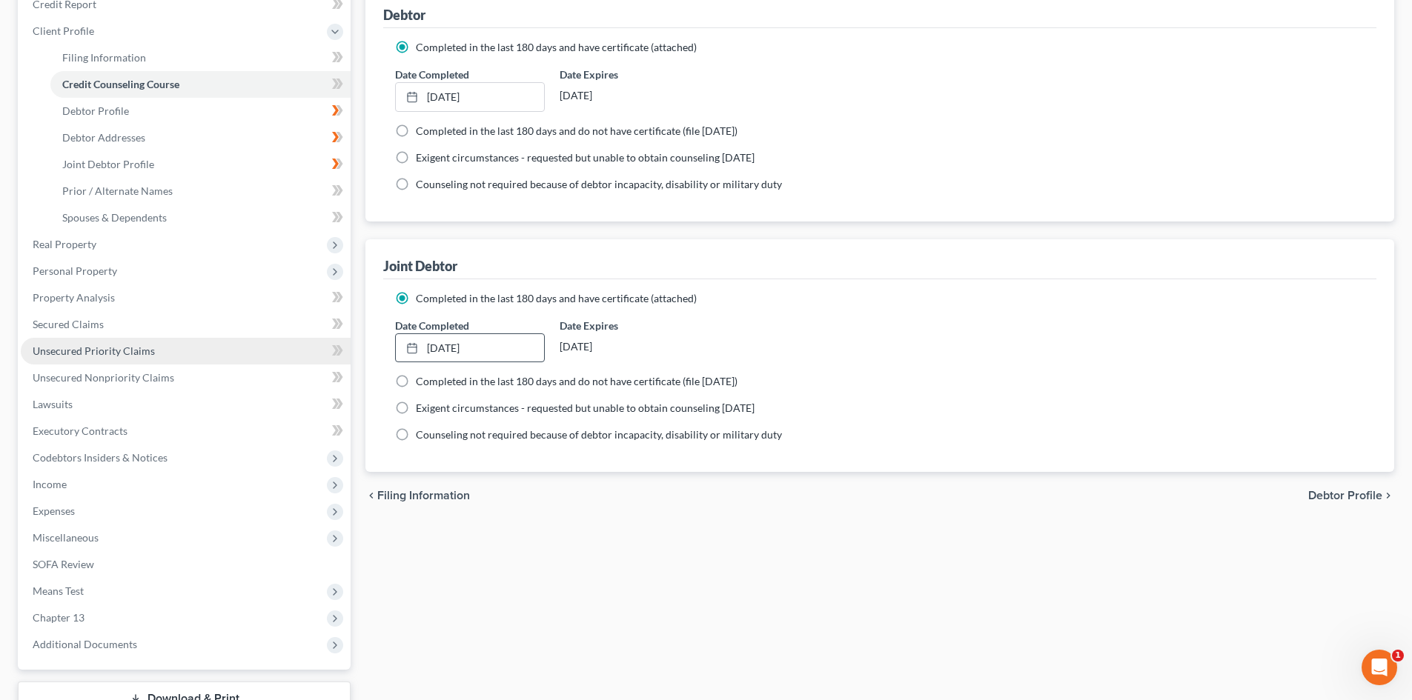
scroll to position [301, 0]
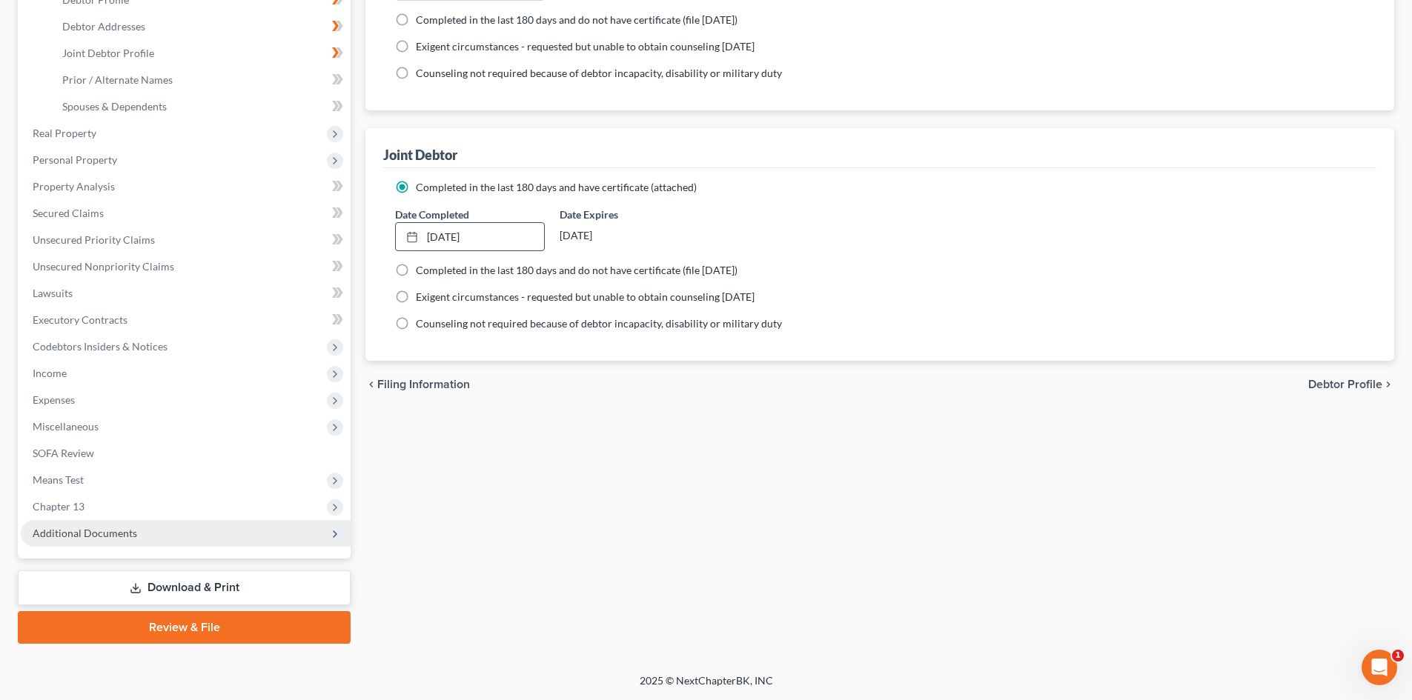
click at [93, 527] on span "Additional Documents" at bounding box center [85, 533] width 104 height 13
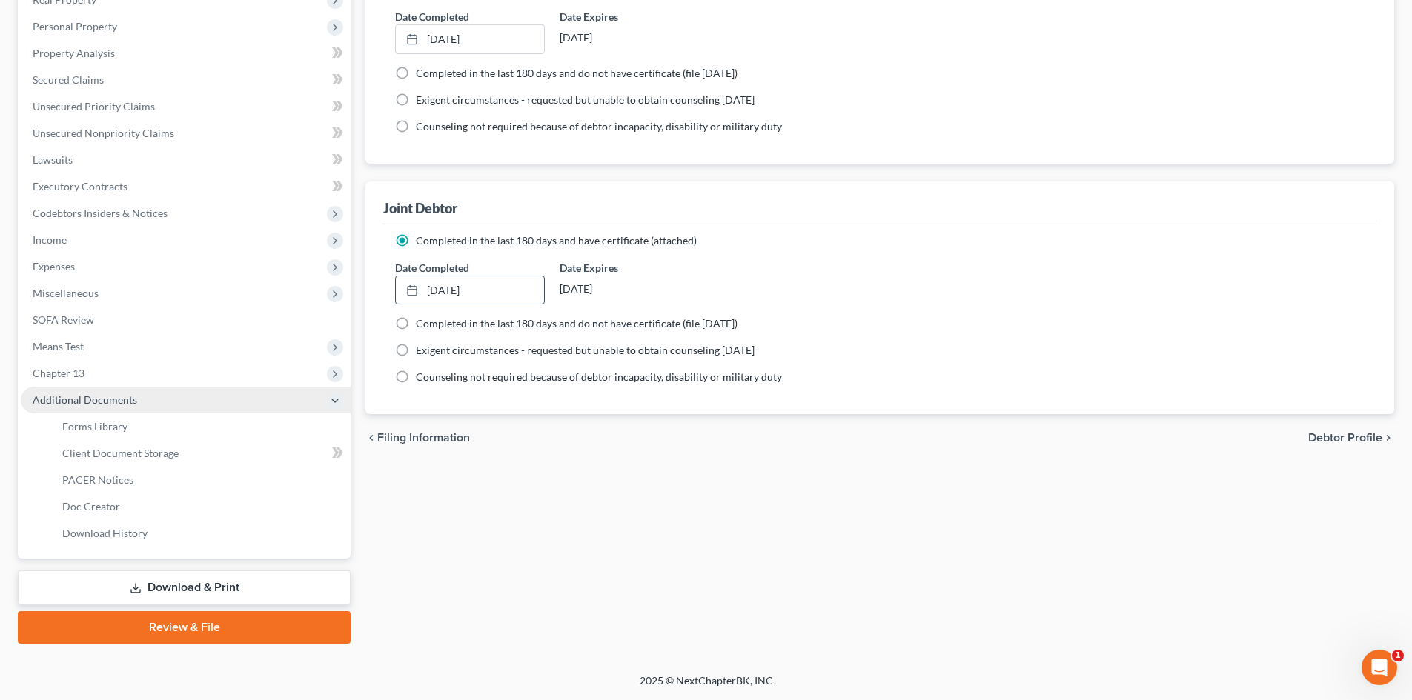
scroll to position [247, 0]
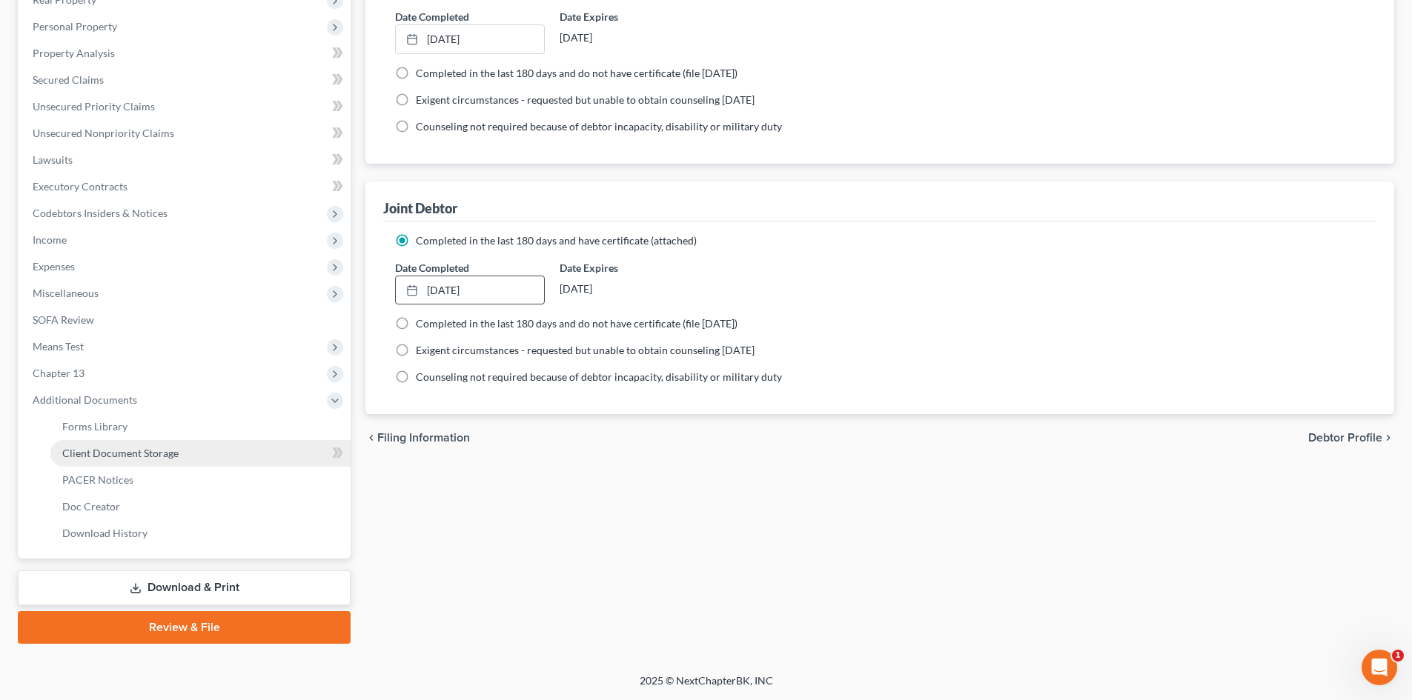
click at [144, 455] on span "Client Document Storage" at bounding box center [120, 453] width 116 height 13
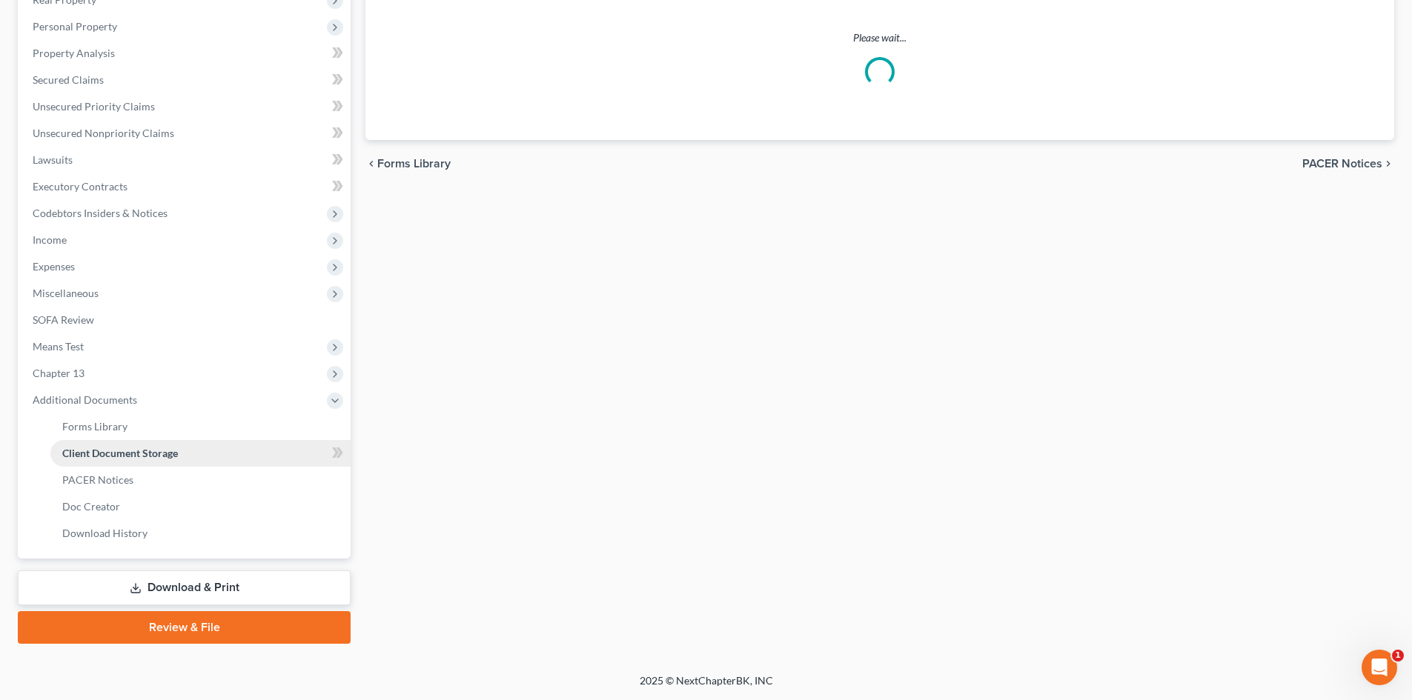
scroll to position [36, 0]
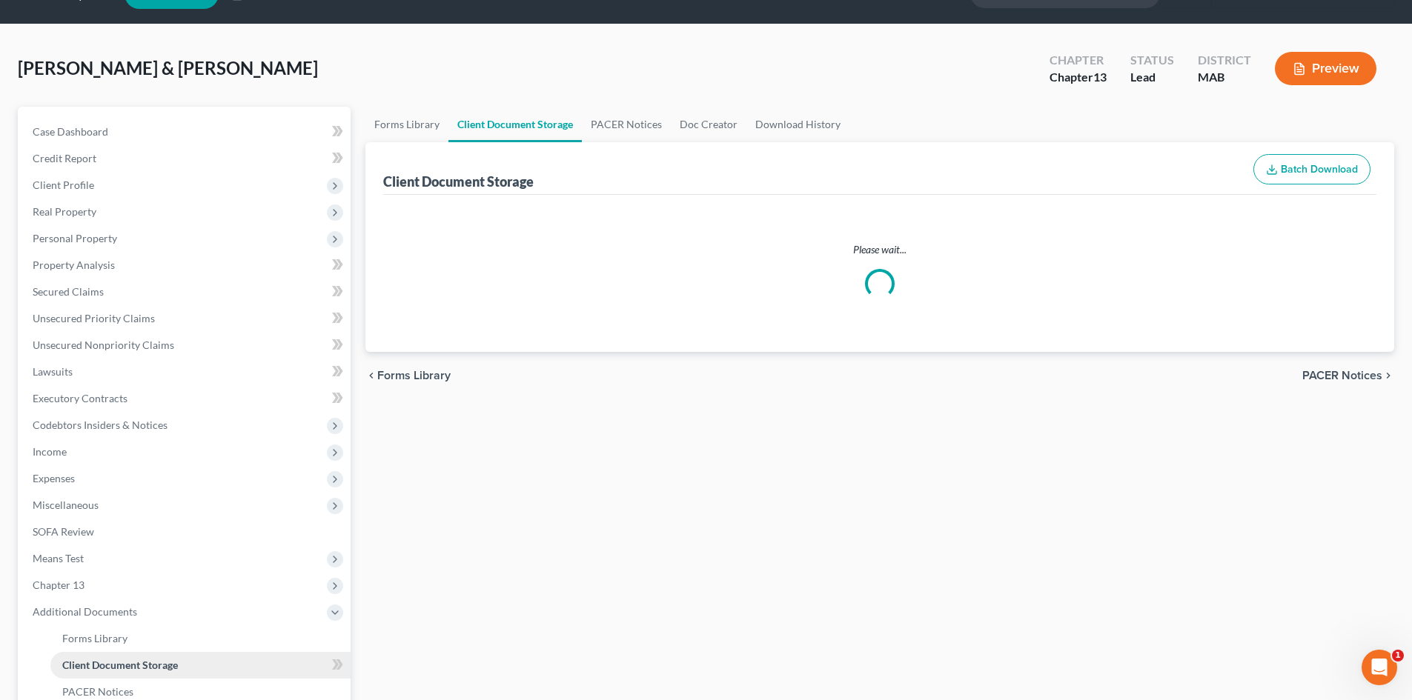
select select "0"
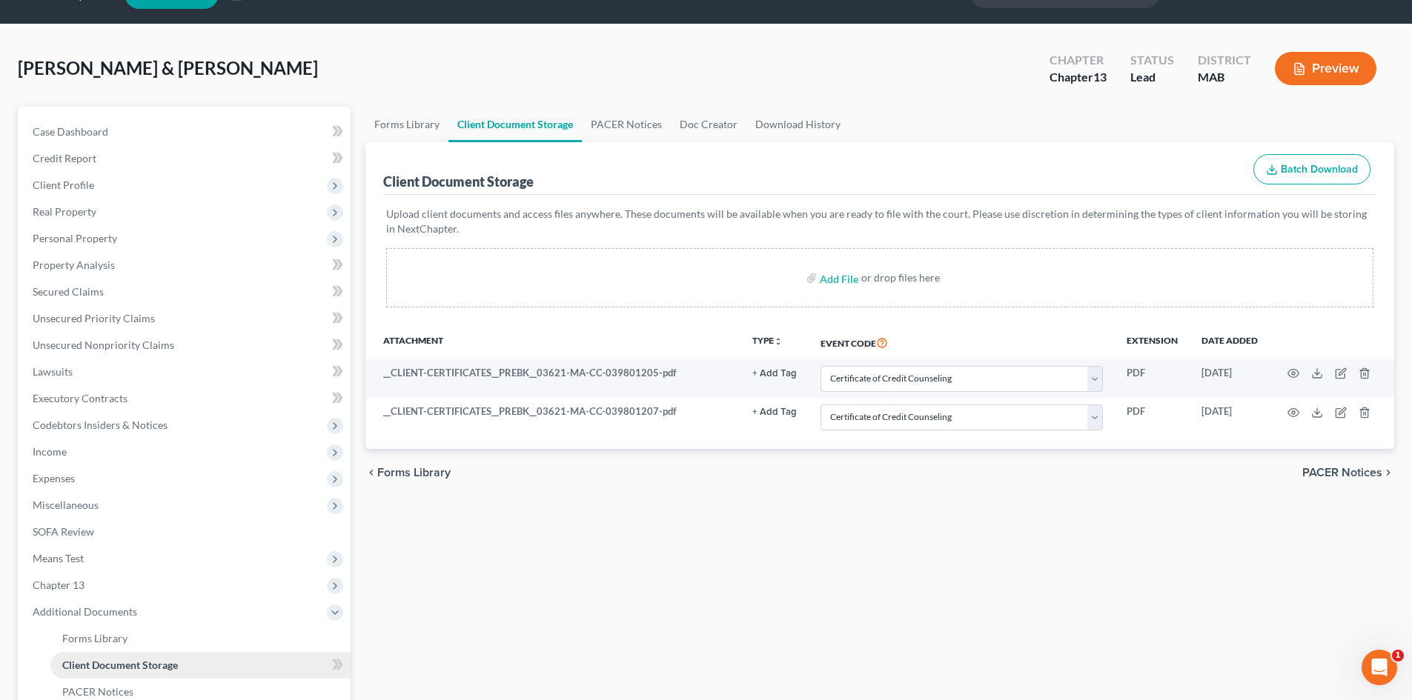
scroll to position [0, 0]
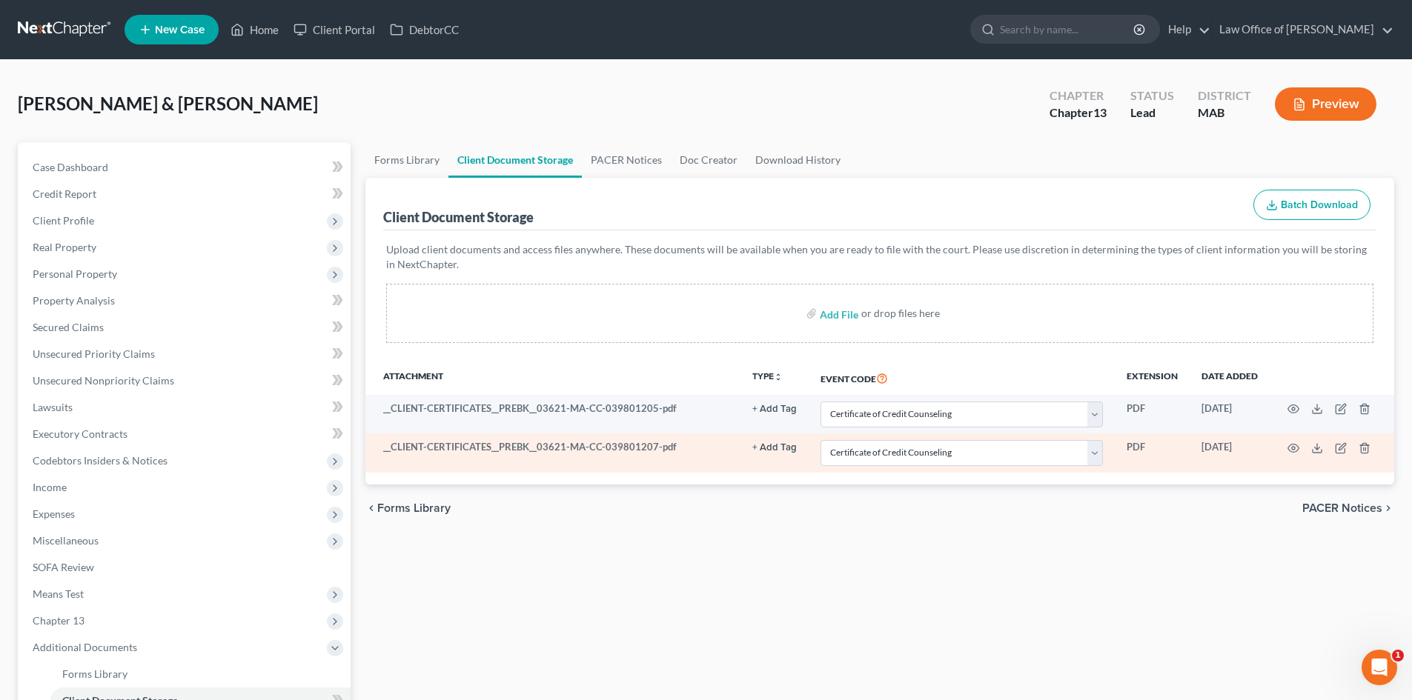
click at [1286, 449] on td at bounding box center [1331, 452] width 124 height 39
click at [1292, 446] on icon "button" at bounding box center [1293, 448] width 12 height 12
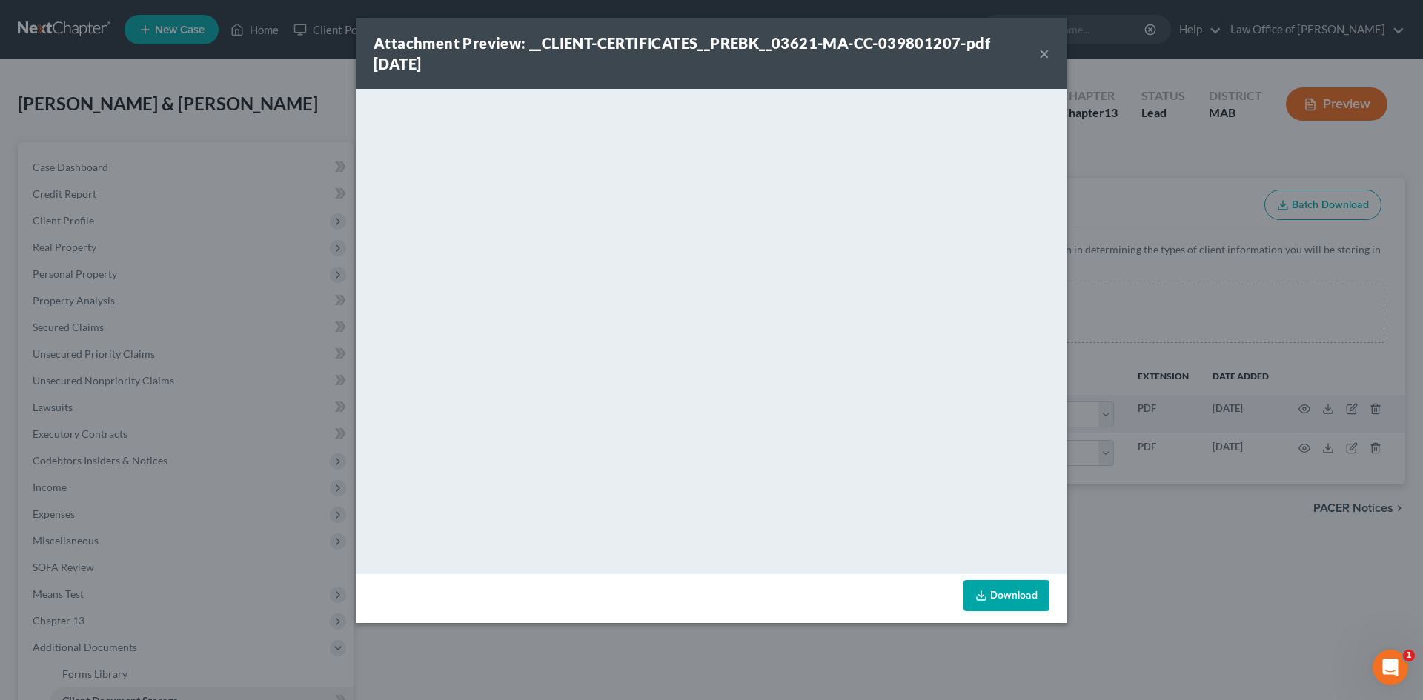
click at [1043, 50] on button "×" at bounding box center [1044, 53] width 10 height 18
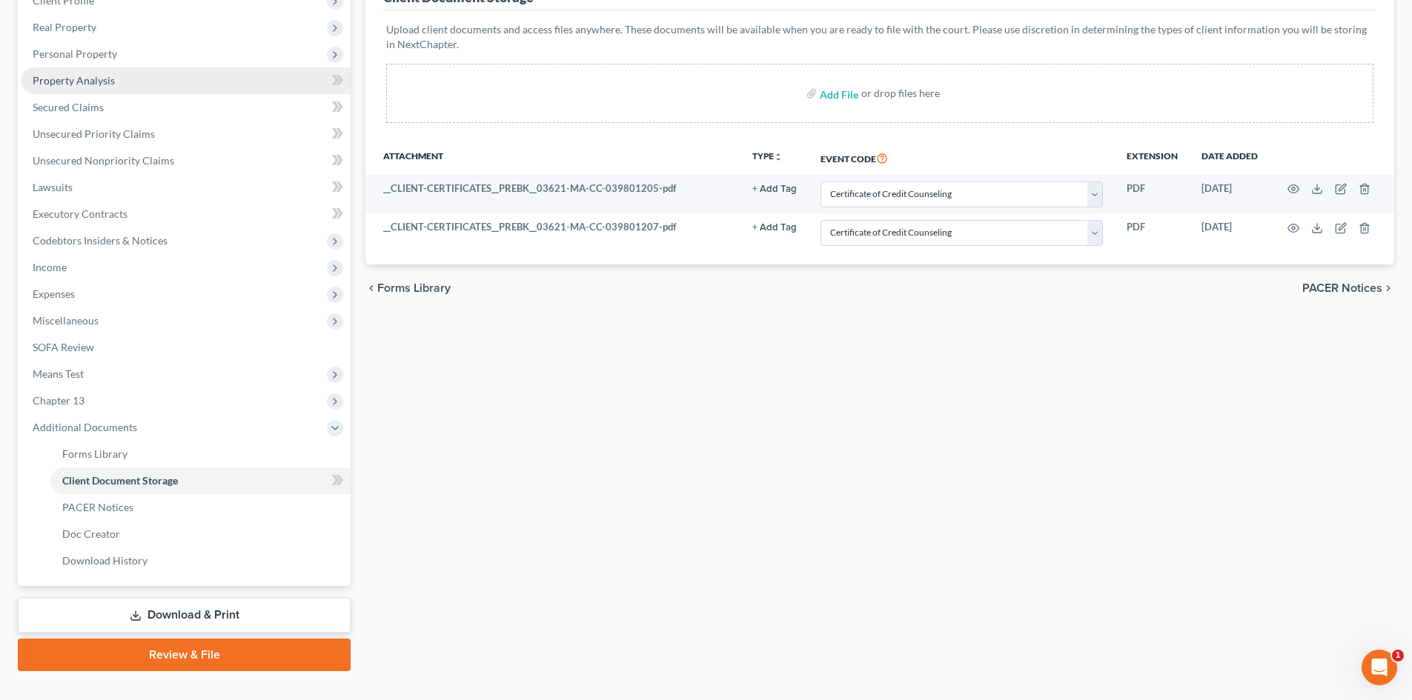
scroll to position [222, 0]
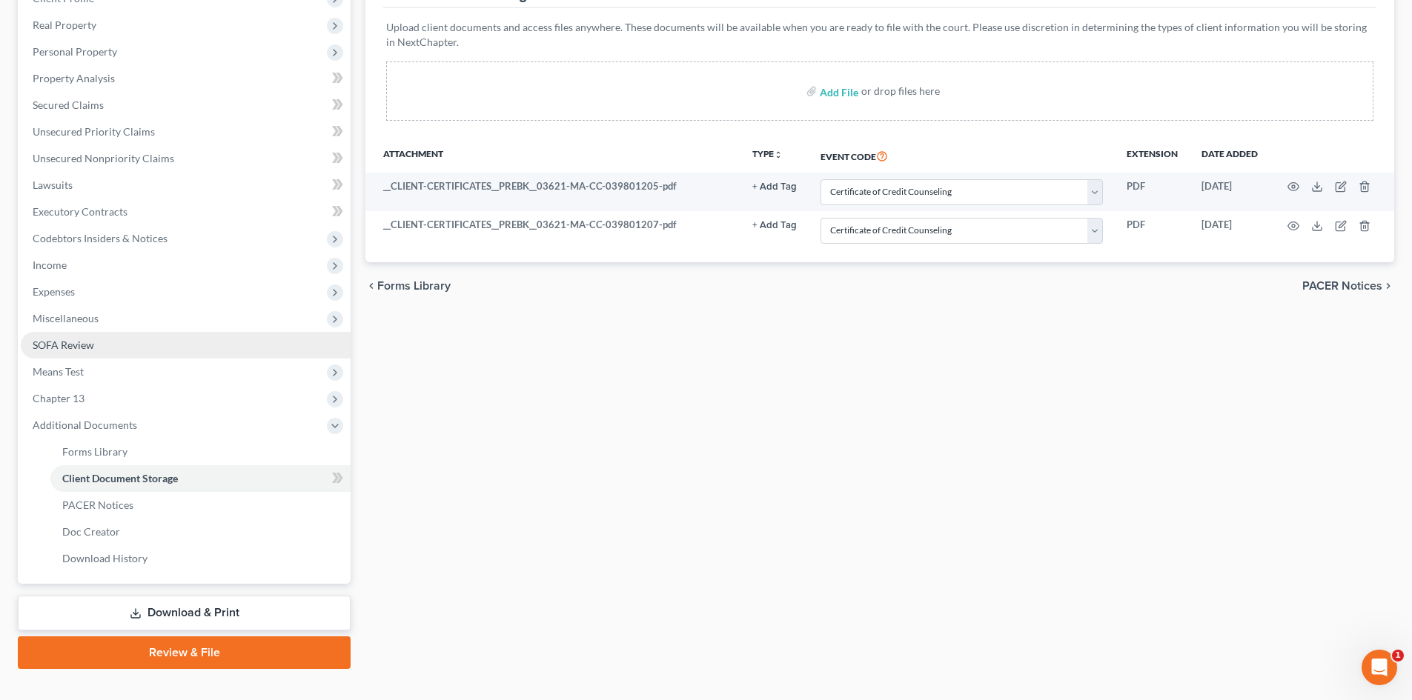
click at [274, 345] on link "SOFA Review" at bounding box center [186, 345] width 330 height 27
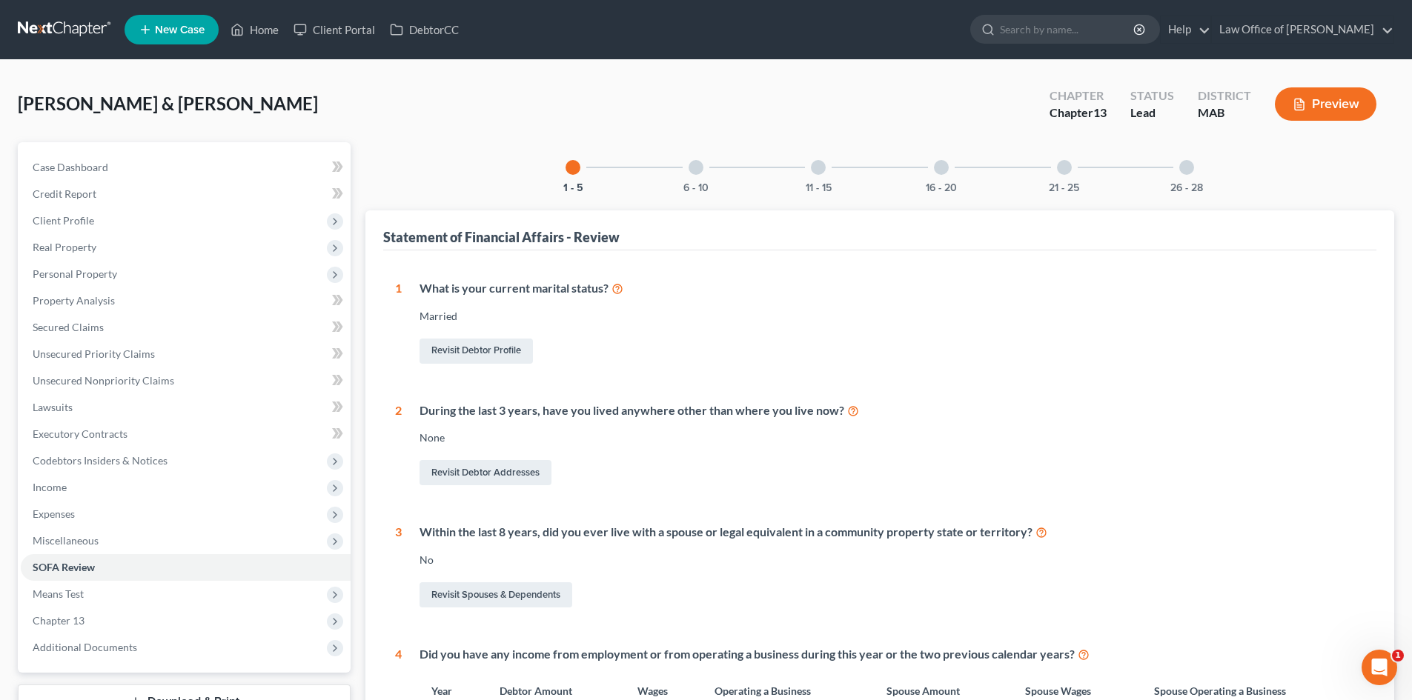
click at [1178, 171] on div "26 - 28" at bounding box center [1186, 167] width 50 height 50
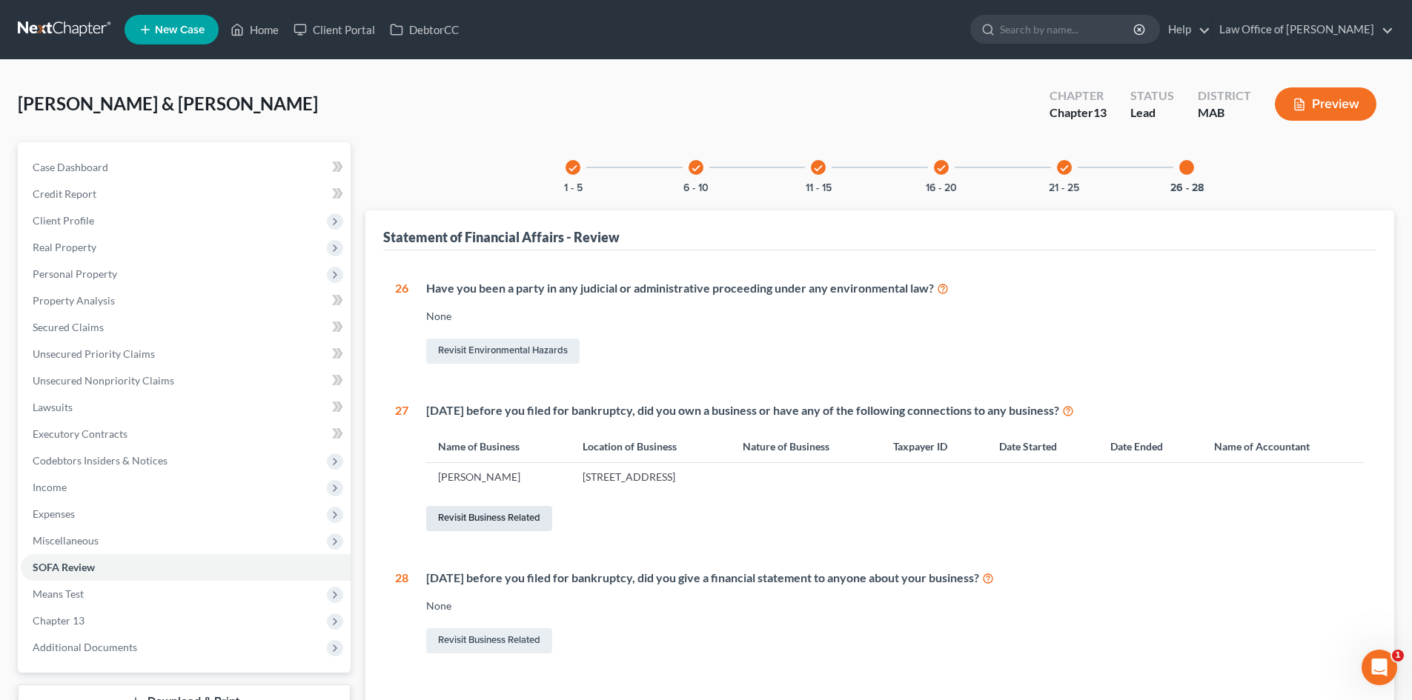
click at [515, 516] on link "Revisit Business Related" at bounding box center [489, 518] width 126 height 25
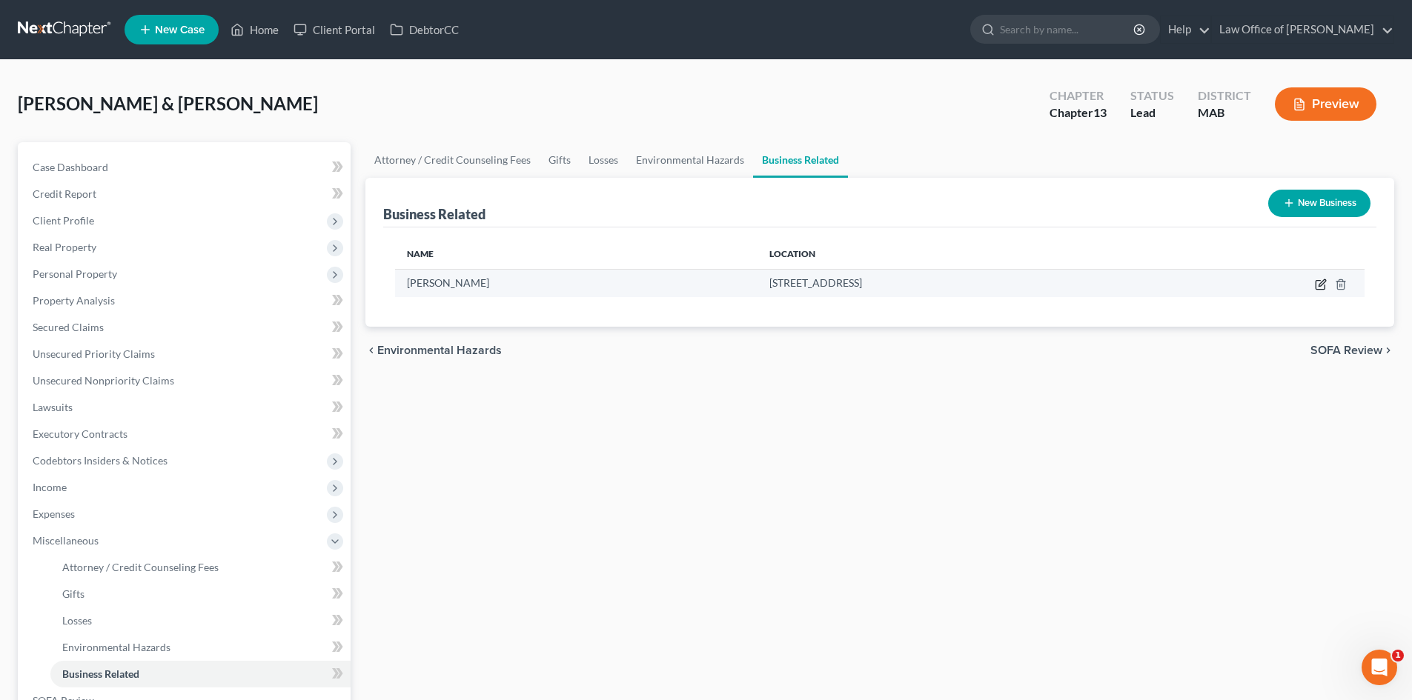
click at [1320, 285] on icon "button" at bounding box center [1321, 285] width 12 height 12
select select "sole_proprietor"
select select "22"
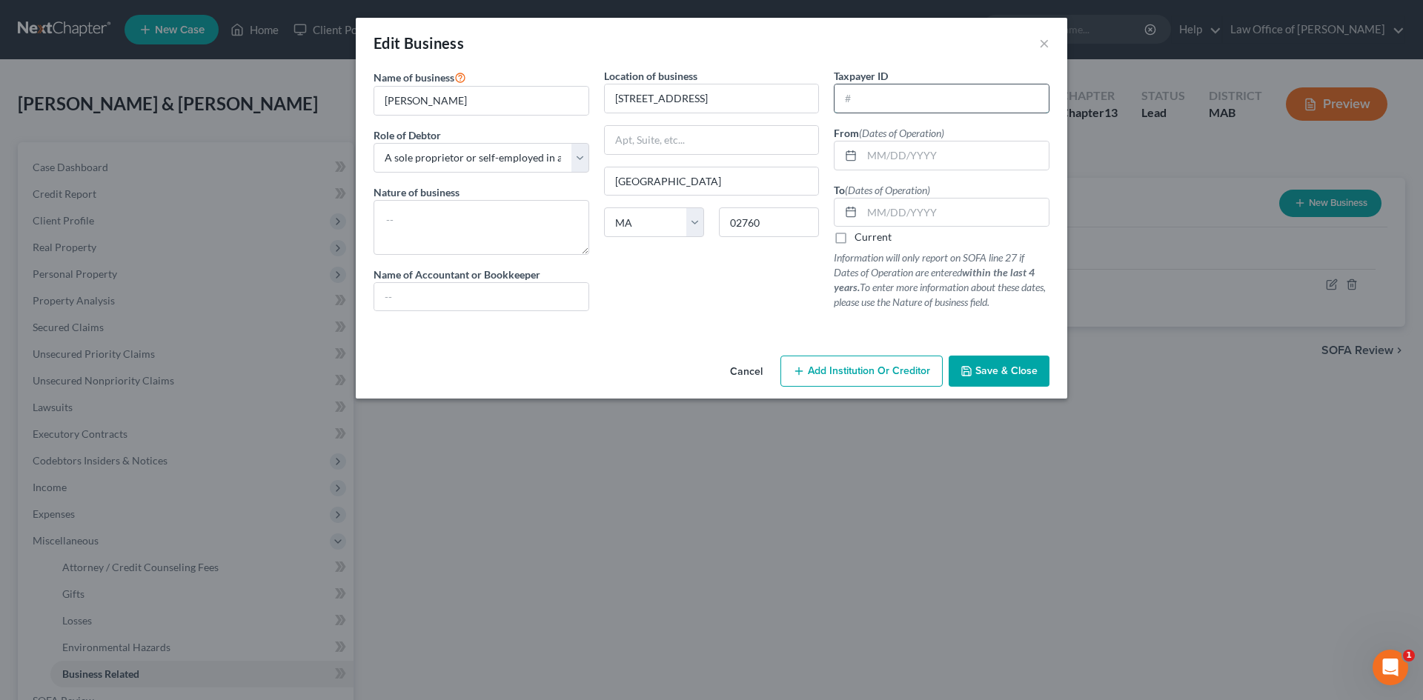
click at [894, 94] on input "text" at bounding box center [941, 98] width 214 height 28
type input "04-3571388"
click at [854, 243] on label "Current" at bounding box center [872, 237] width 37 height 15
click at [860, 239] on input "Current" at bounding box center [865, 235] width 10 height 10
checkbox input "true"
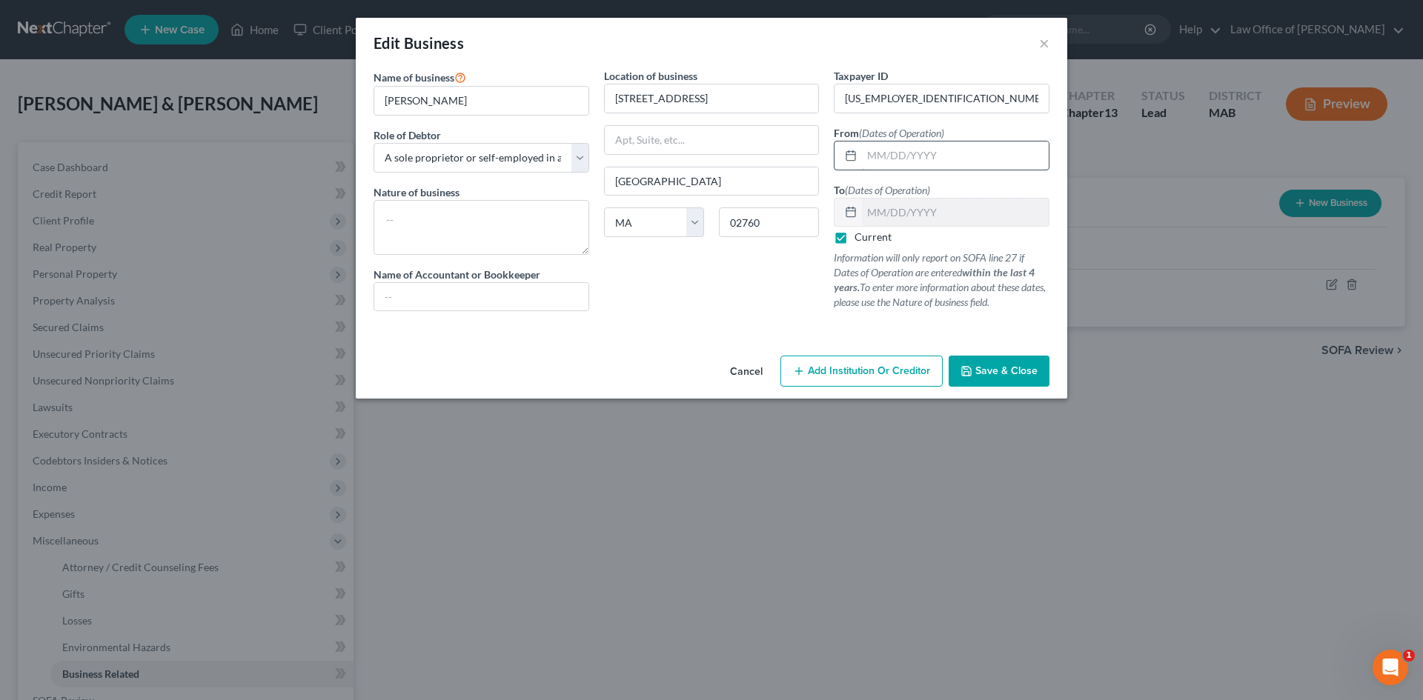
click at [885, 160] on input "text" at bounding box center [955, 156] width 187 height 28
type input "01/01/1991"
click at [431, 227] on textarea at bounding box center [481, 227] width 216 height 55
type textarea "Masonry"
type input "Law Office of [PERSON_NAME]"
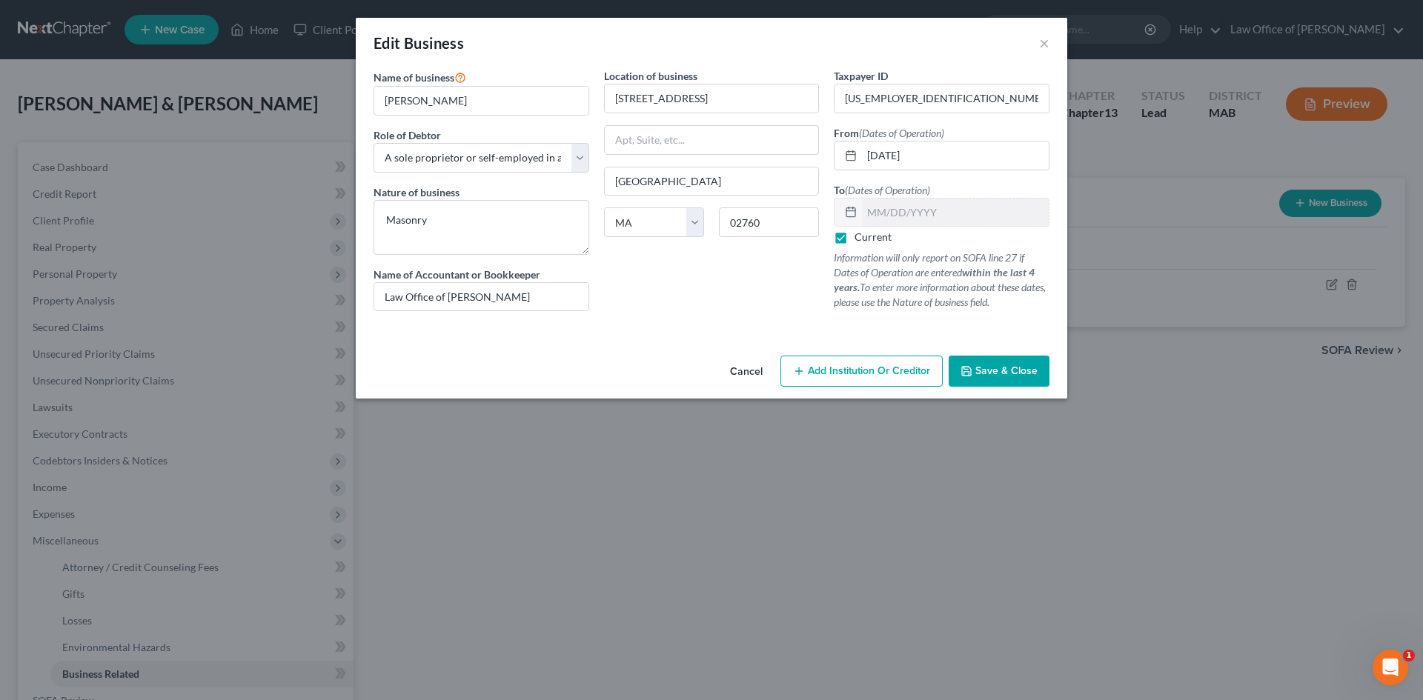
click at [1036, 372] on span "Save & Close" at bounding box center [1006, 371] width 62 height 13
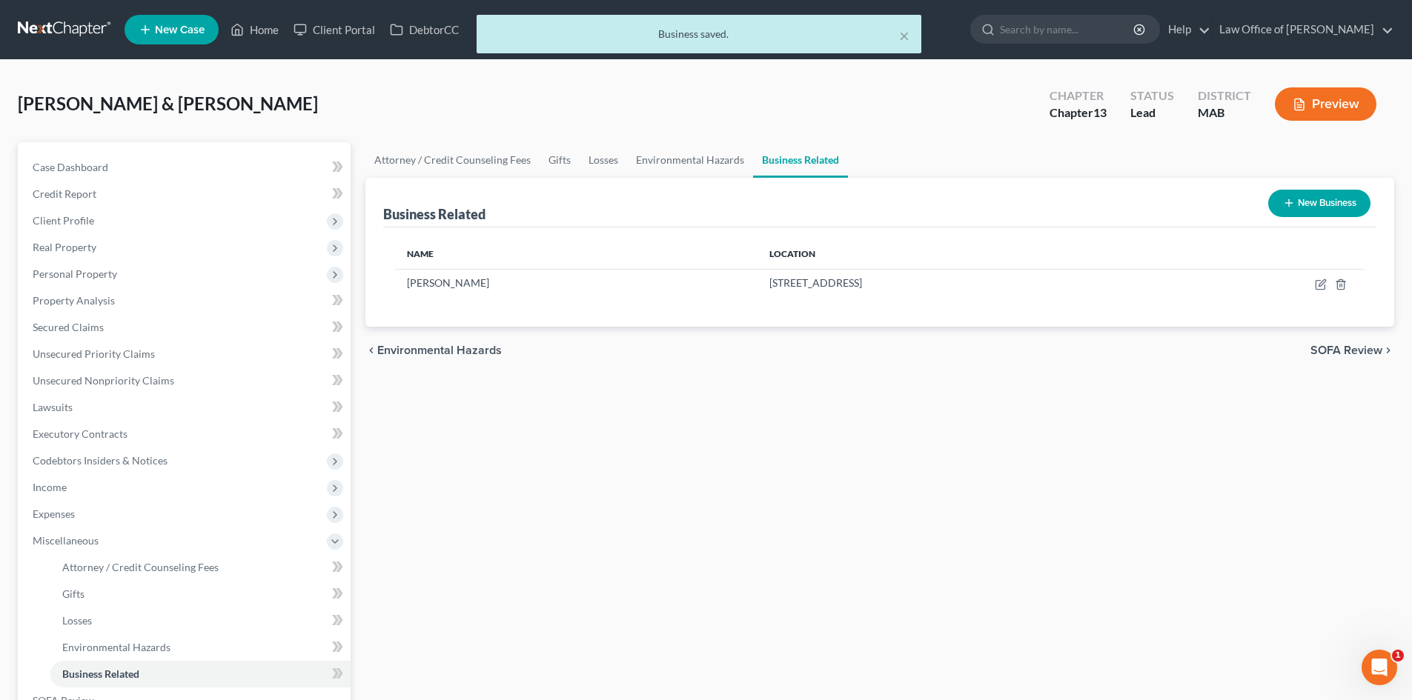
click at [1335, 347] on span "SOFA Review" at bounding box center [1346, 351] width 72 height 12
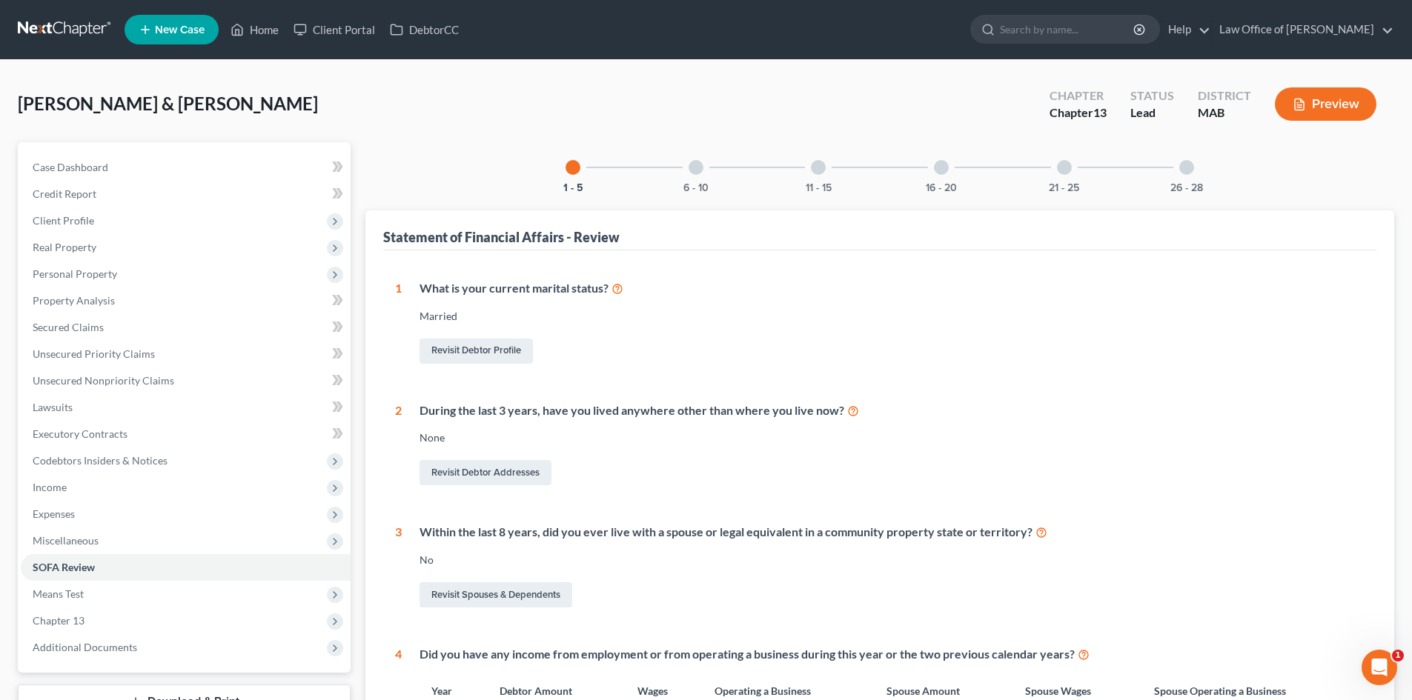
click at [1186, 160] on div at bounding box center [1186, 167] width 15 height 15
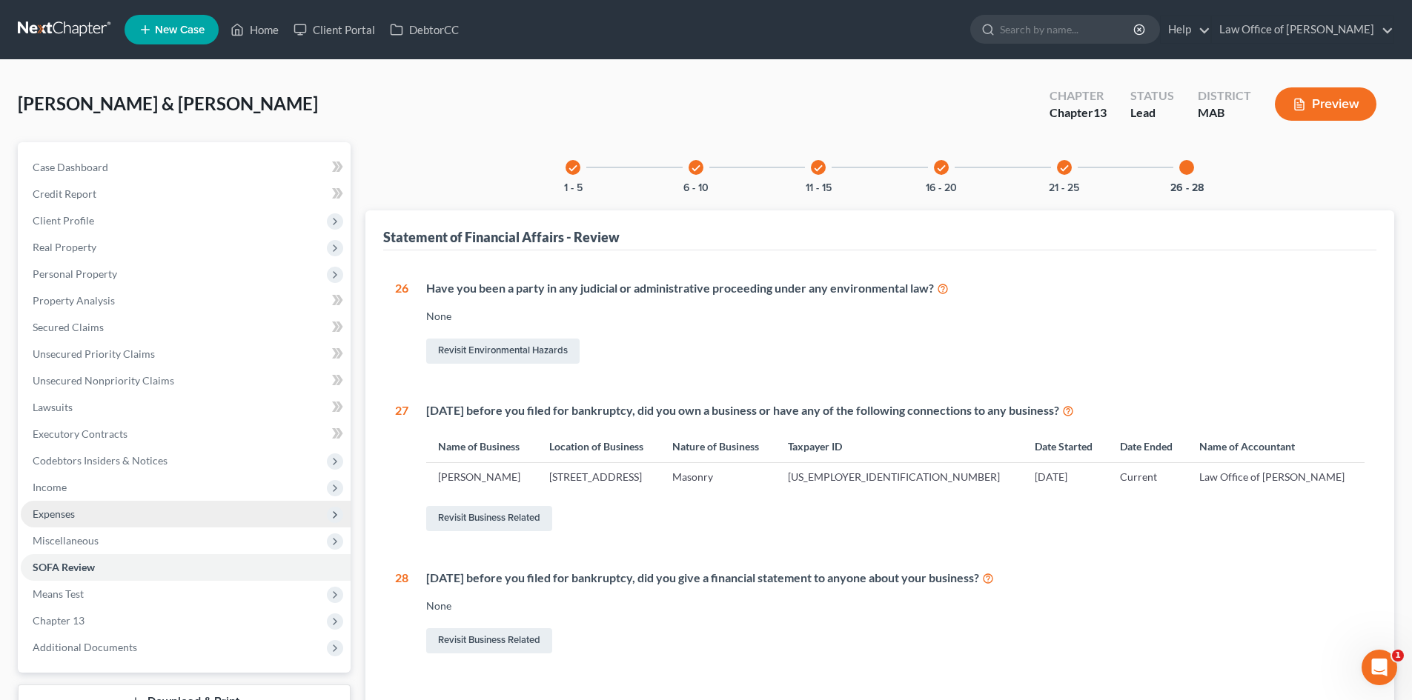
scroll to position [74, 0]
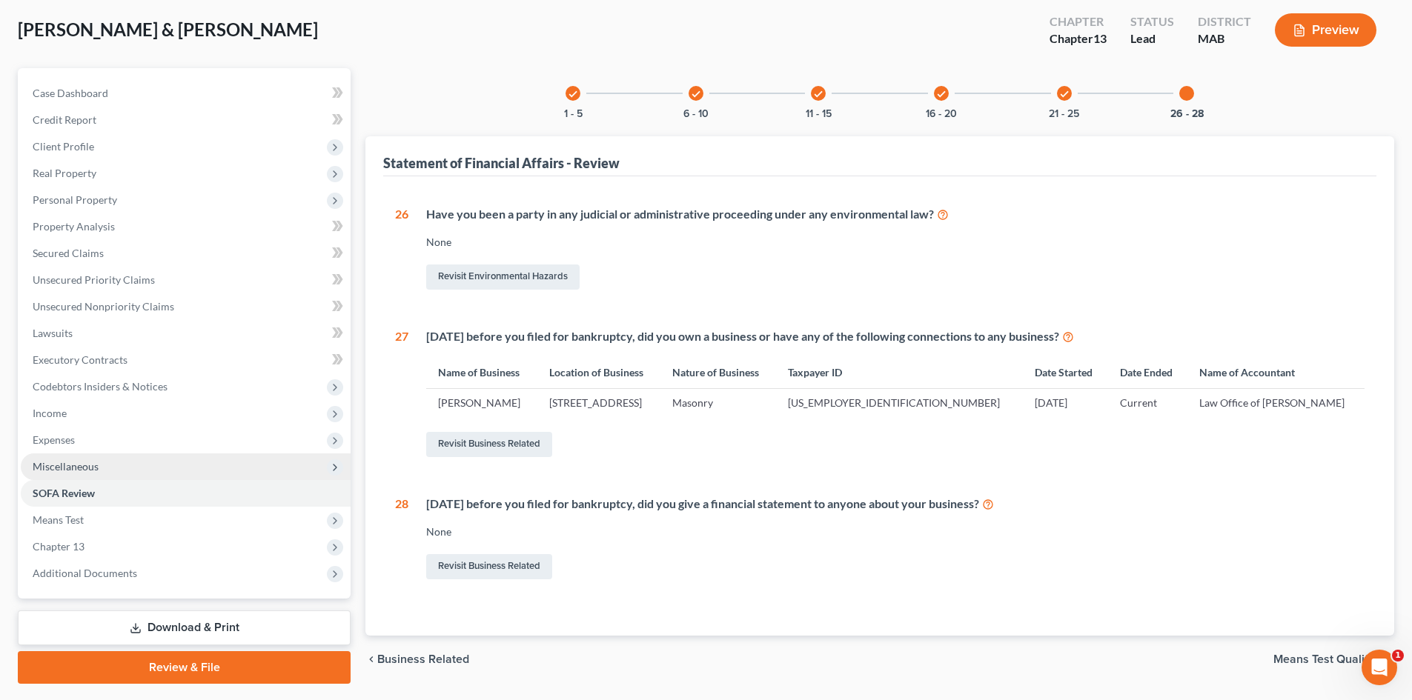
click at [183, 456] on span "Miscellaneous" at bounding box center [186, 466] width 330 height 27
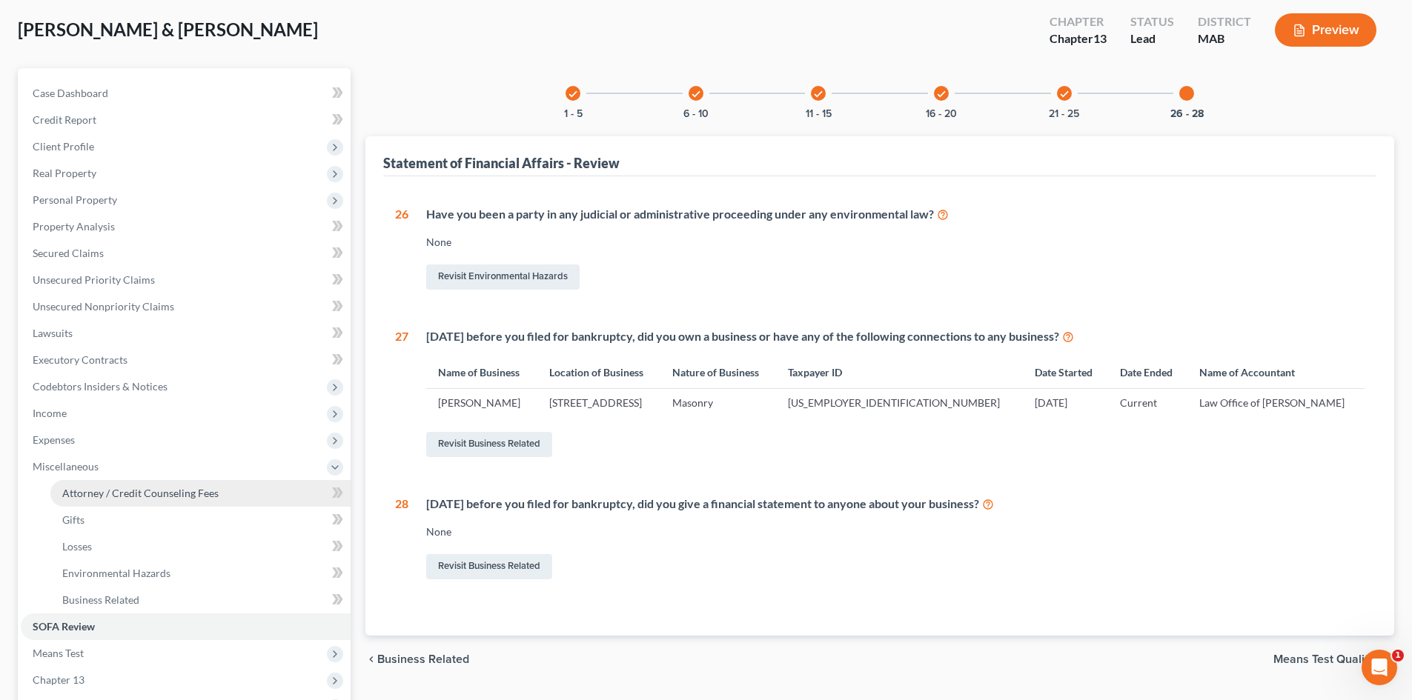
click at [188, 494] on span "Attorney / Credit Counseling Fees" at bounding box center [140, 493] width 156 height 13
select select "0"
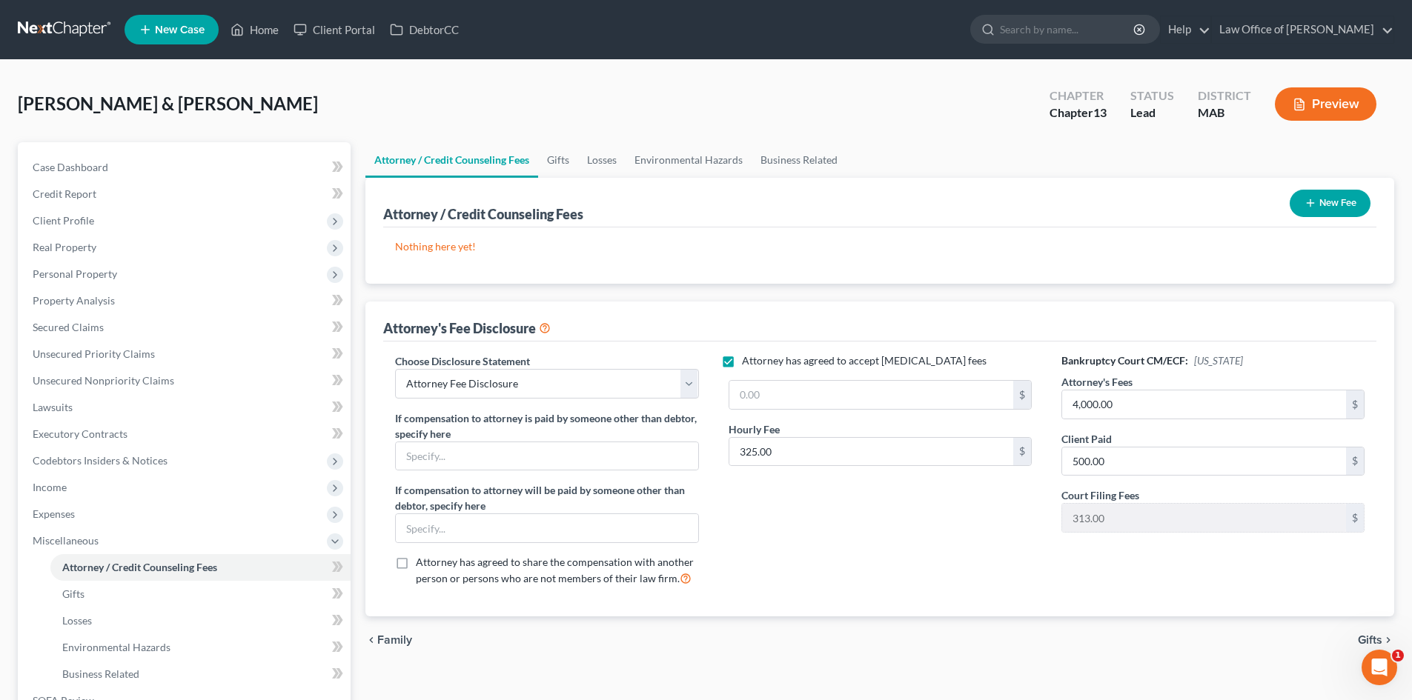
click at [742, 359] on label "Attorney has agreed to accept retainer fees" at bounding box center [864, 360] width 245 height 15
click at [748, 359] on input "Attorney has agreed to accept retainer fees" at bounding box center [753, 358] width 10 height 10
checkbox input "false"
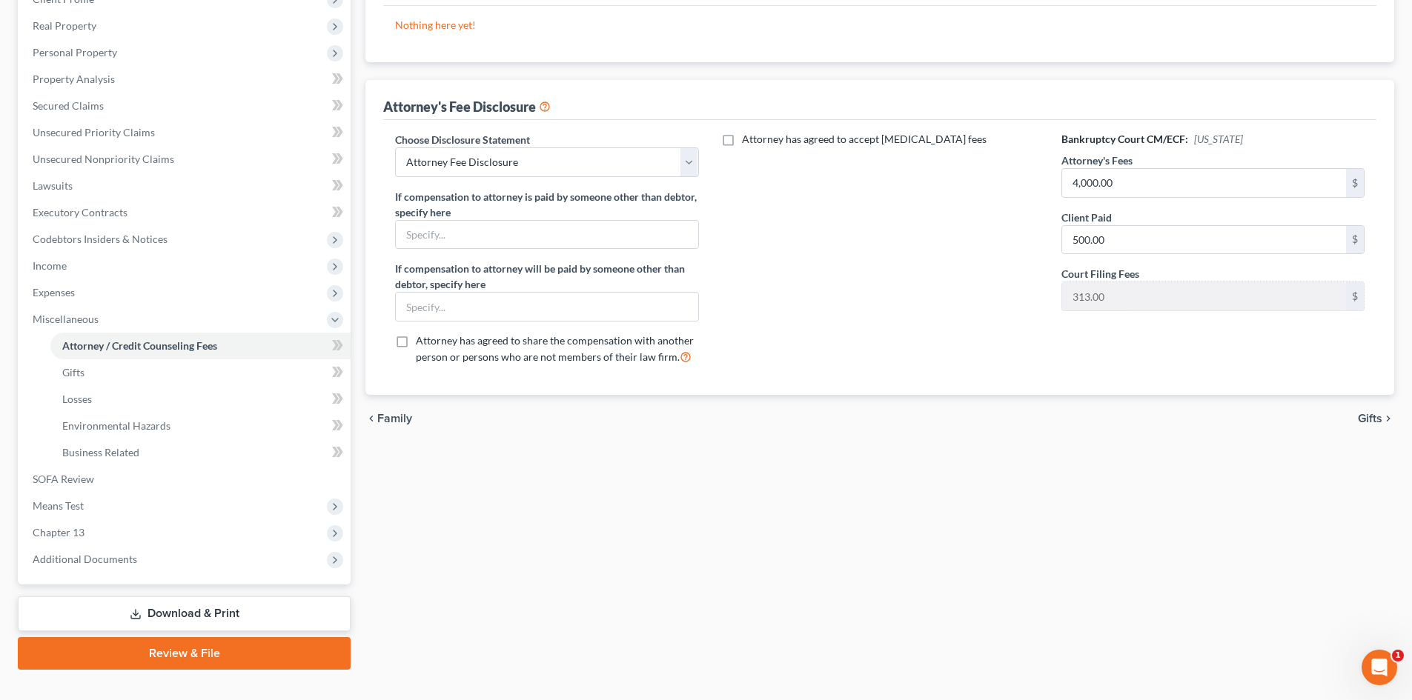
scroll to position [222, 0]
